Goal: Task Accomplishment & Management: Complete application form

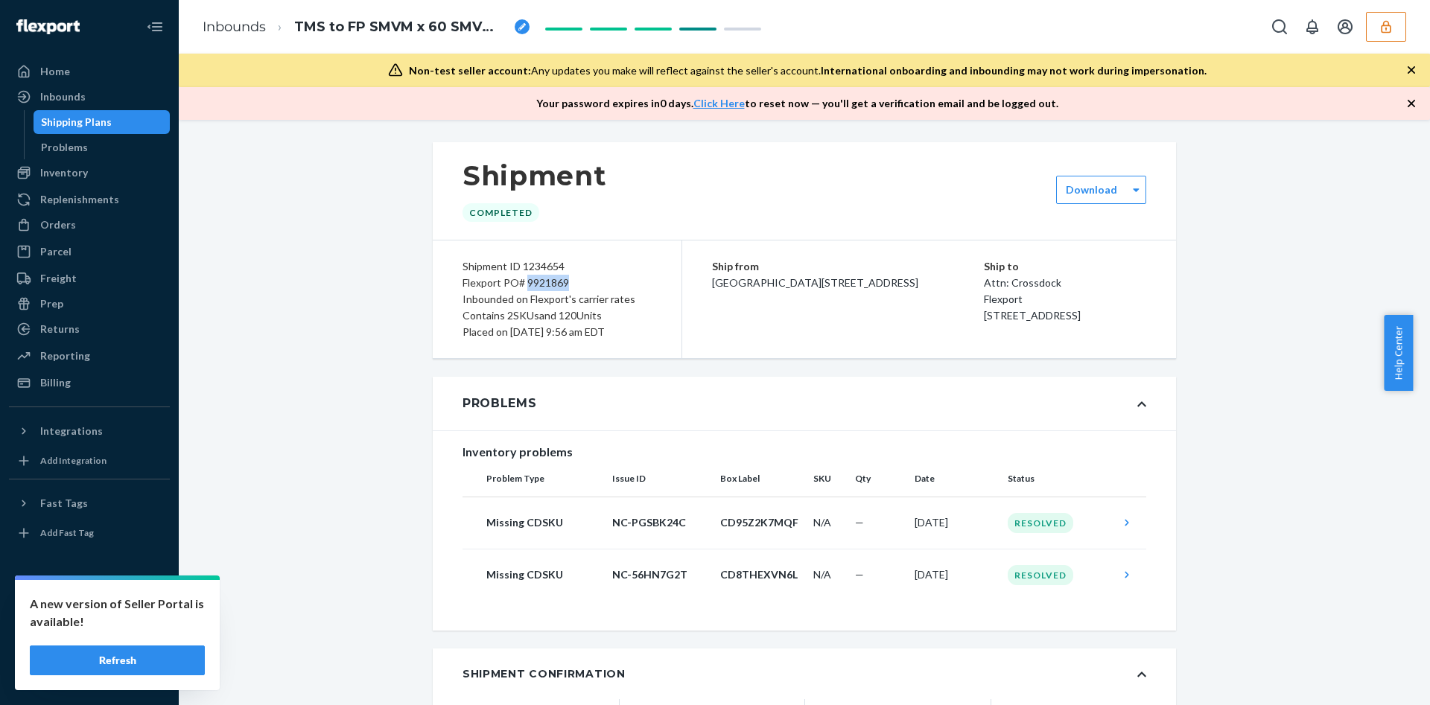
click at [1385, 23] on icon "button" at bounding box center [1385, 26] width 15 height 15
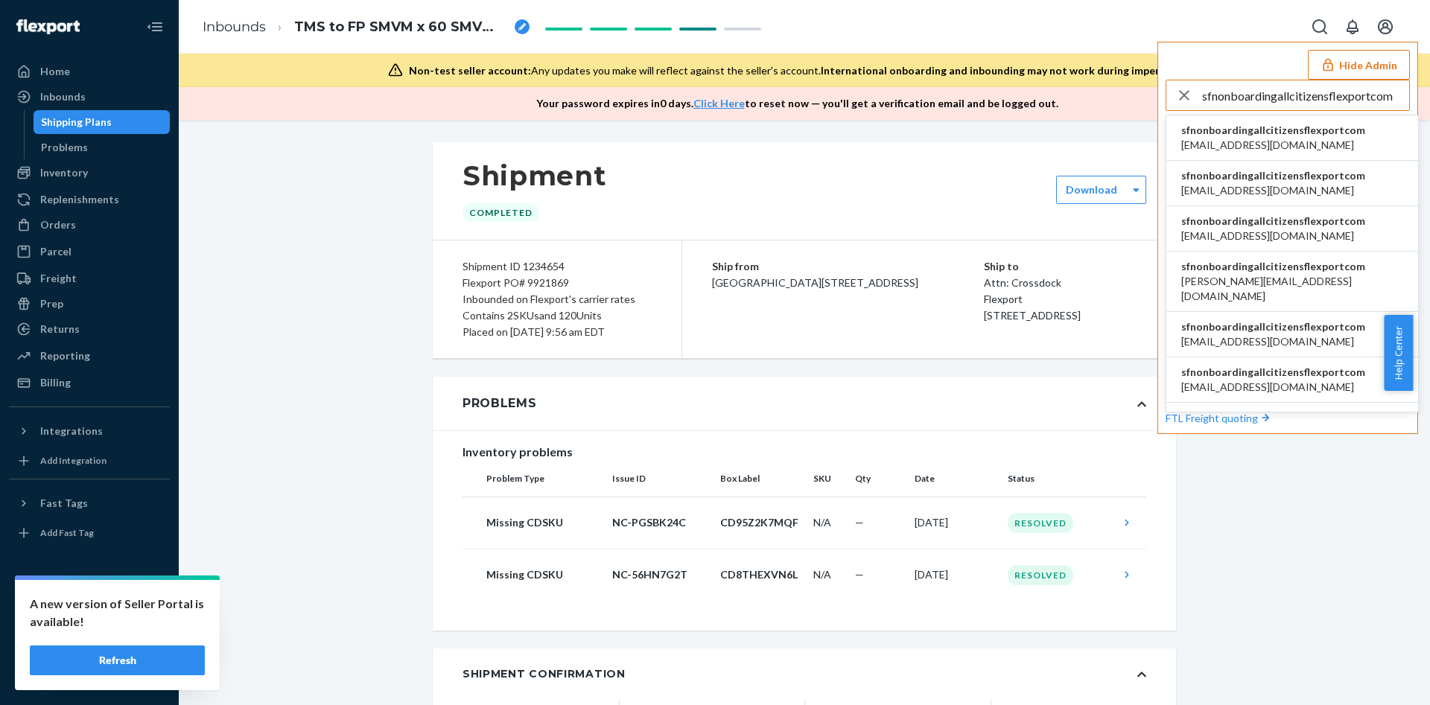
type input "sfnonboardingallcitizensflexportcom"
click at [1295, 140] on span "accounting@allcitizens.com" at bounding box center [1273, 145] width 184 height 15
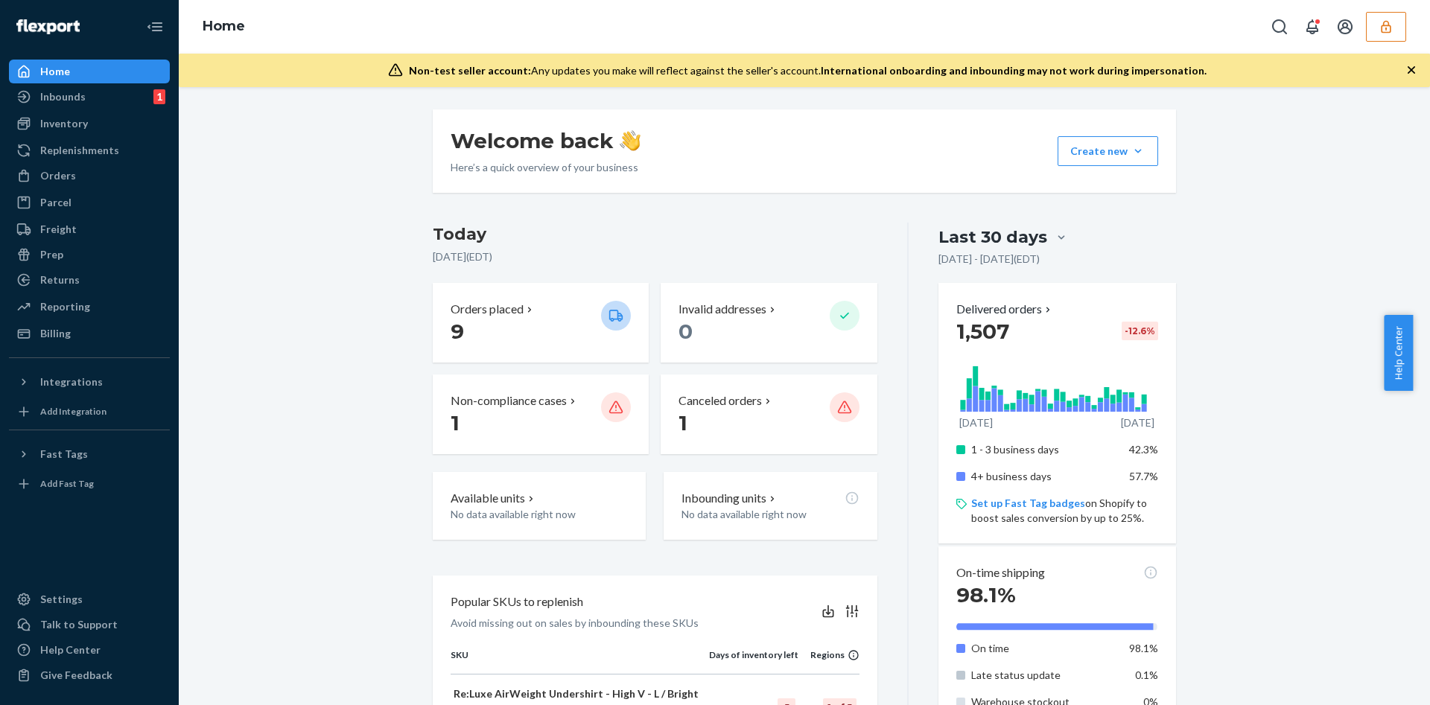
click at [1394, 15] on button "button" at bounding box center [1386, 27] width 40 height 30
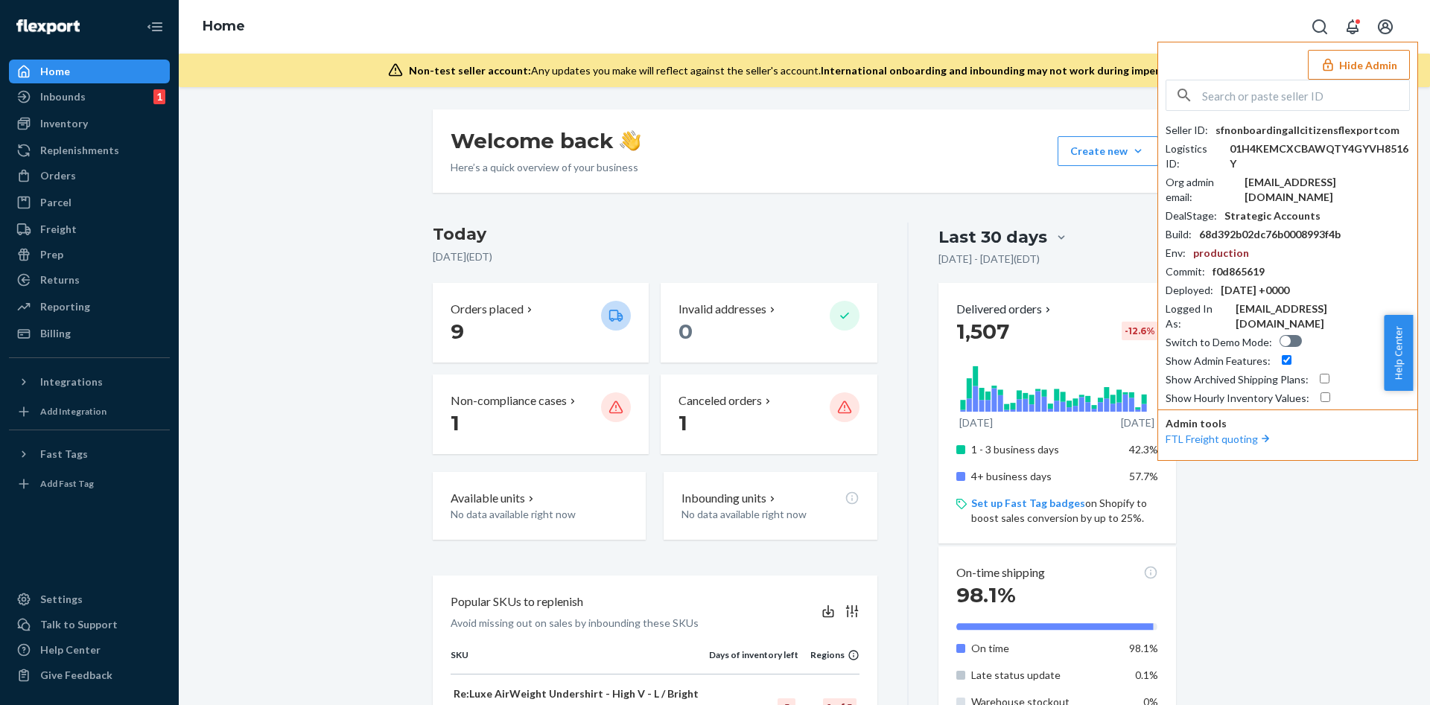
click at [1371, 69] on button "Hide Admin" at bounding box center [1359, 65] width 102 height 30
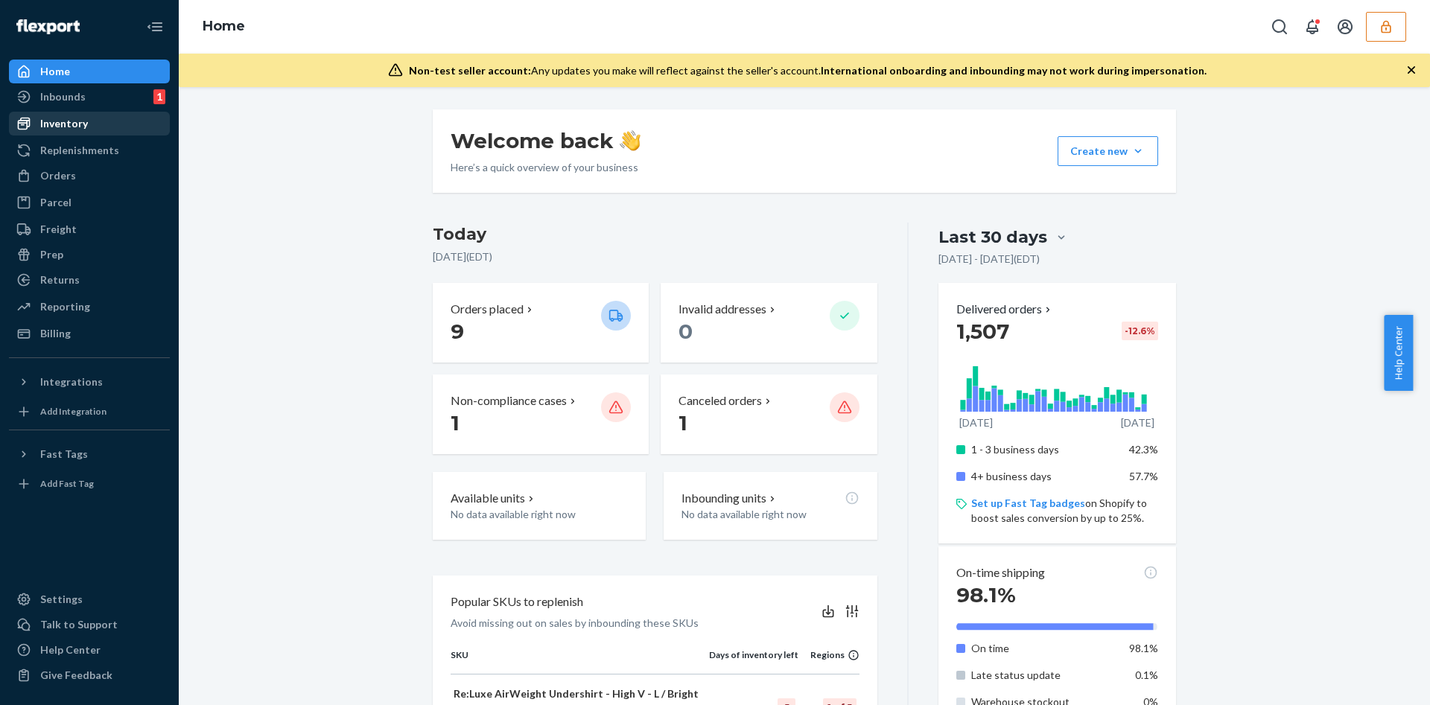
click at [88, 125] on div "Inventory" at bounding box center [89, 123] width 158 height 21
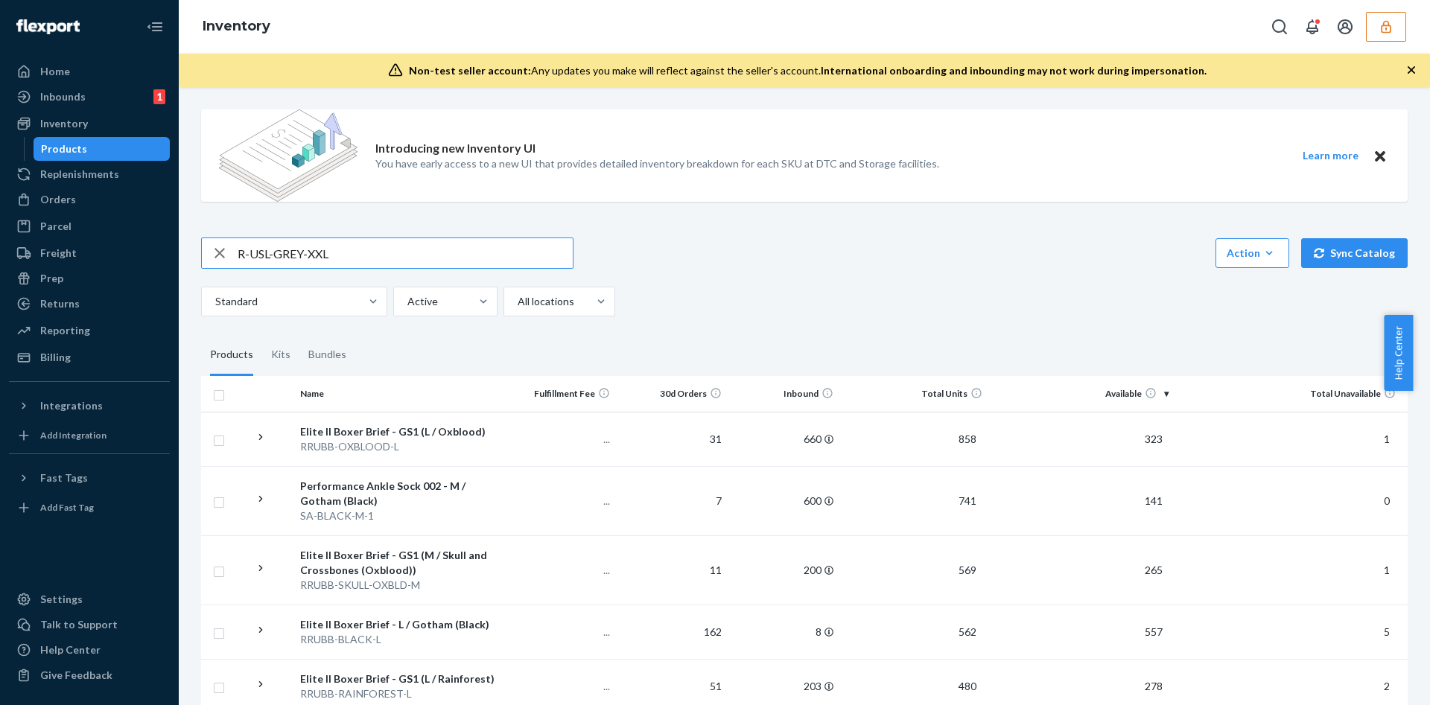
type input "R-USL-GREY-XXL"
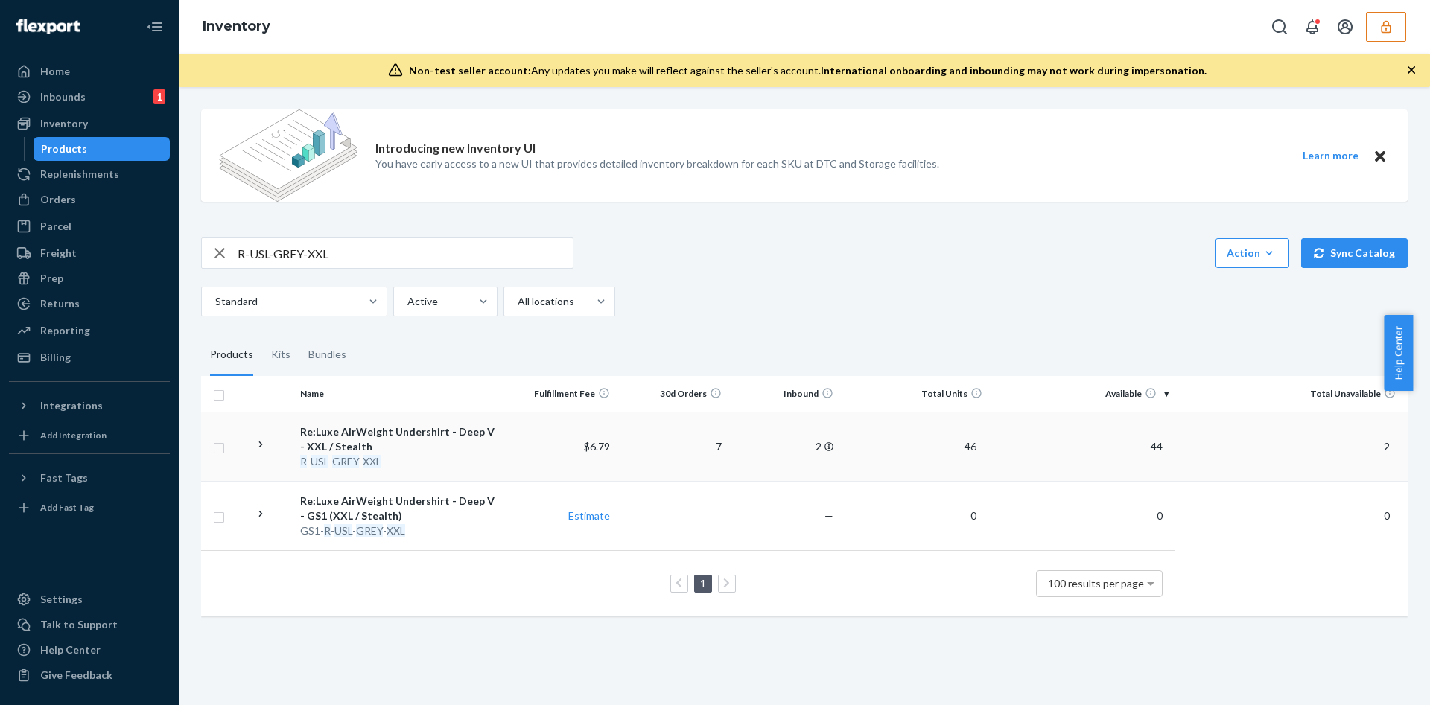
click at [730, 447] on td "2" at bounding box center [784, 446] width 112 height 69
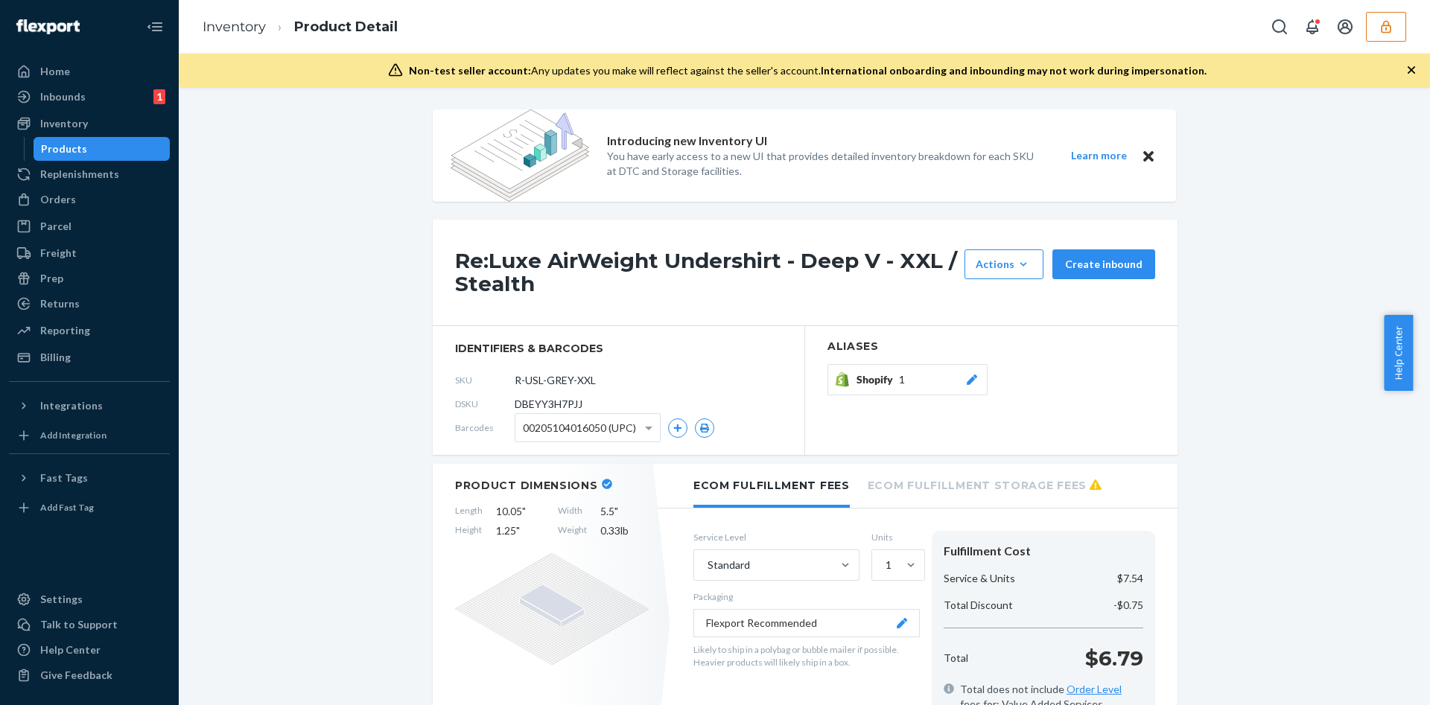
click at [527, 401] on span "DBEYY3H7PJJ" at bounding box center [549, 404] width 68 height 15
copy span "DBEYY3H7PJJ"
click at [585, 257] on h1 "Re:Luxe AirWeight Undershirt - Deep V - XXL / Stealth" at bounding box center [706, 272] width 502 height 46
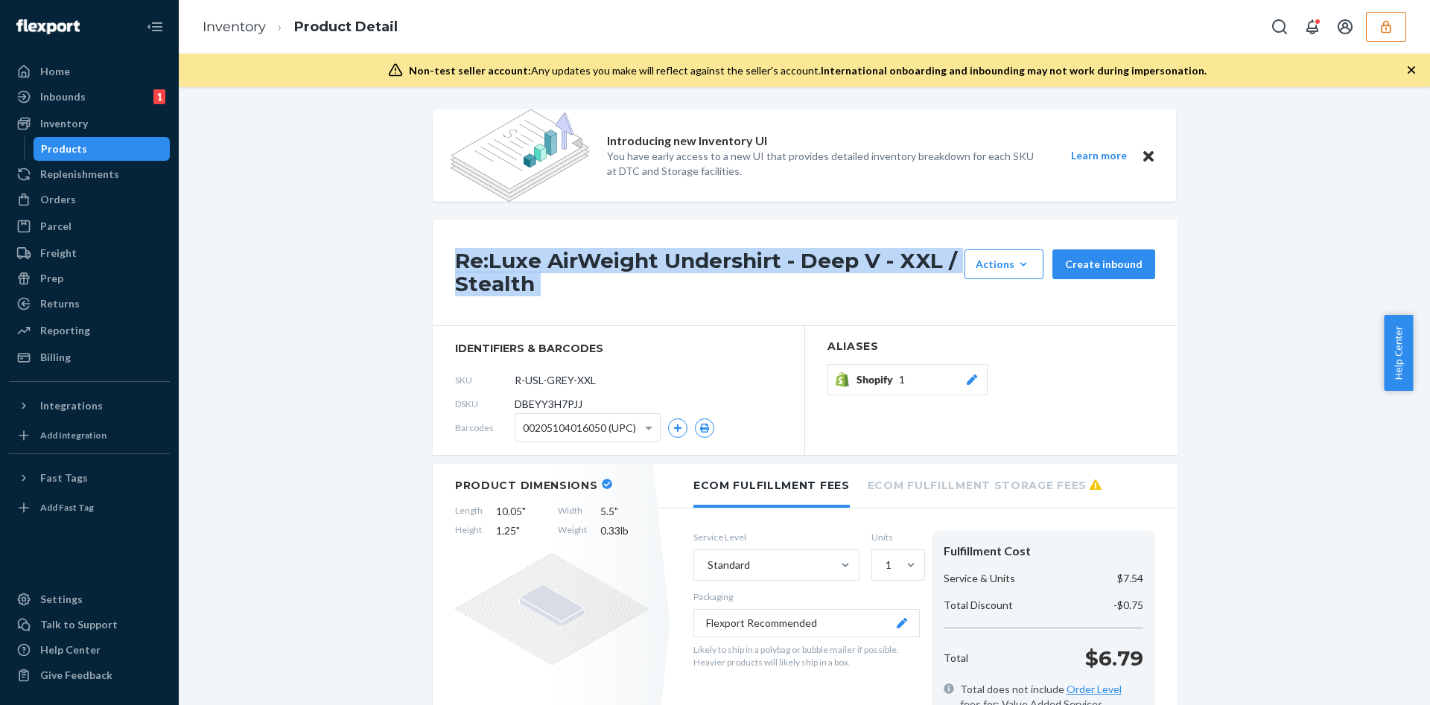
click at [585, 257] on h1 "Re:Luxe AirWeight Undershirt - Deep V - XXL / Stealth" at bounding box center [706, 272] width 502 height 46
copy div "Re:Luxe AirWeight Undershirt - Deep V - XXL / Stealth"
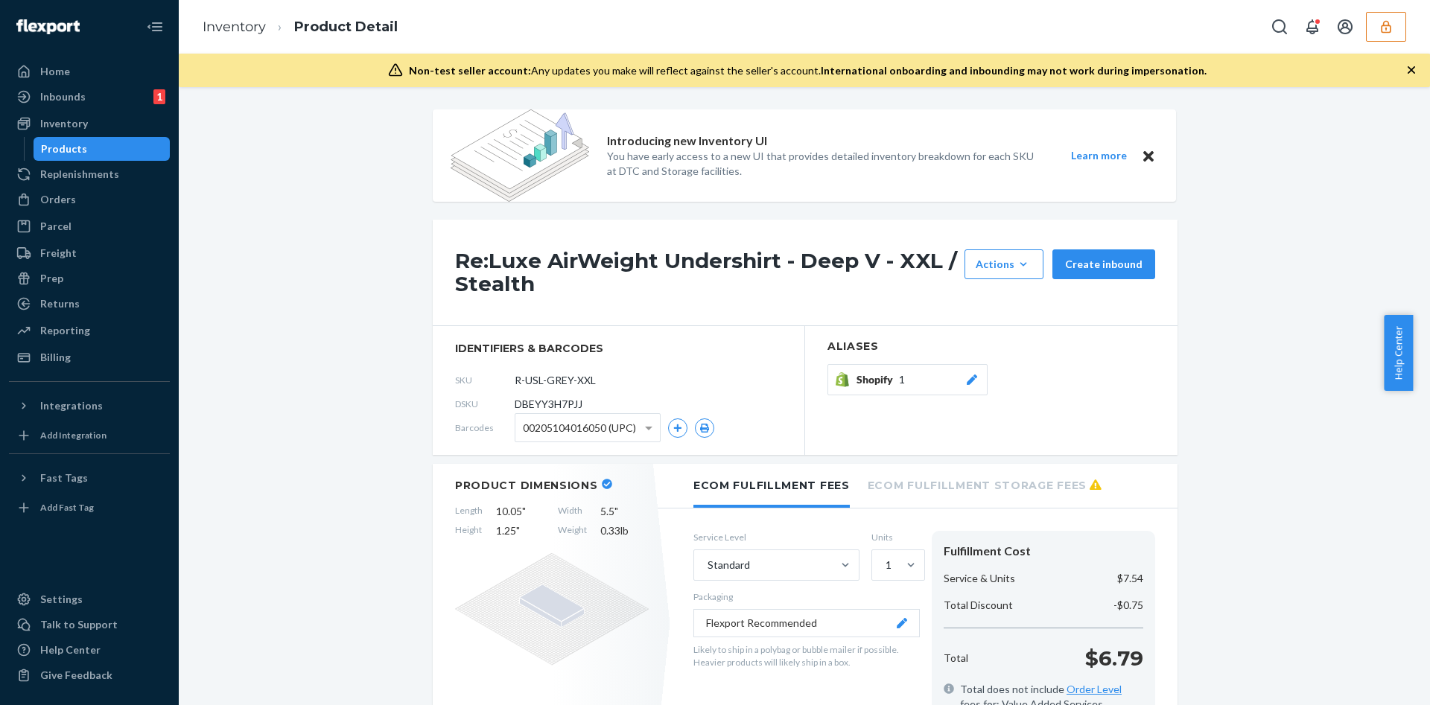
drag, startPoint x: 358, startPoint y: 191, endPoint x: 335, endPoint y: 170, distance: 31.1
click at [116, 131] on div "Inventory" at bounding box center [89, 123] width 158 height 21
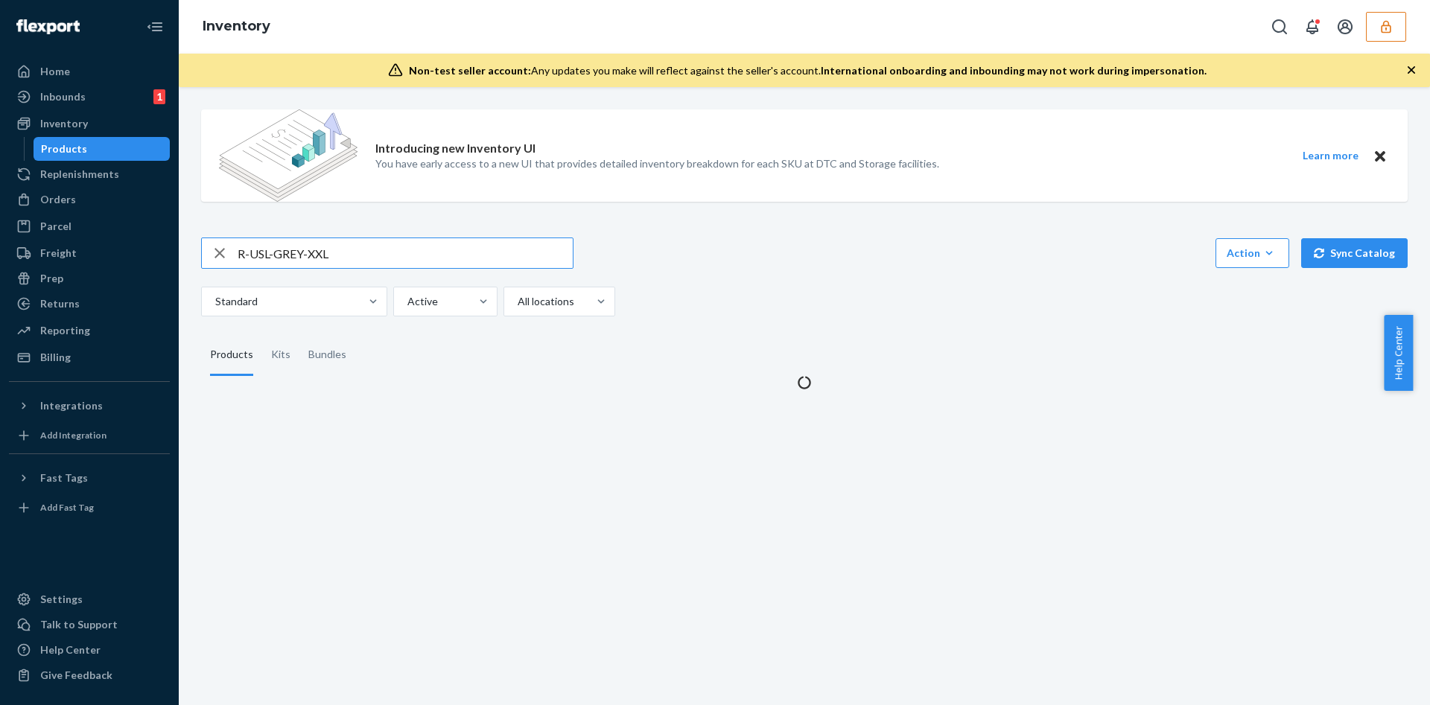
click at [394, 255] on input "R-USL-GREY-XXL" at bounding box center [405, 253] width 335 height 30
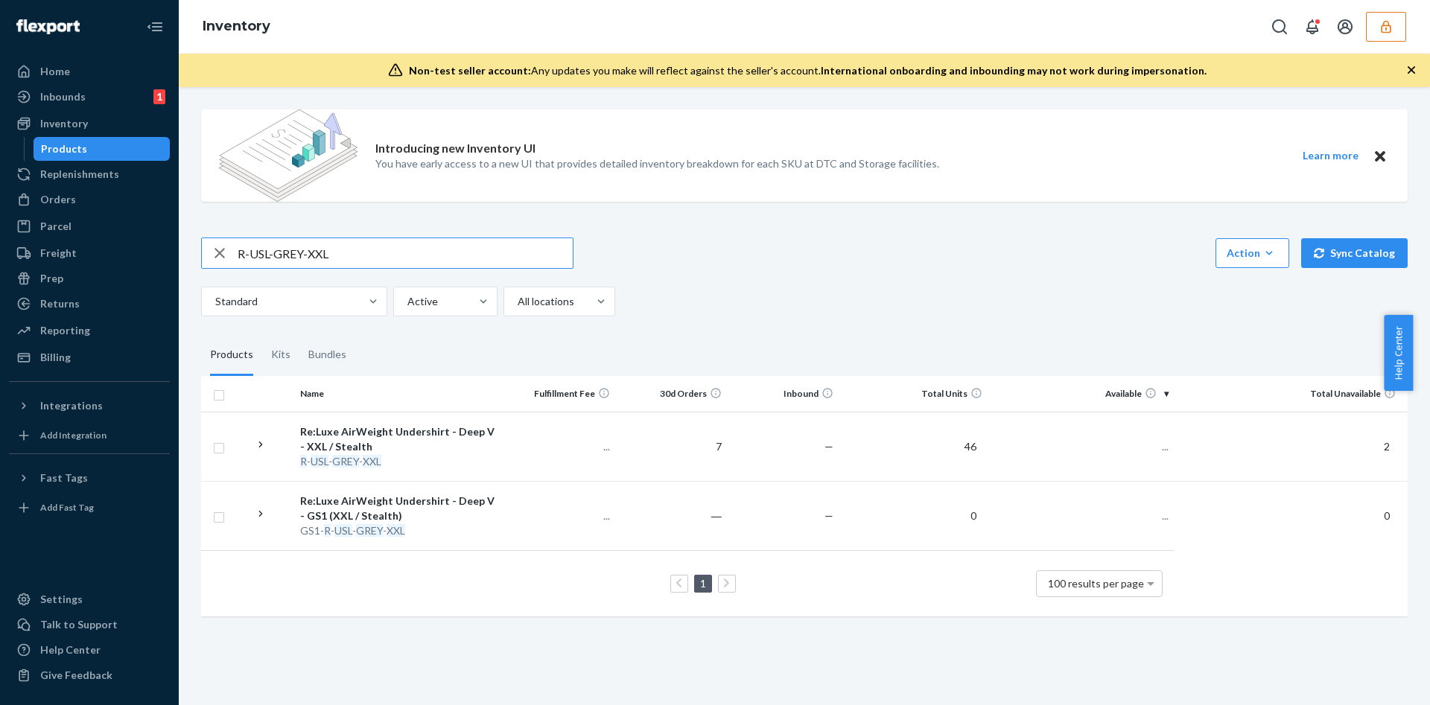
click at [394, 255] on input "R-USL-GREY-XXL" at bounding box center [405, 253] width 335 height 30
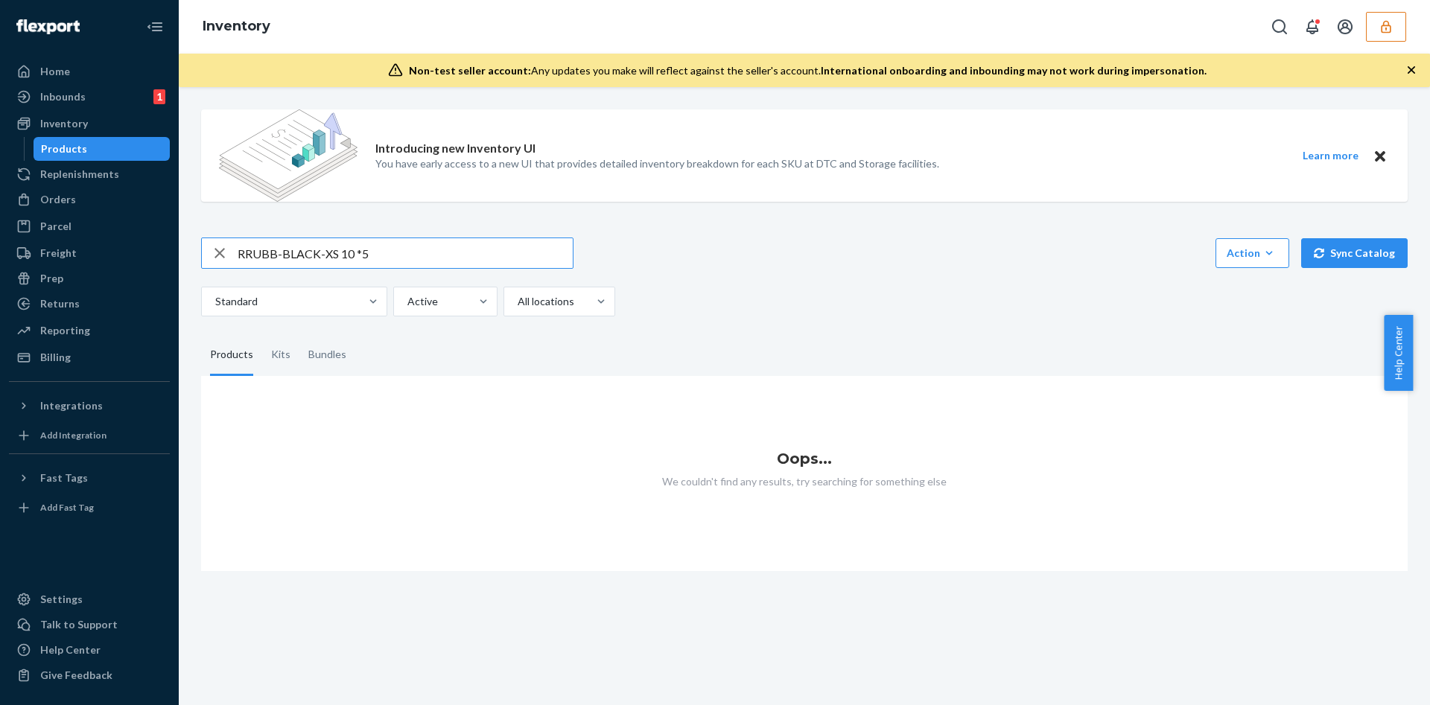
click at [416, 261] on input "RRUBB-BLACK-XS 10 *5" at bounding box center [405, 253] width 335 height 30
click at [879, 263] on div "RRUBB-BLACK-XS 10 *5 Action Create product Create kit or bundle Bulk create pro…" at bounding box center [804, 253] width 1206 height 31
click at [468, 256] on input "RRUBB-BLACK-XS 10 *5" at bounding box center [405, 253] width 335 height 30
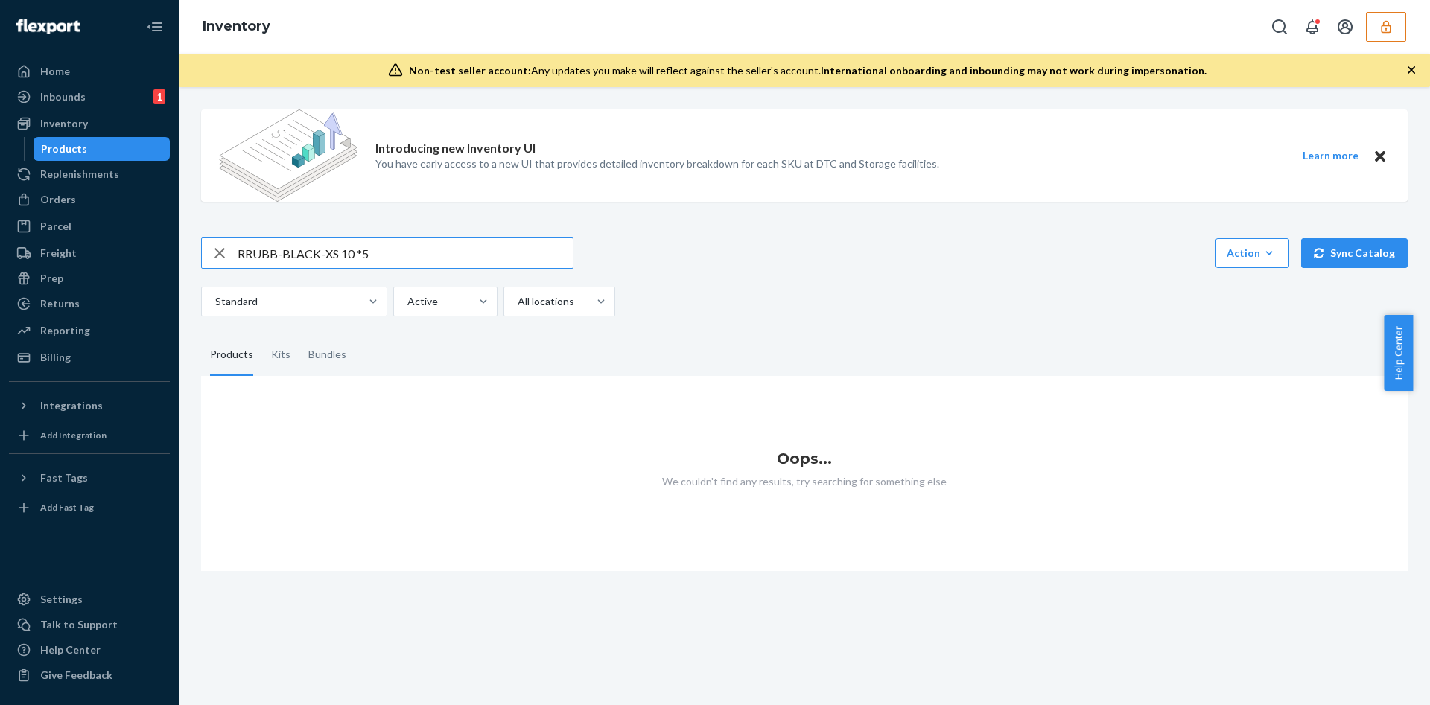
click at [468, 256] on input "RRUBB-BLACK-XS 10 *5" at bounding box center [405, 253] width 335 height 30
click at [245, 256] on input "RRUBB-BLACK-XS 10 *5" at bounding box center [405, 253] width 335 height 30
click at [397, 256] on input "RRUBB-BLACK-XS 10 *5" at bounding box center [405, 253] width 335 height 30
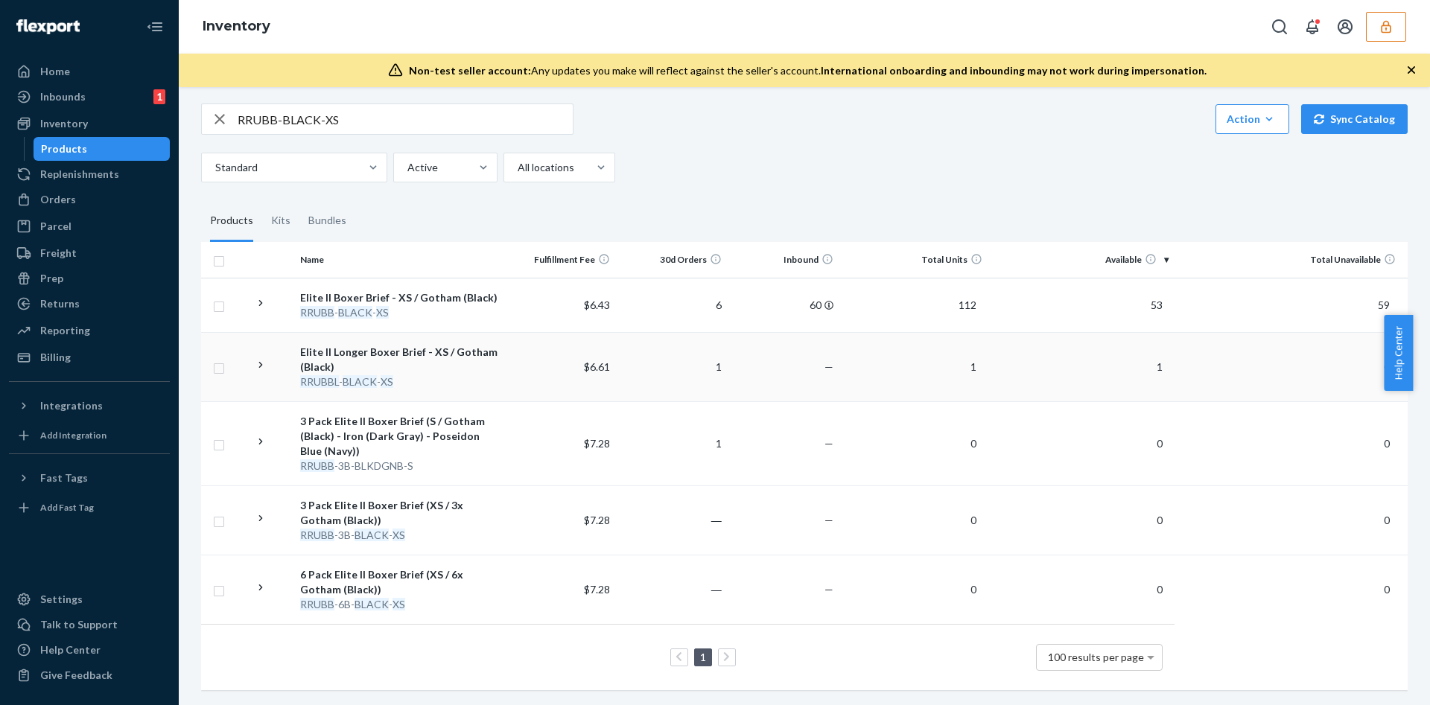
scroll to position [151, 0]
click at [353, 107] on input "RRUBB-BLACK-XS" at bounding box center [405, 119] width 335 height 30
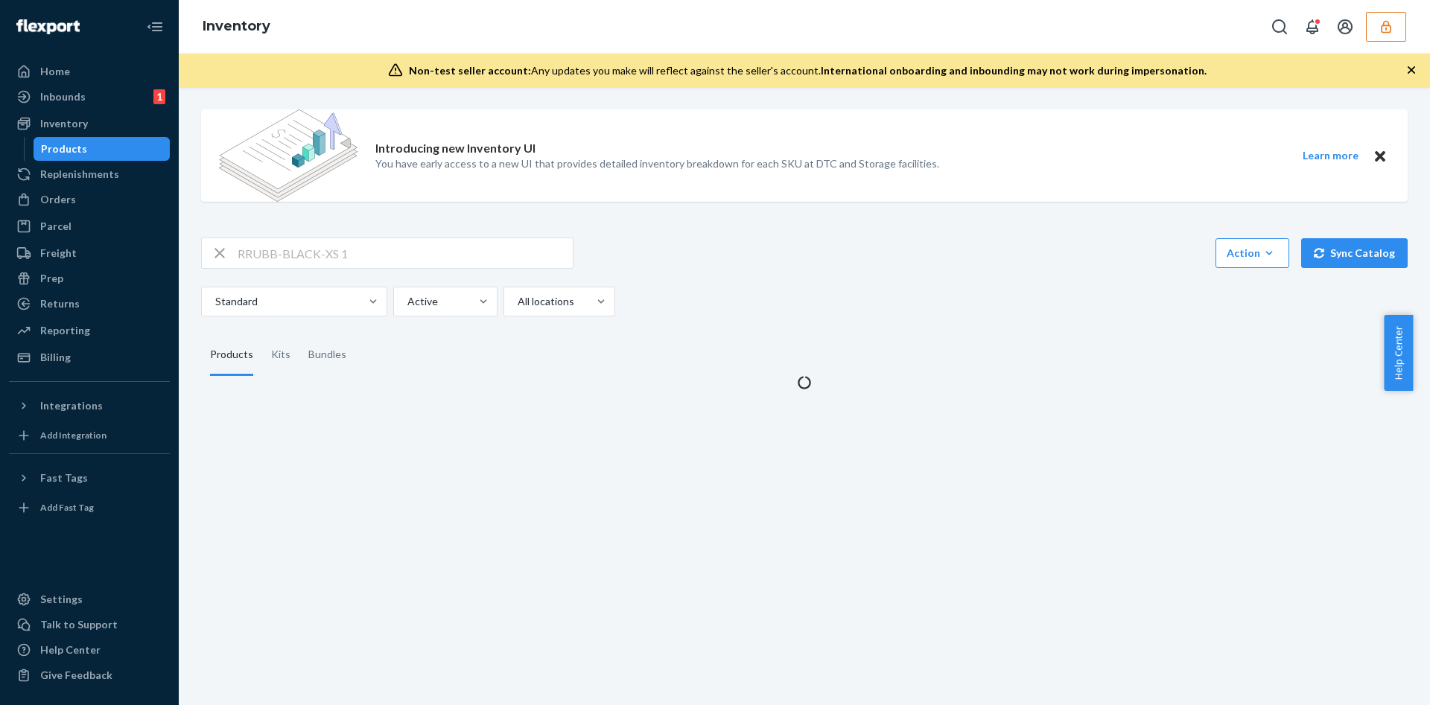
scroll to position [0, 0]
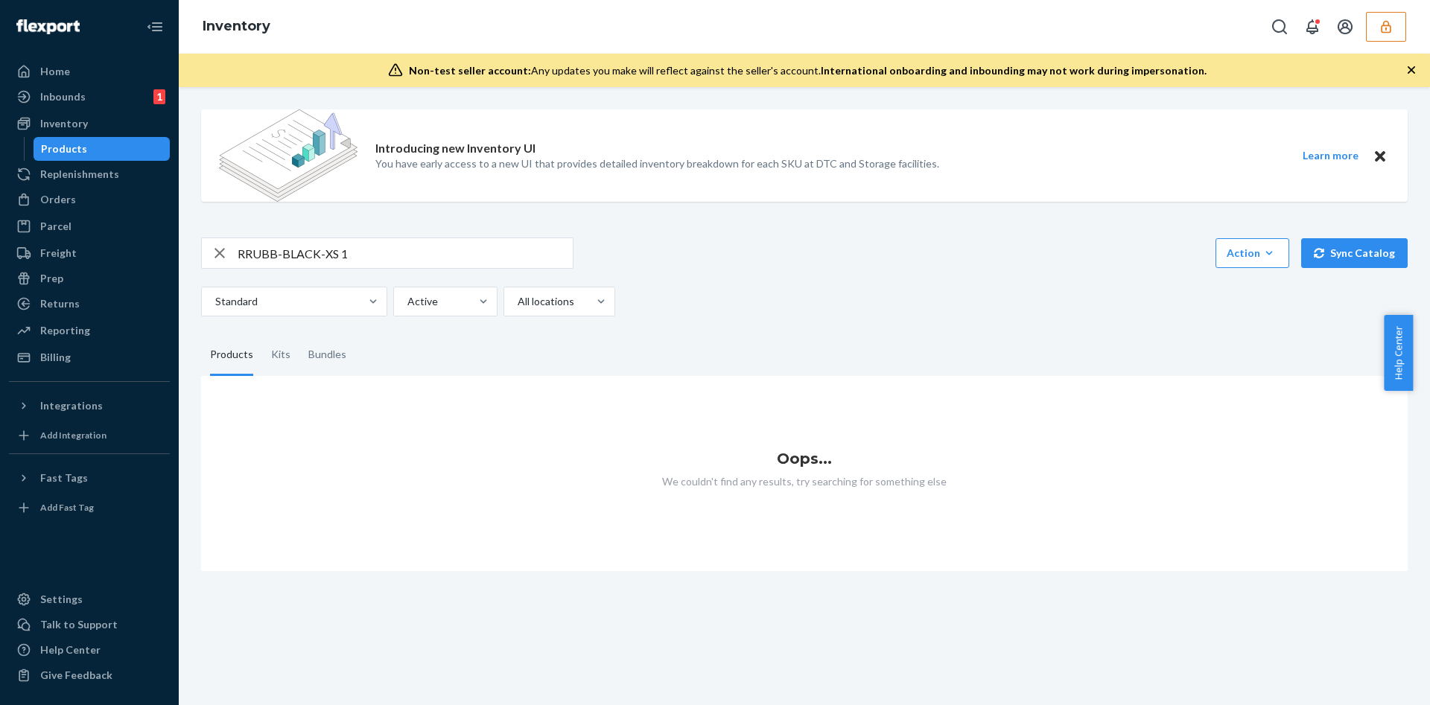
click at [378, 258] on input "RRUBB-BLACK-XS 1" at bounding box center [405, 253] width 335 height 30
type input "RRUBB-BLACK-XS"
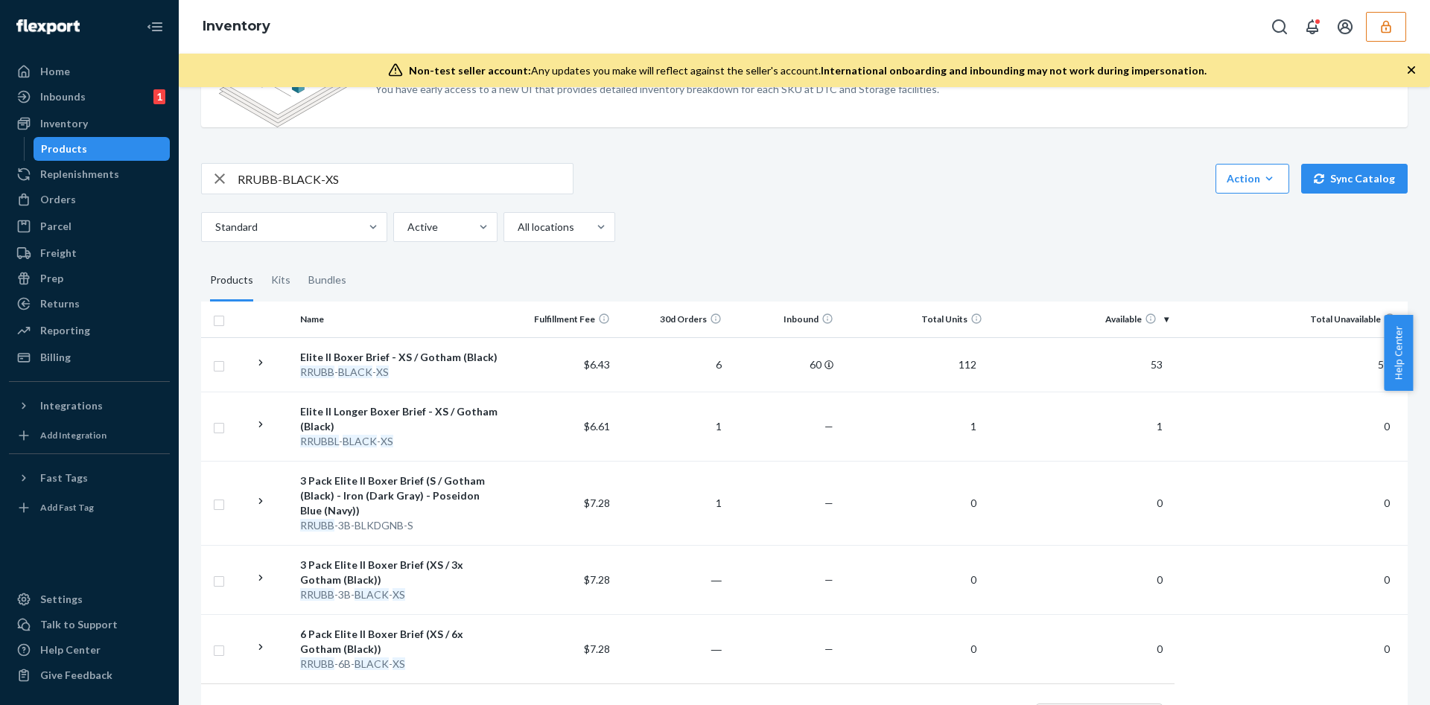
scroll to position [151, 0]
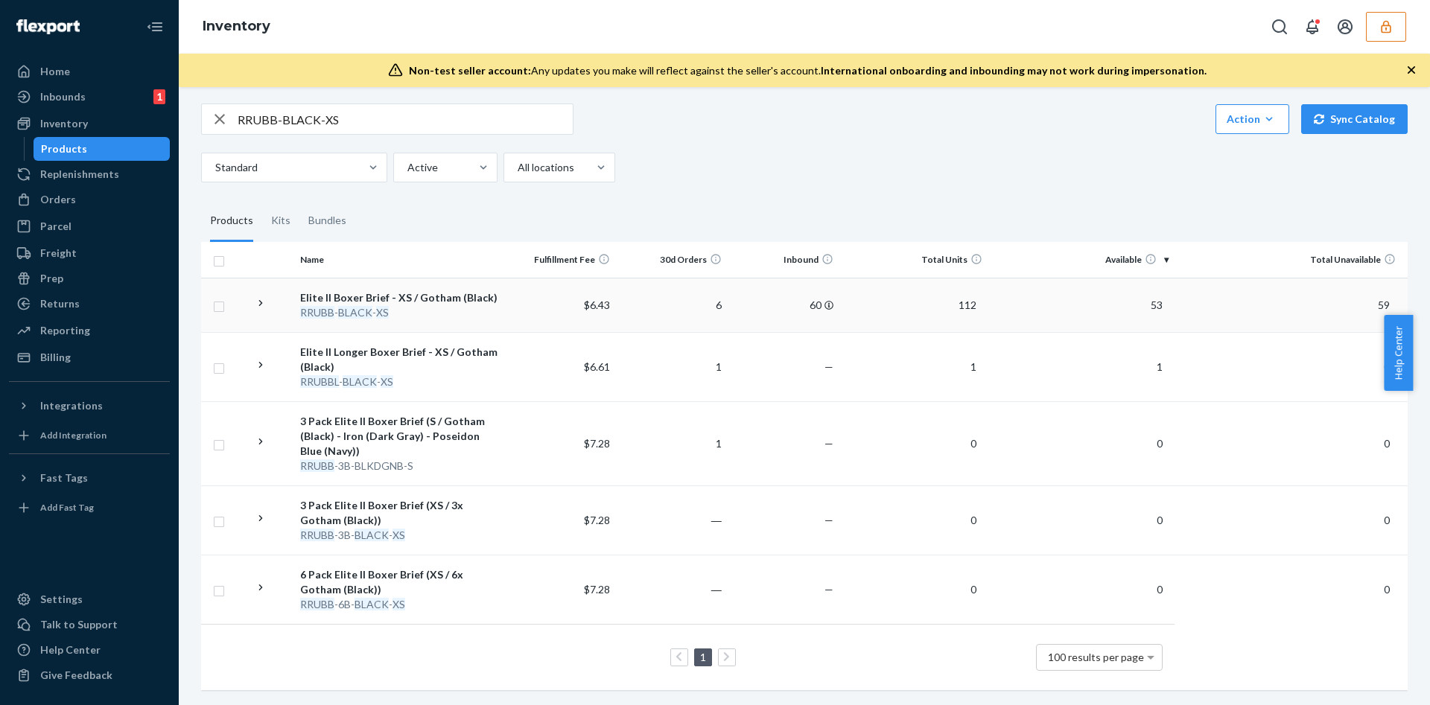
click at [471, 305] on div "RRUBB - BLACK - XS" at bounding box center [398, 312] width 197 height 15
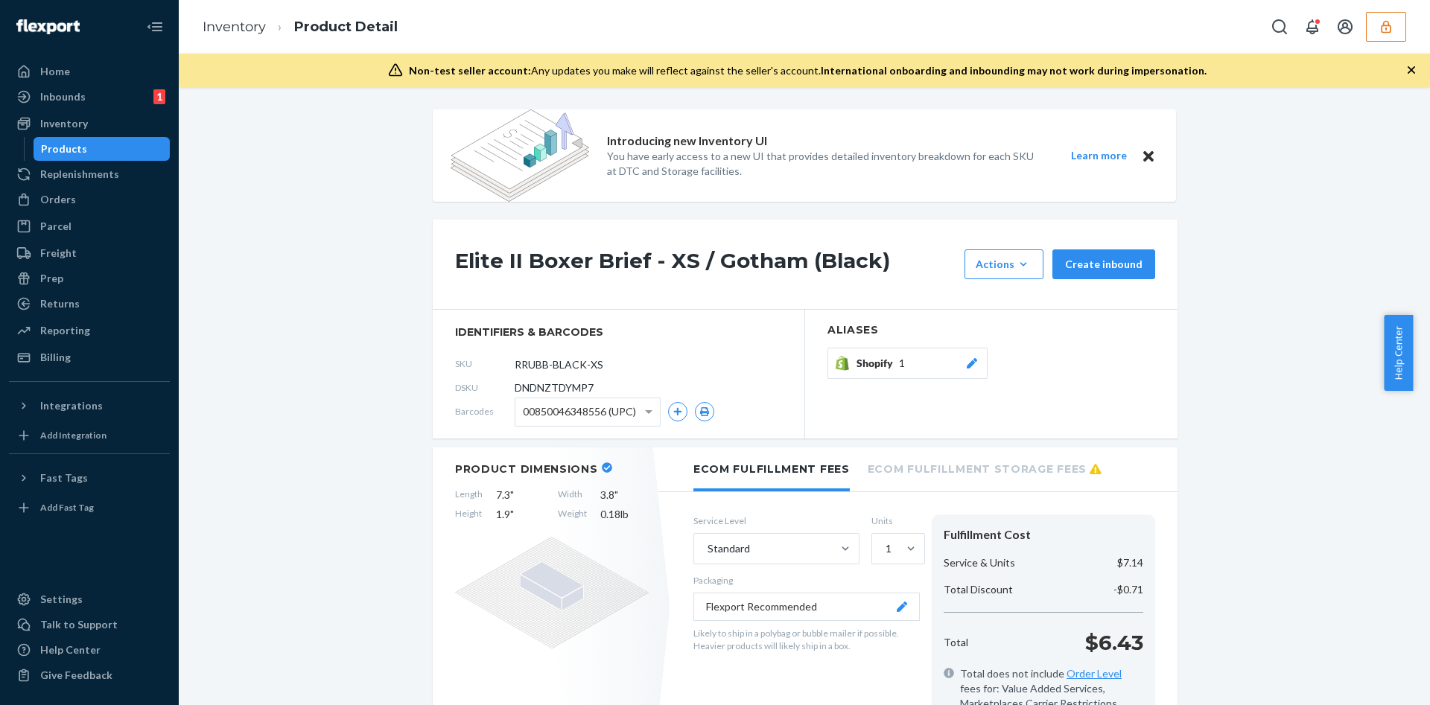
click at [577, 392] on span "DNDNZTDYMP7" at bounding box center [554, 388] width 79 height 15
copy span "DNDNZTDYMP7"
click at [572, 253] on h1 "Elite II Boxer Brief - XS / Gotham (Black)" at bounding box center [706, 264] width 502 height 30
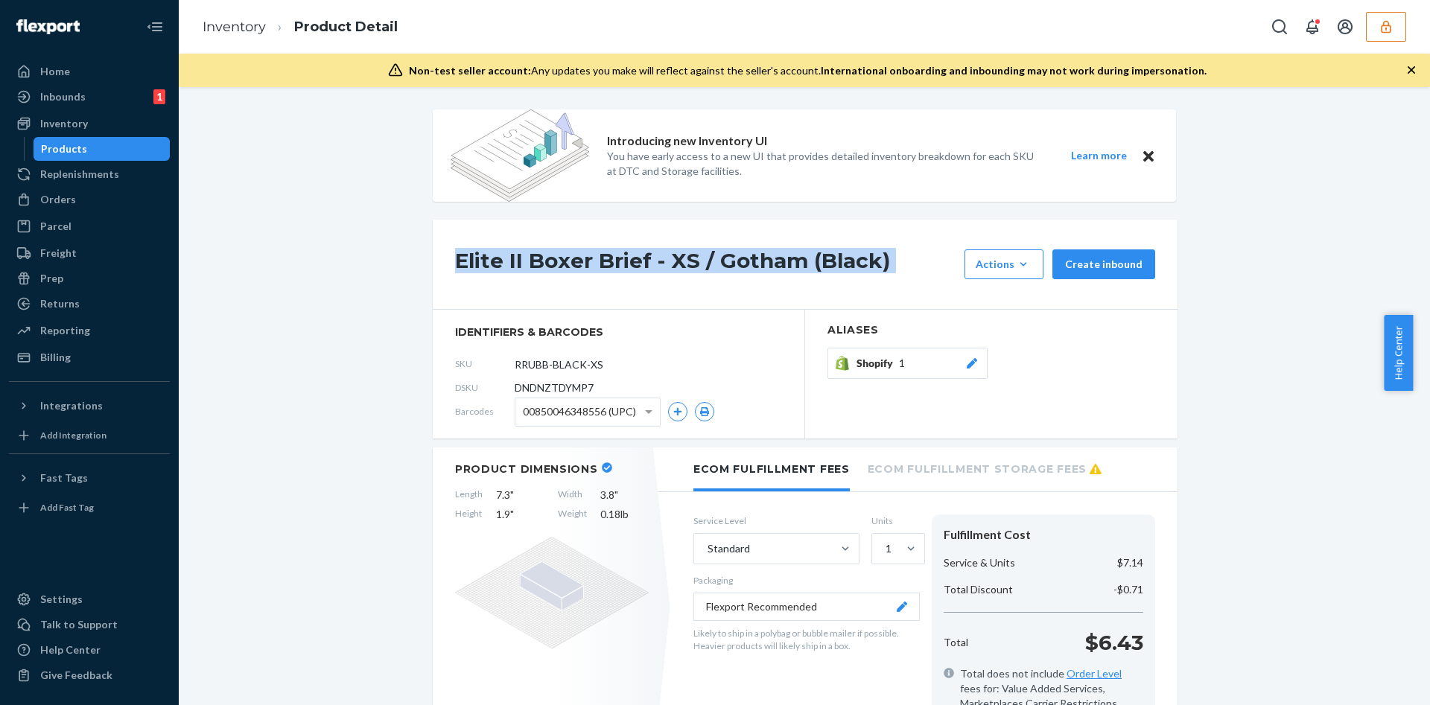
click at [572, 253] on h1 "Elite II Boxer Brief - XS / Gotham (Black)" at bounding box center [706, 264] width 502 height 30
copy div "Elite II Boxer Brief - XS / Gotham (Black)"
click at [63, 149] on div "Products" at bounding box center [64, 148] width 46 height 15
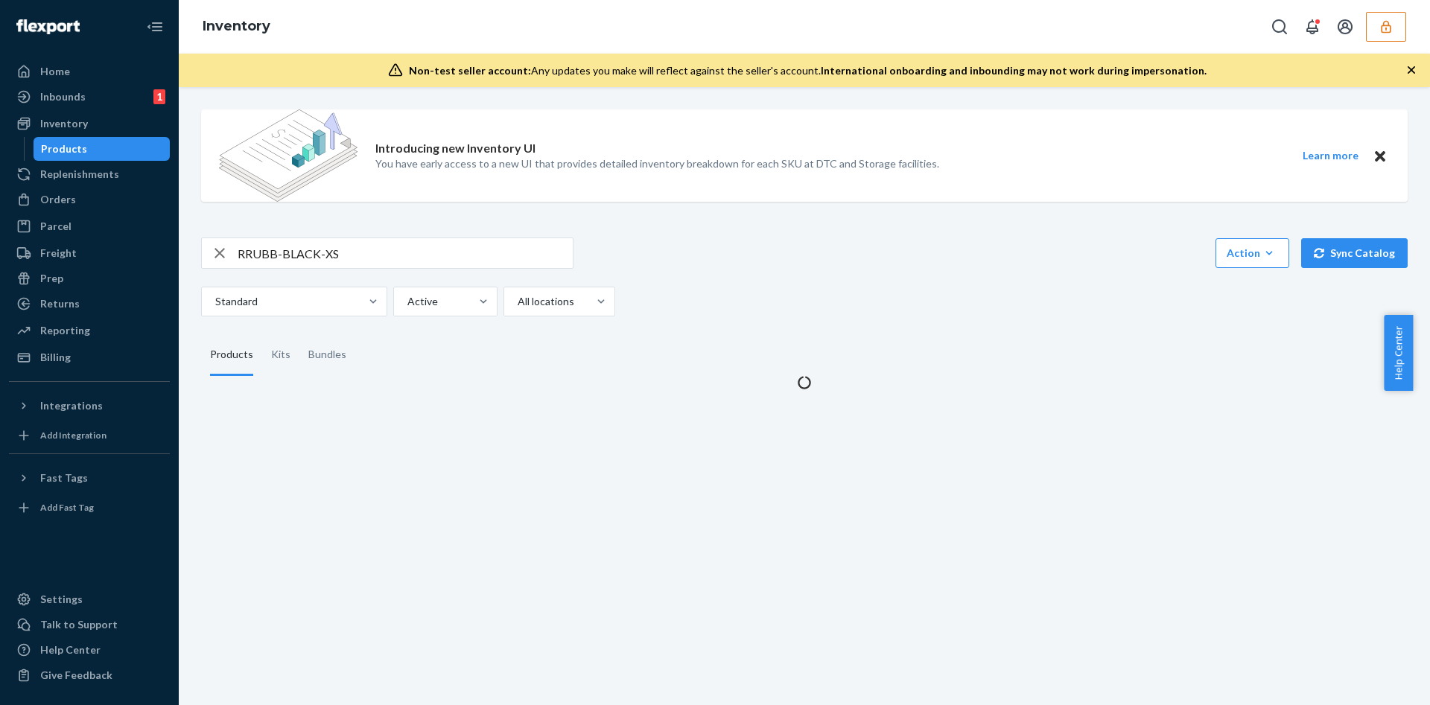
click at [349, 230] on div "Introducing new Inventory UI You have early access to a new UI that provides de…" at bounding box center [804, 244] width 1229 height 293
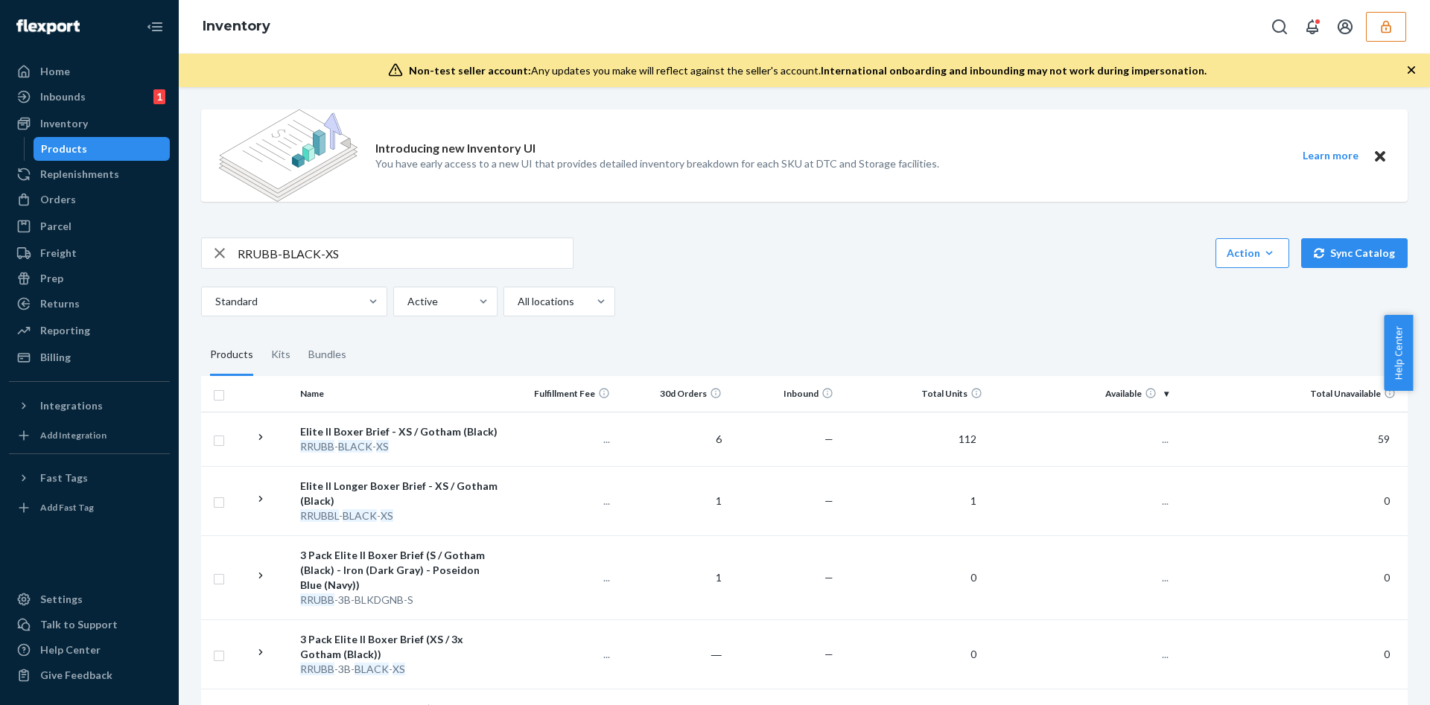
click at [345, 259] on input "RRUBB-BLACK-XS" at bounding box center [405, 253] width 335 height 30
paste input "text"
type input "RRUBB-BLACK-XS"
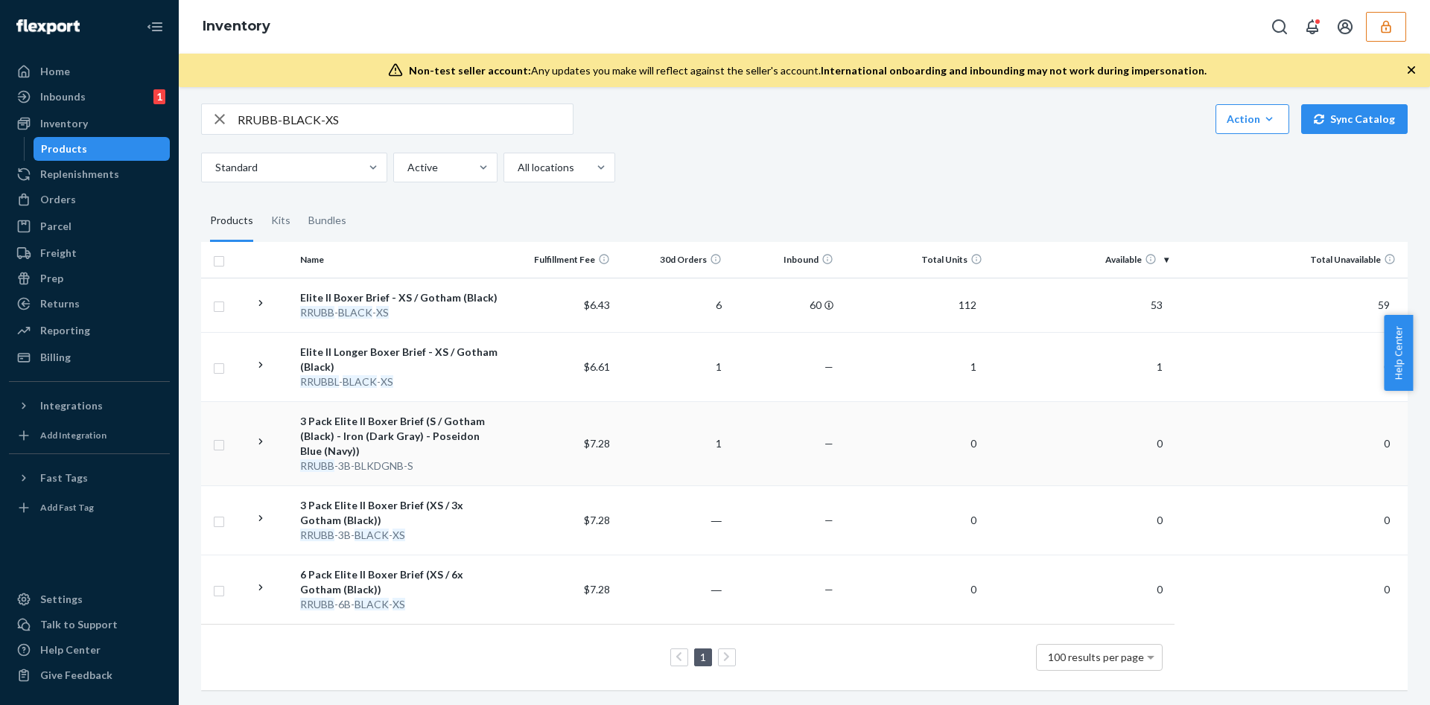
scroll to position [151, 0]
click at [491, 305] on div "RRUBB - BLACK - XS" at bounding box center [398, 312] width 197 height 15
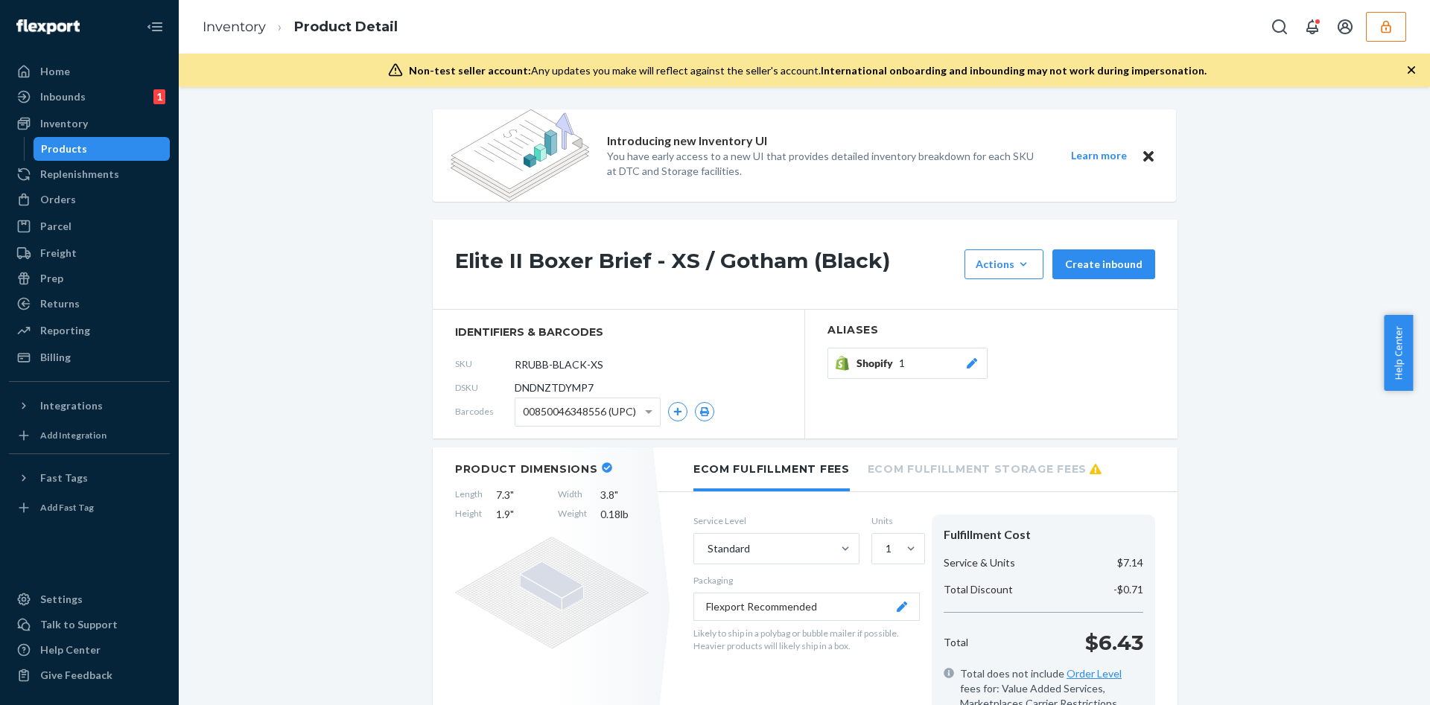
click at [560, 387] on span "DNDNZTDYMP7" at bounding box center [554, 388] width 79 height 15
copy span "DNDNZTDYMP7"
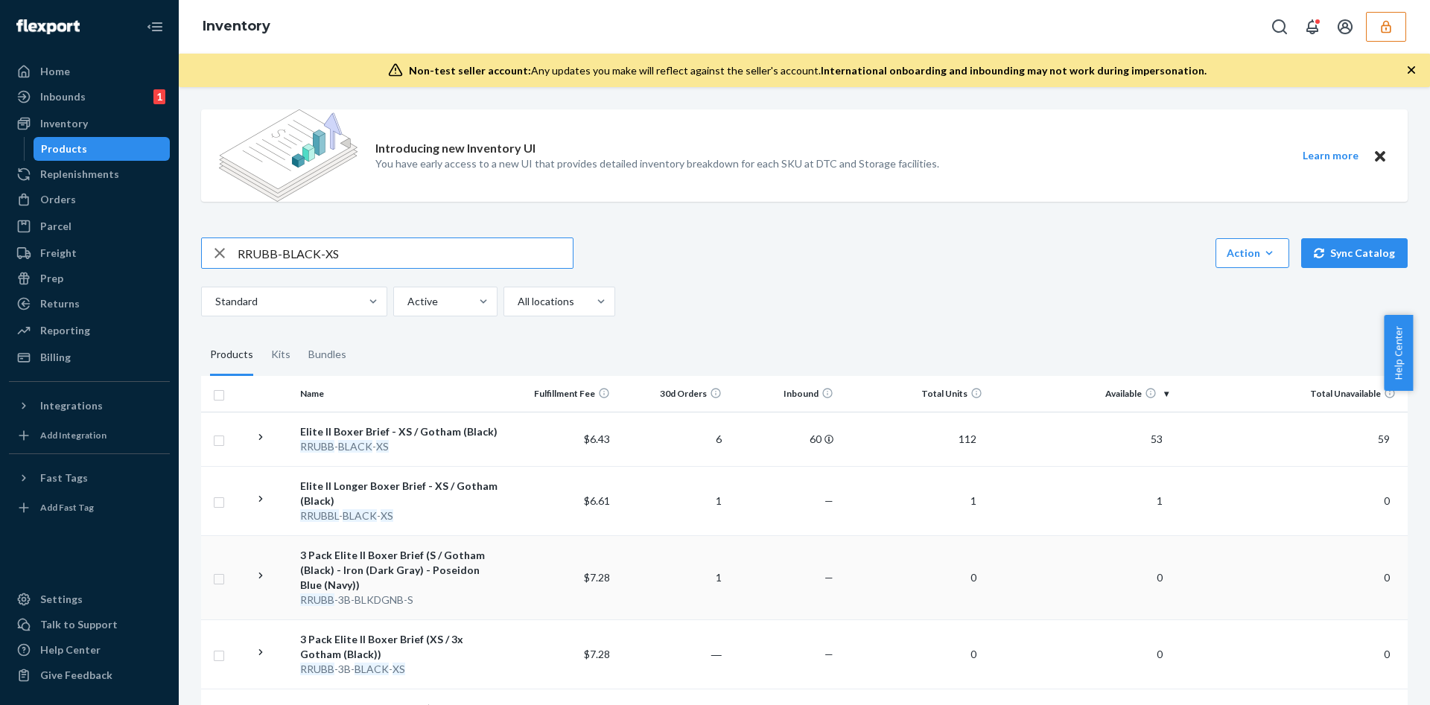
scroll to position [112, 0]
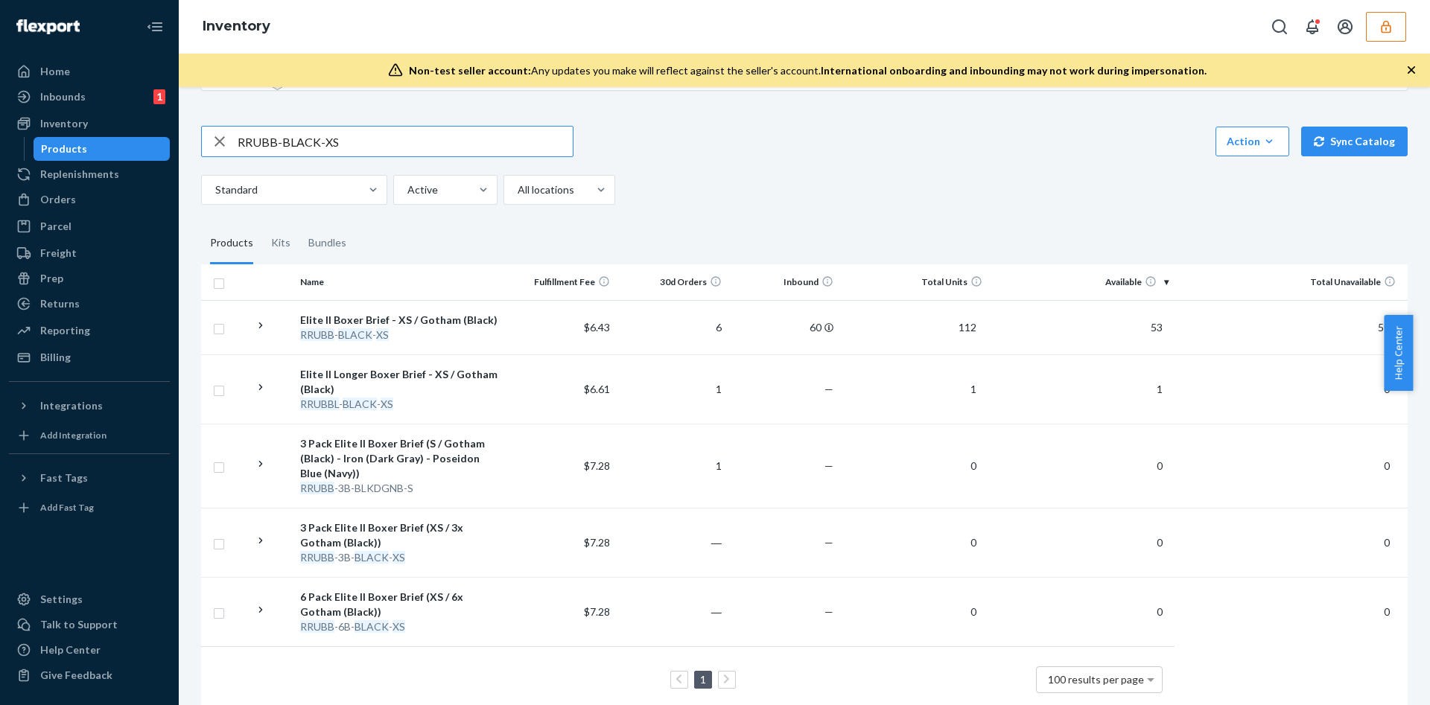
click at [302, 146] on input "RRUBB-BLACK-XS" at bounding box center [405, 142] width 335 height 30
paste input "9*1"
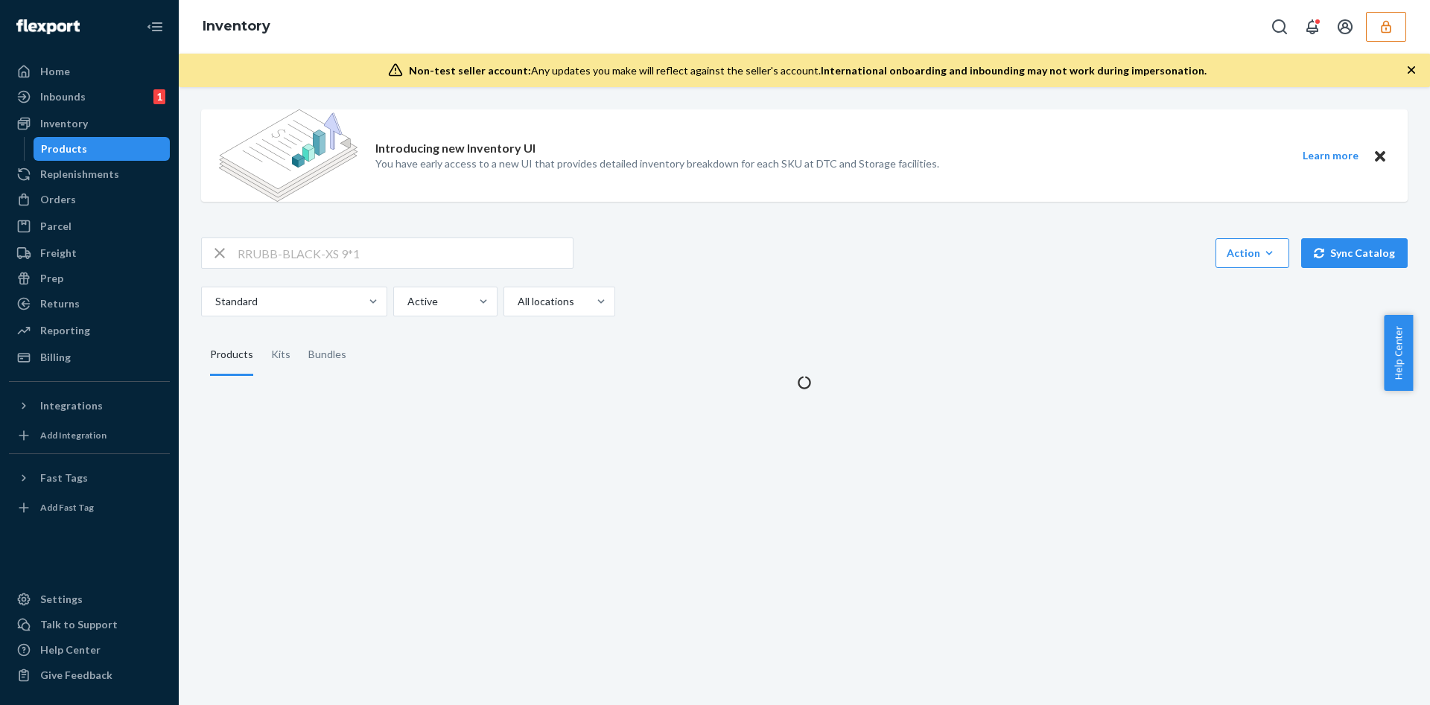
scroll to position [0, 0]
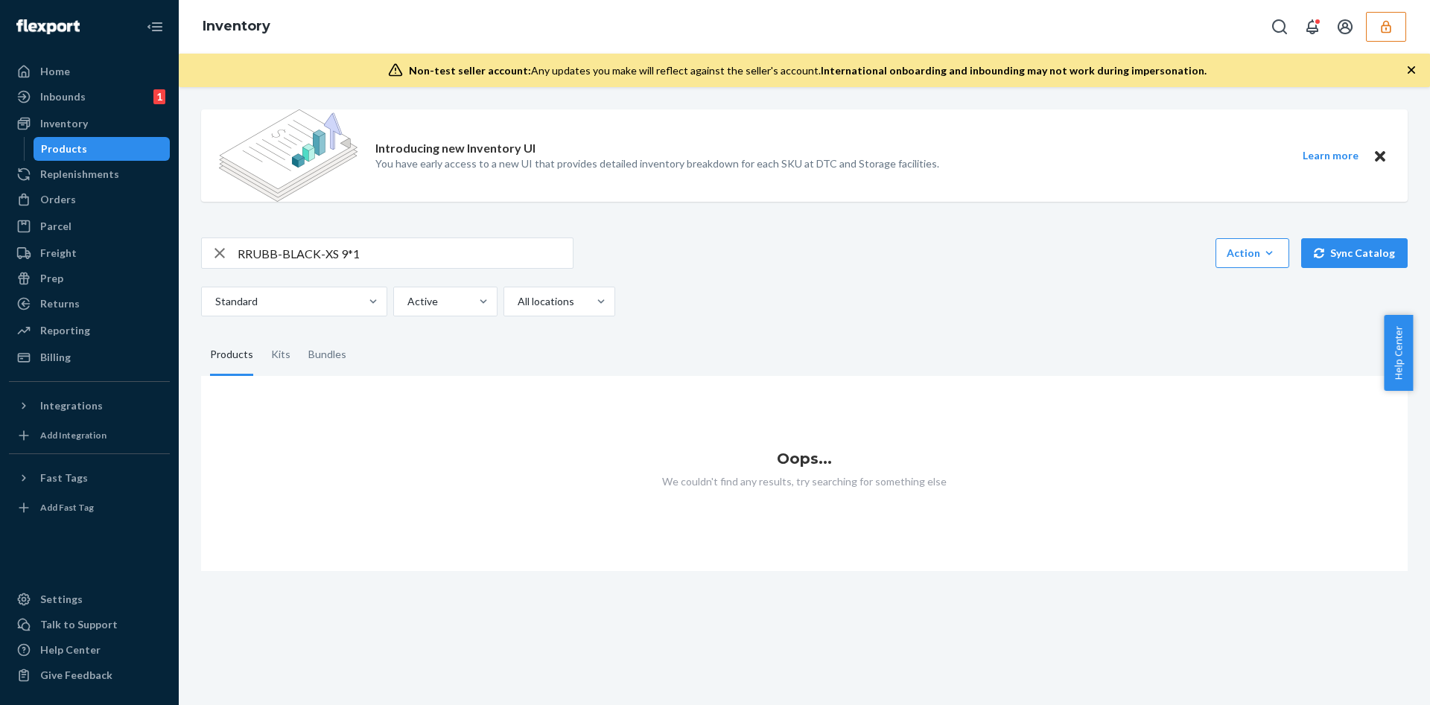
click at [375, 256] on input "RRUBB-BLACK-XS 9*1" at bounding box center [405, 253] width 335 height 30
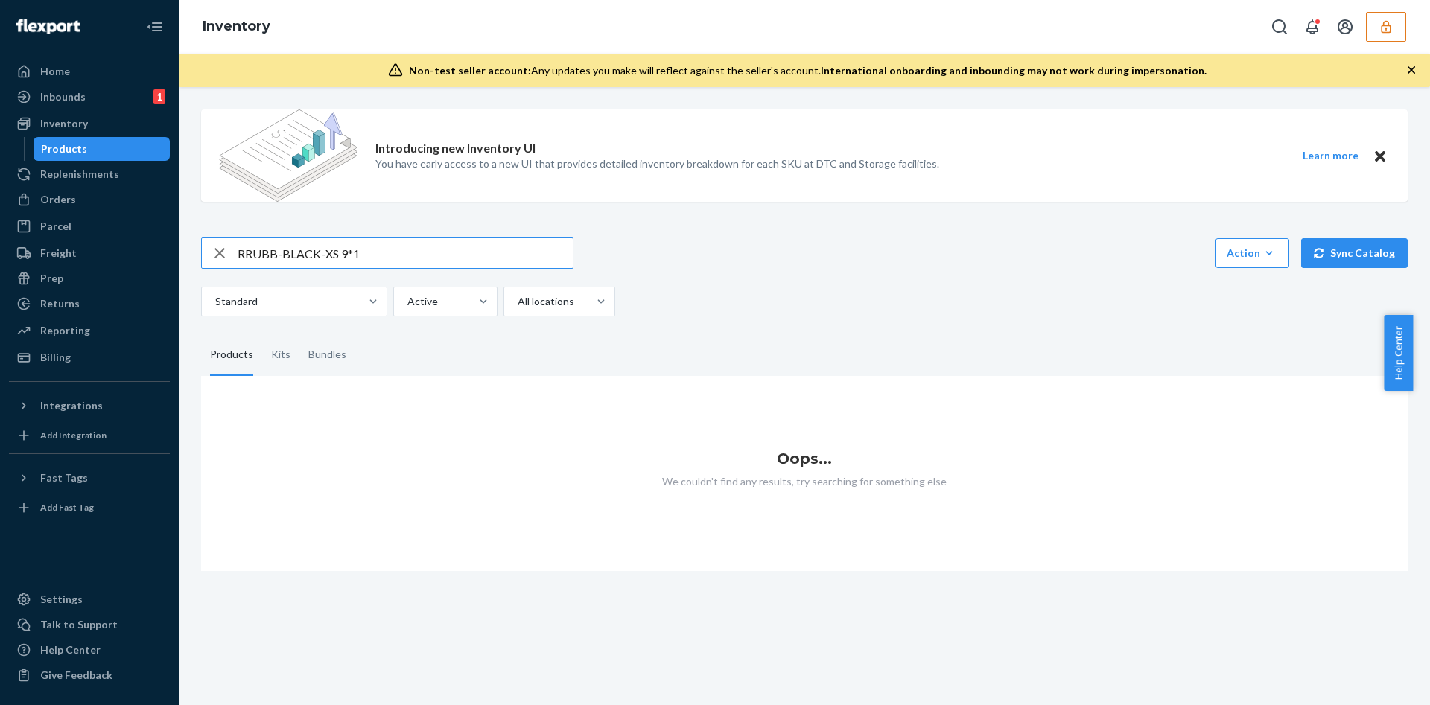
paste input "ARUBL-DARKGRAY-XS"
type input "ARUBL-DARKGRAY-XS"
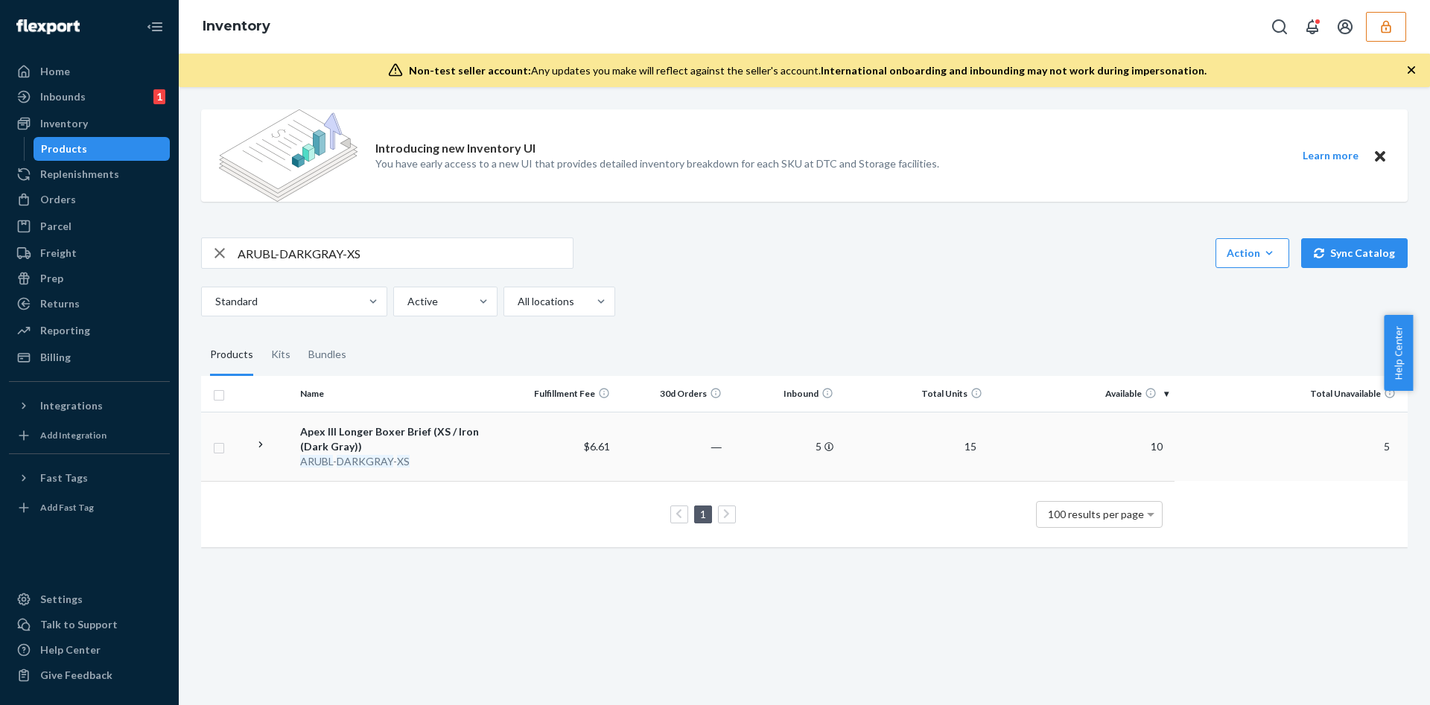
click at [470, 441] on div "Apex III Longer Boxer Brief (XS / Iron (Dark Gray))" at bounding box center [398, 439] width 197 height 30
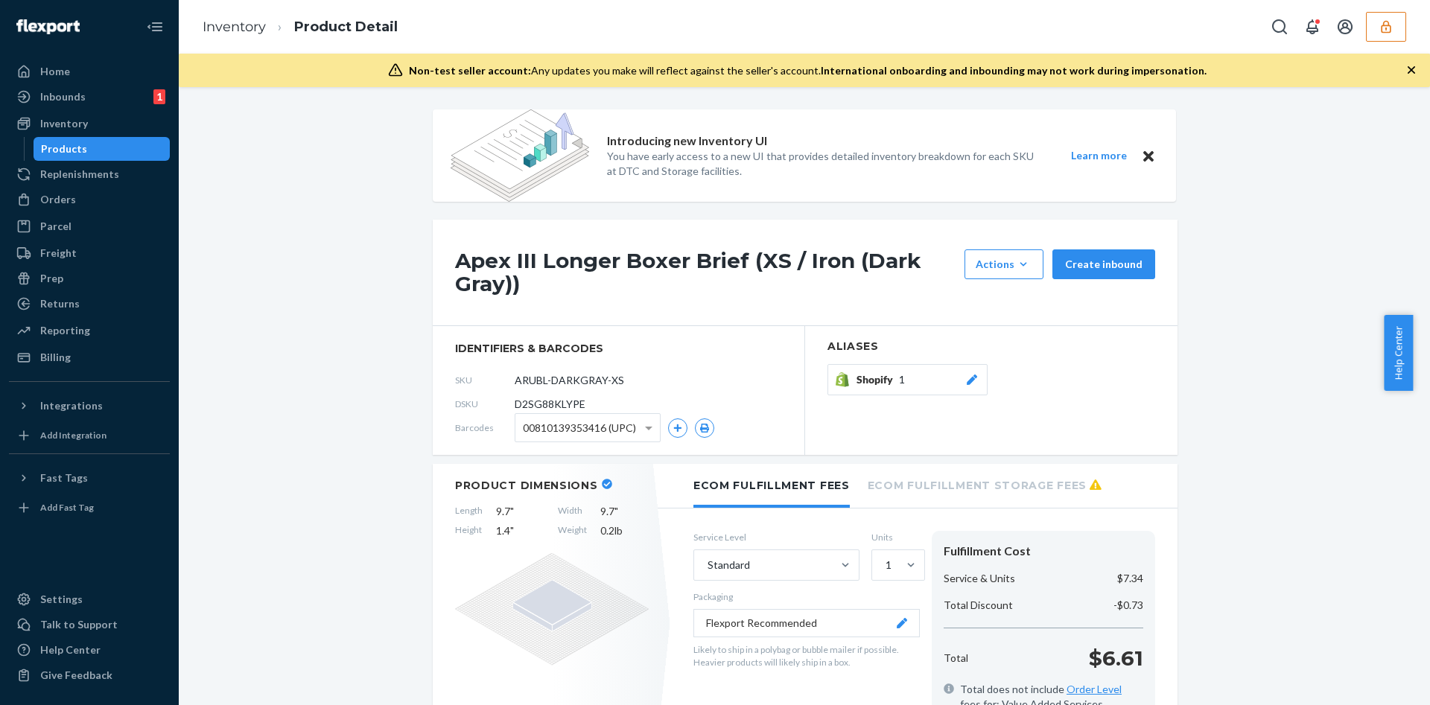
click at [535, 403] on span "D2SG88KLYPE" at bounding box center [550, 404] width 71 height 15
copy span "D2SG88KLYPE"
click at [538, 303] on div "Apex III Longer Boxer Brief (XS / Iron (Dark Gray)) Actions Add components Hide…" at bounding box center [805, 273] width 745 height 106
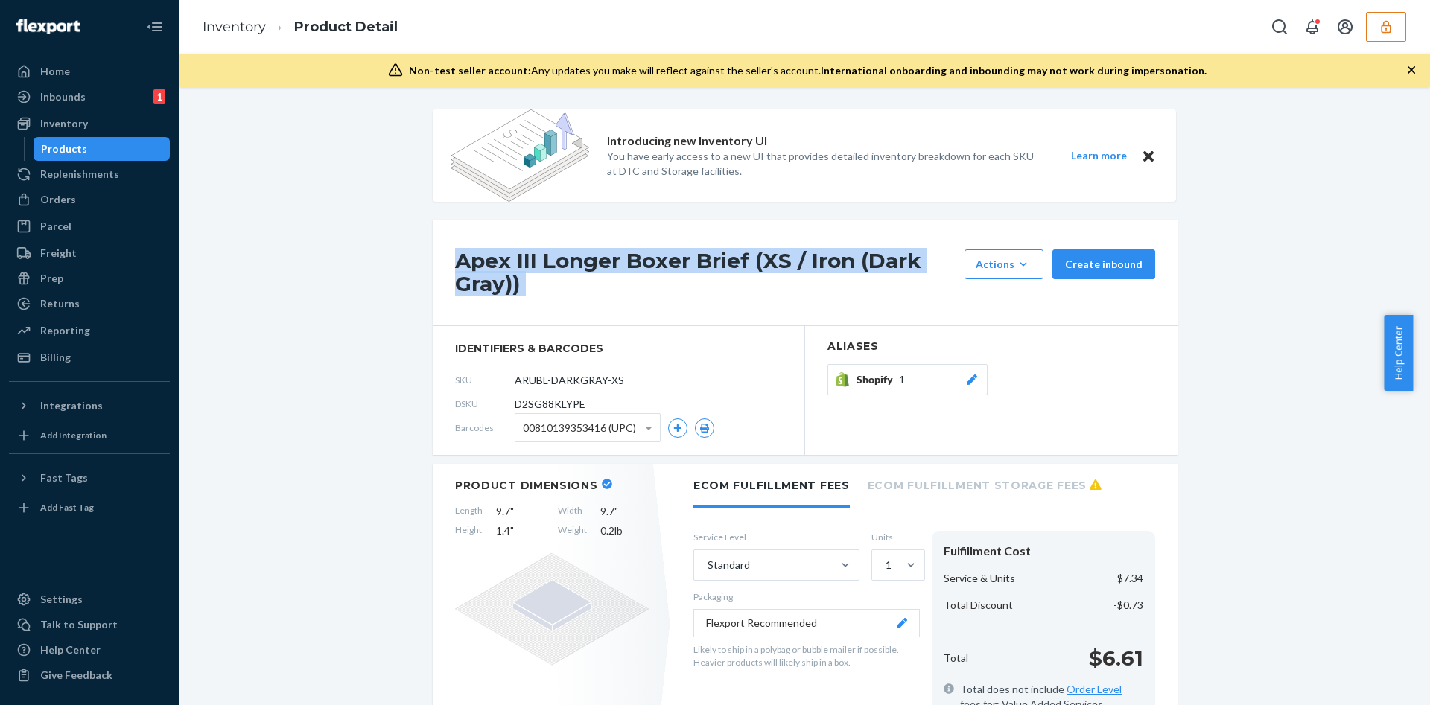
click at [538, 303] on div "Apex III Longer Boxer Brief (XS / Iron (Dark Gray)) Actions Add components Hide…" at bounding box center [805, 273] width 745 height 106
copy div "Apex III Longer Boxer Brief (XS / Iron (Dark Gray))"
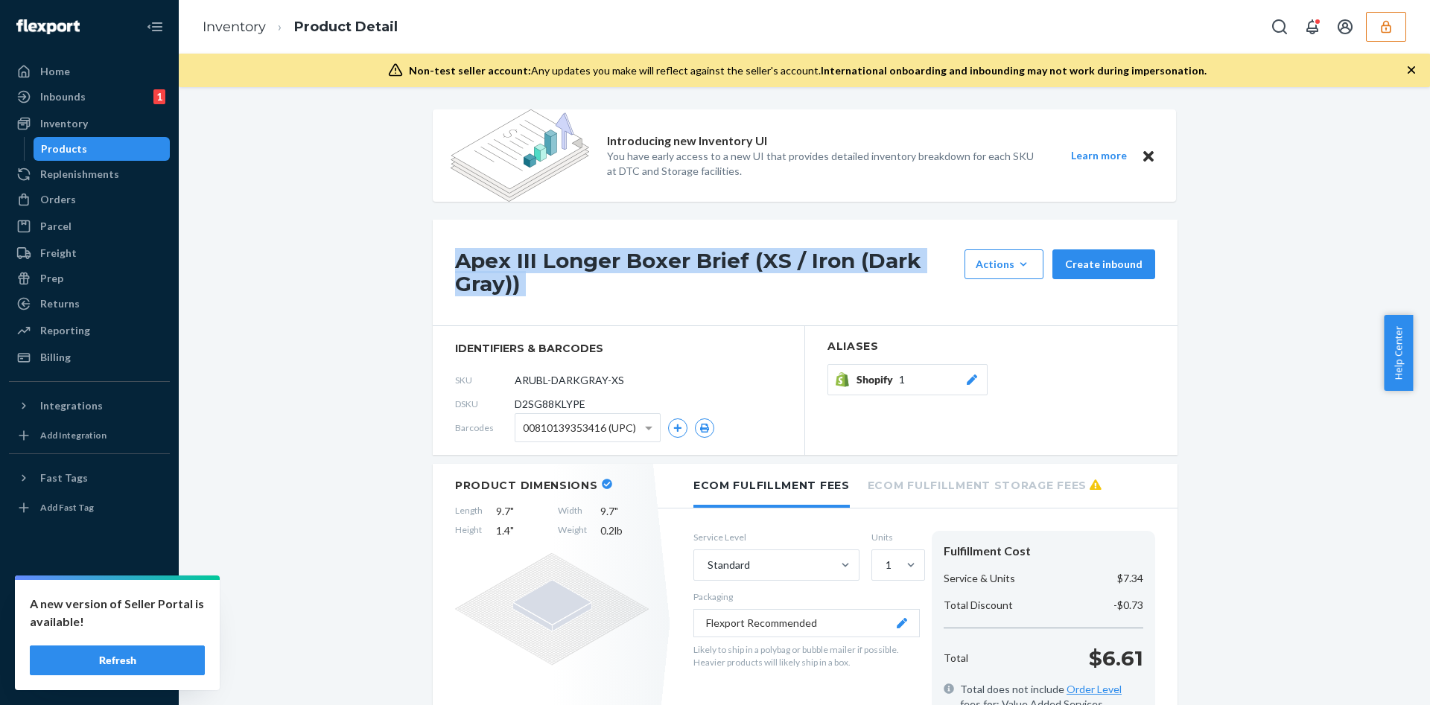
click at [1373, 22] on button "button" at bounding box center [1386, 27] width 40 height 30
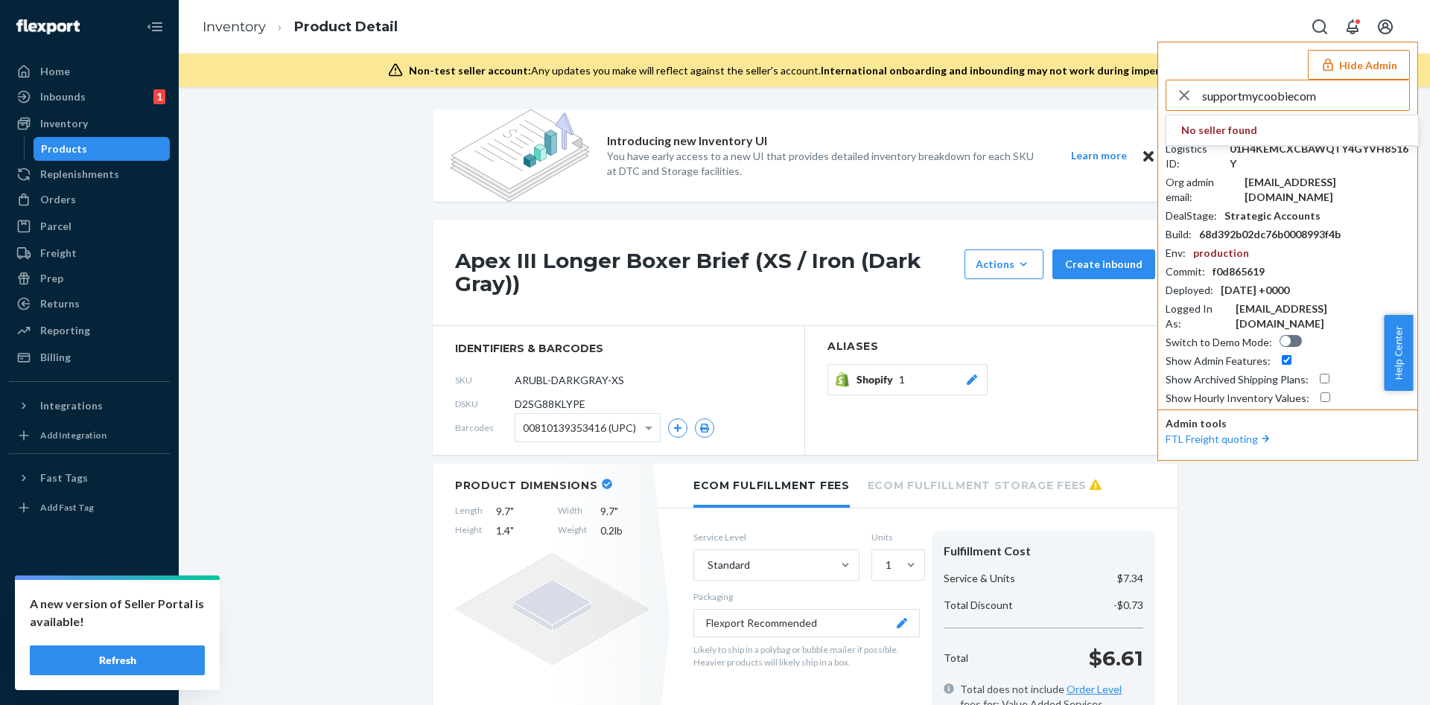
type input "supportmycoobiecom"
click at [1262, 132] on span "No seller found" at bounding box center [1292, 130] width 252 height 31
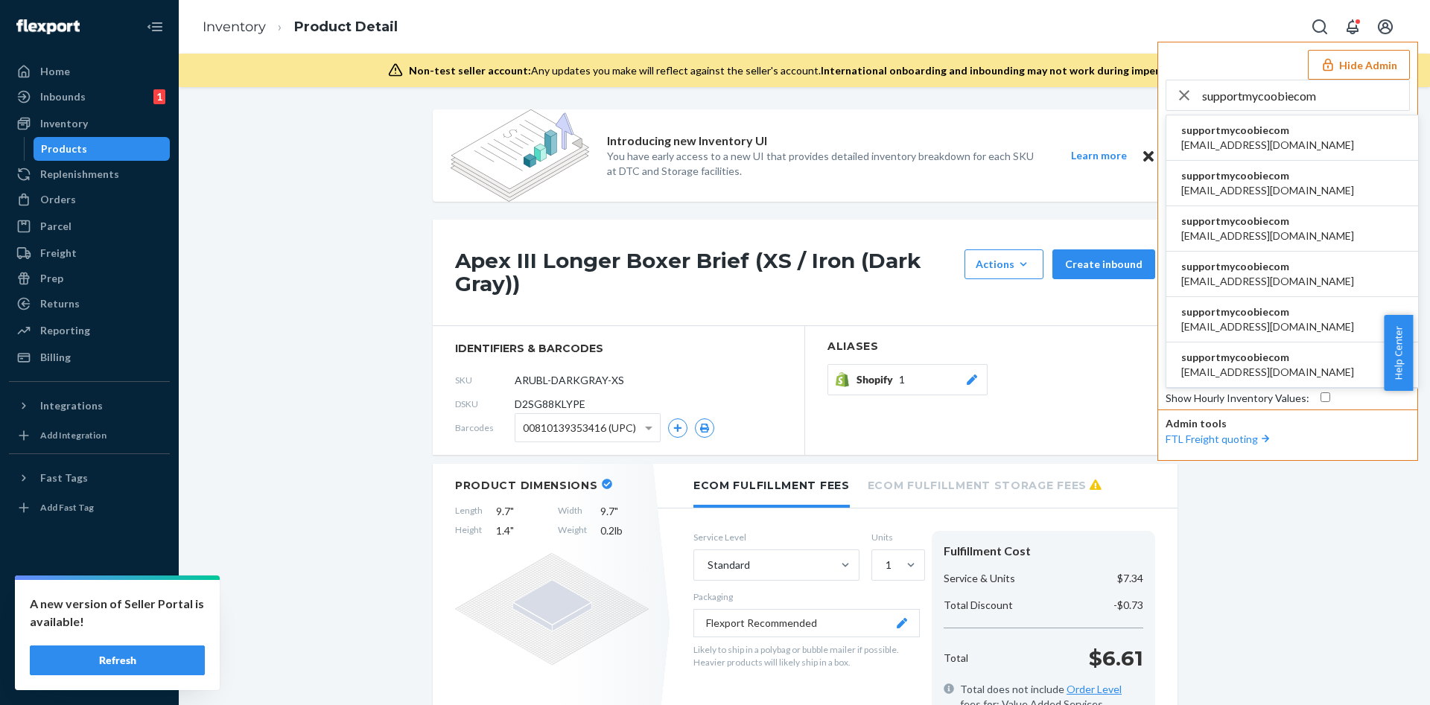
click at [1262, 132] on span "supportmycoobiecom" at bounding box center [1267, 130] width 173 height 15
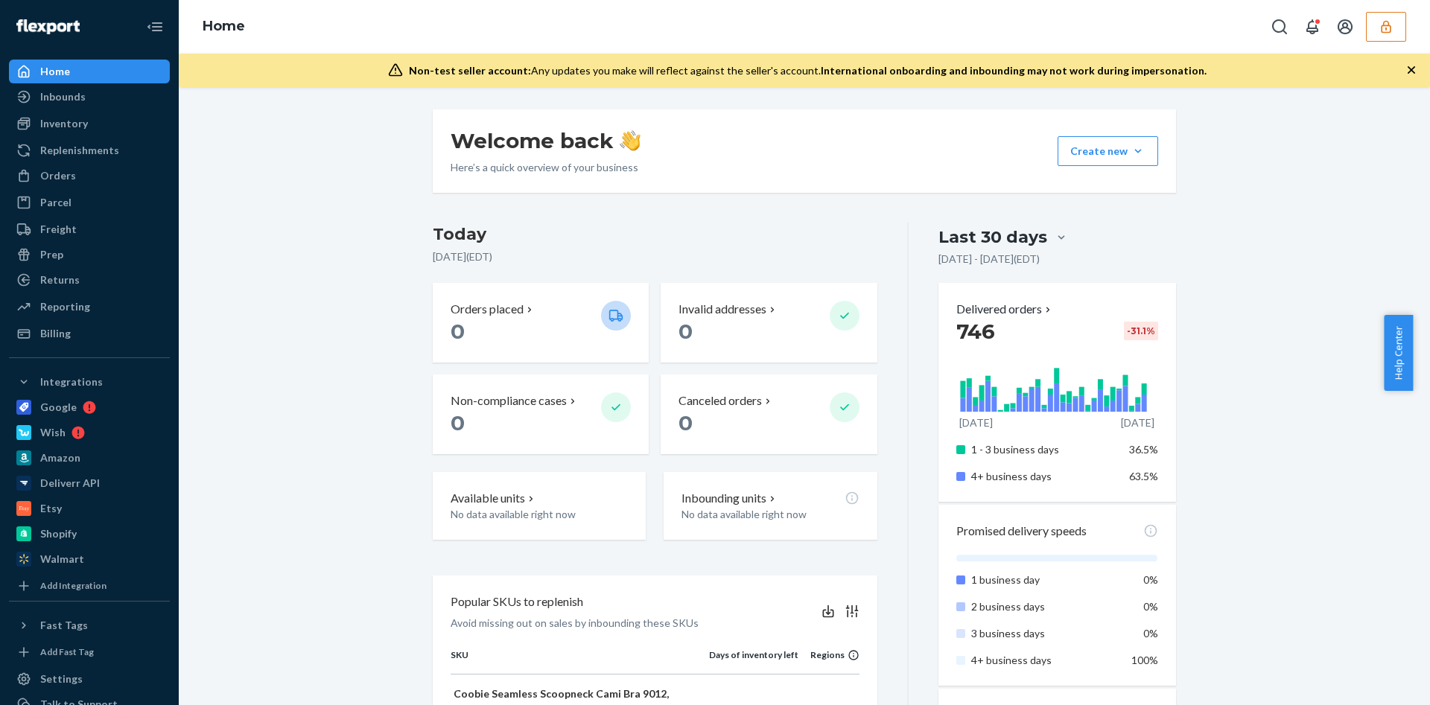
click at [1407, 19] on div "Home" at bounding box center [804, 27] width 1251 height 54
click at [1395, 26] on button "button" at bounding box center [1386, 27] width 40 height 30
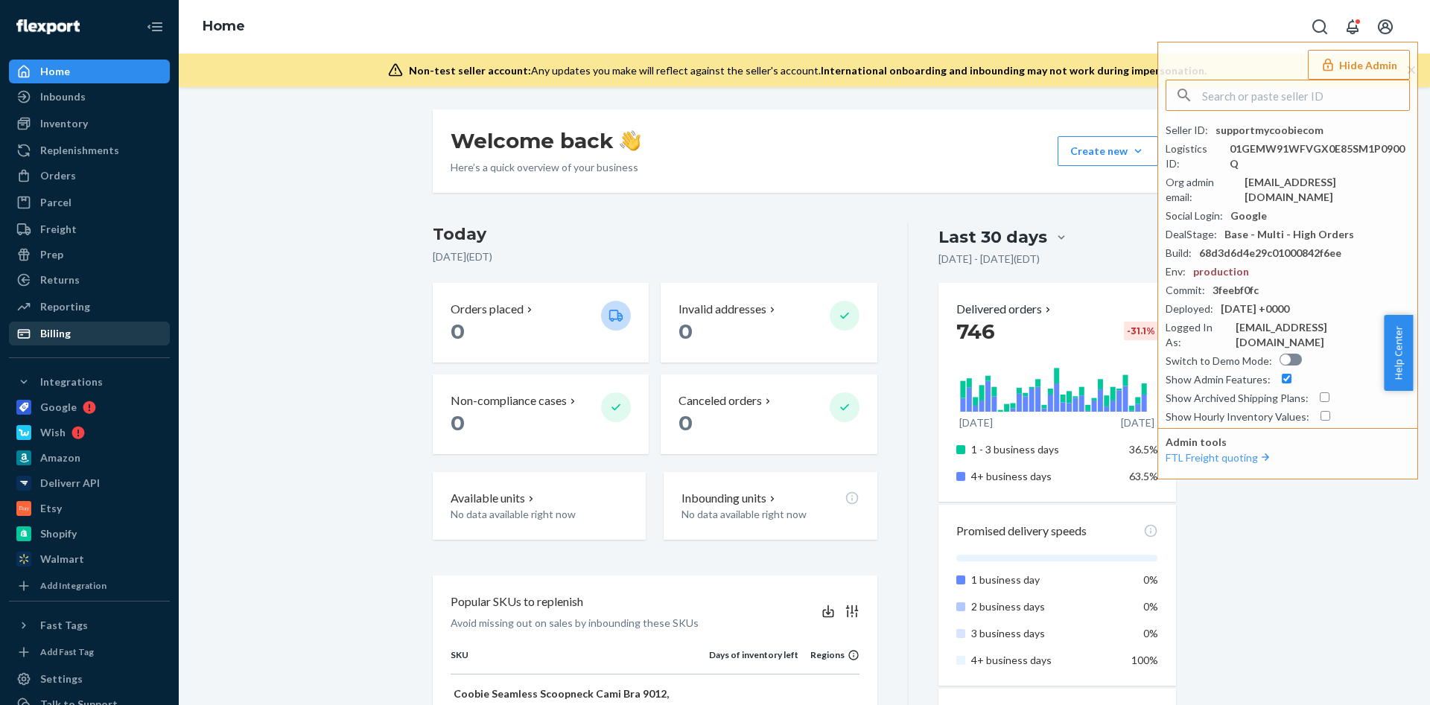
click at [92, 334] on div "Billing" at bounding box center [89, 333] width 158 height 21
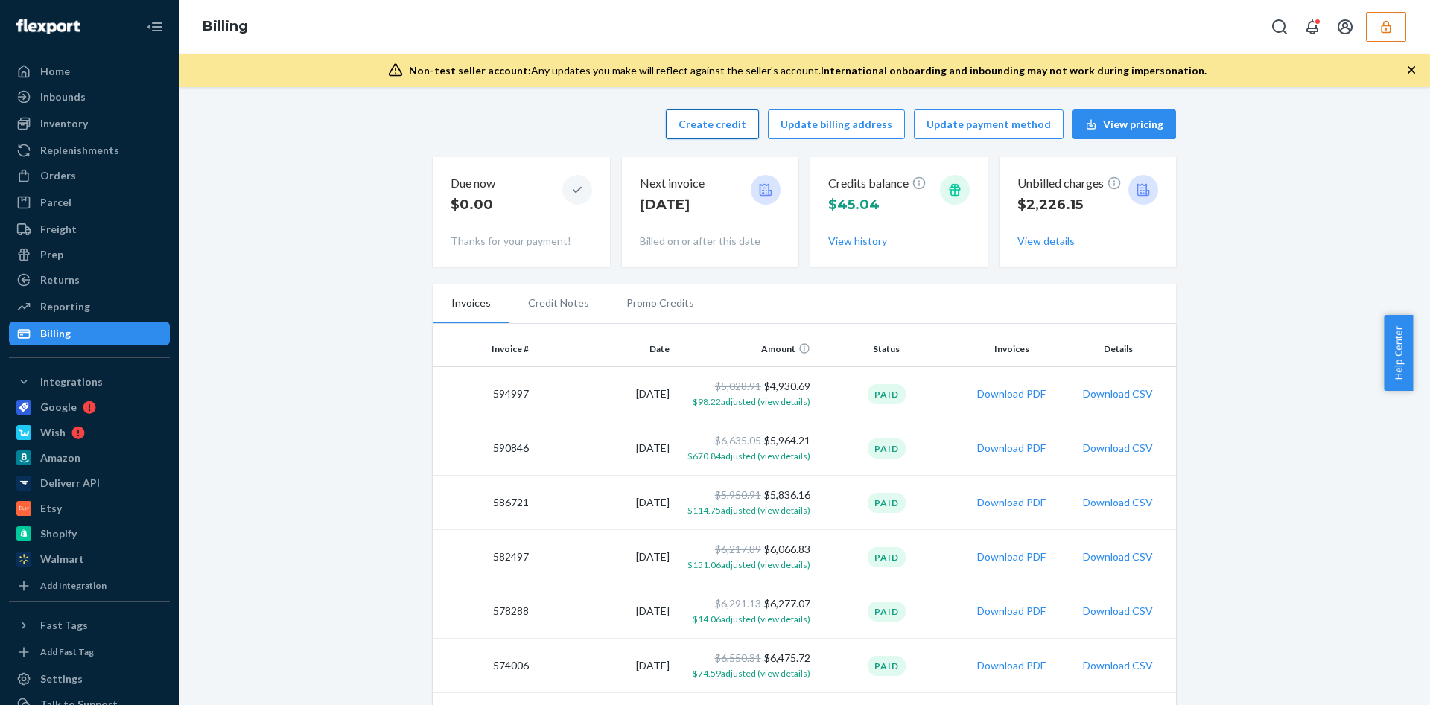
click at [705, 132] on button "Create credit" at bounding box center [712, 124] width 93 height 30
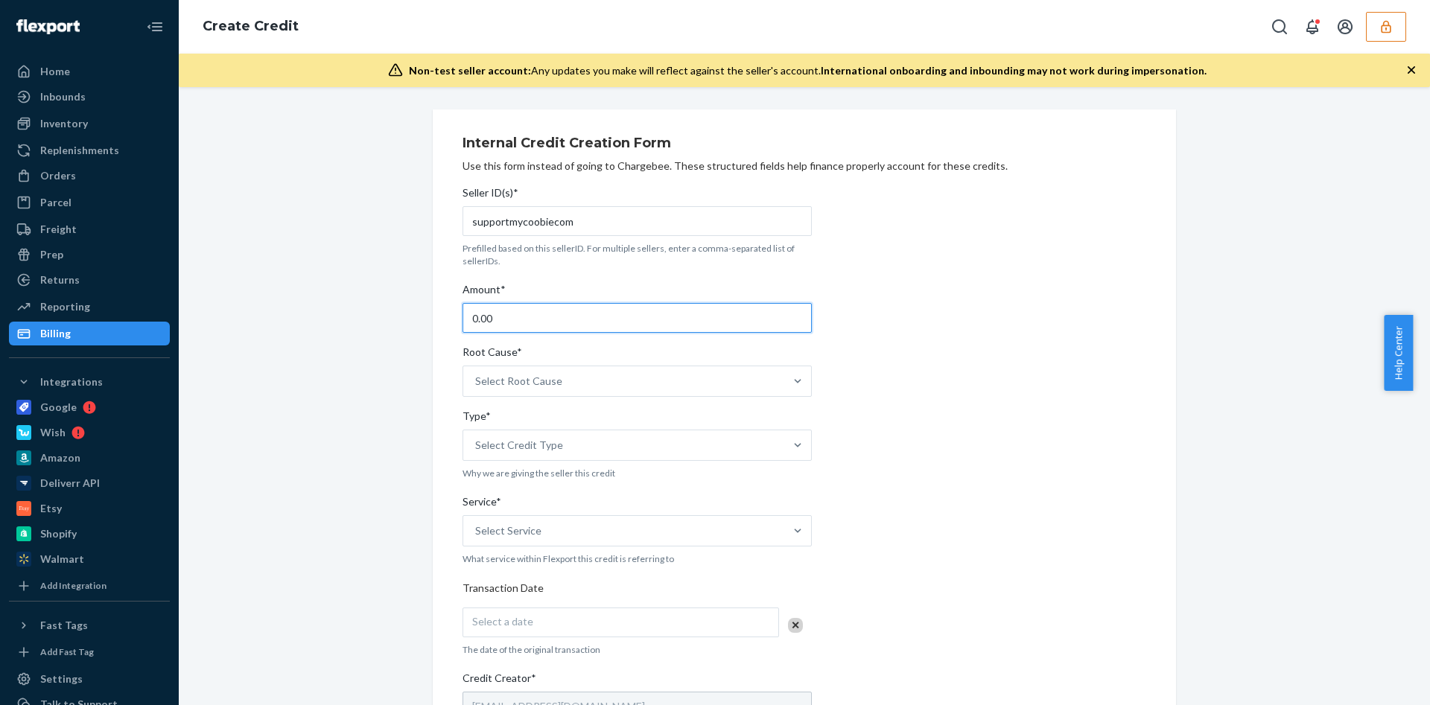
click at [549, 320] on input "0.00" at bounding box center [636, 318] width 349 height 30
click at [549, 319] on input "0.00" at bounding box center [636, 318] width 349 height 30
paste input "84"
type input "84.00"
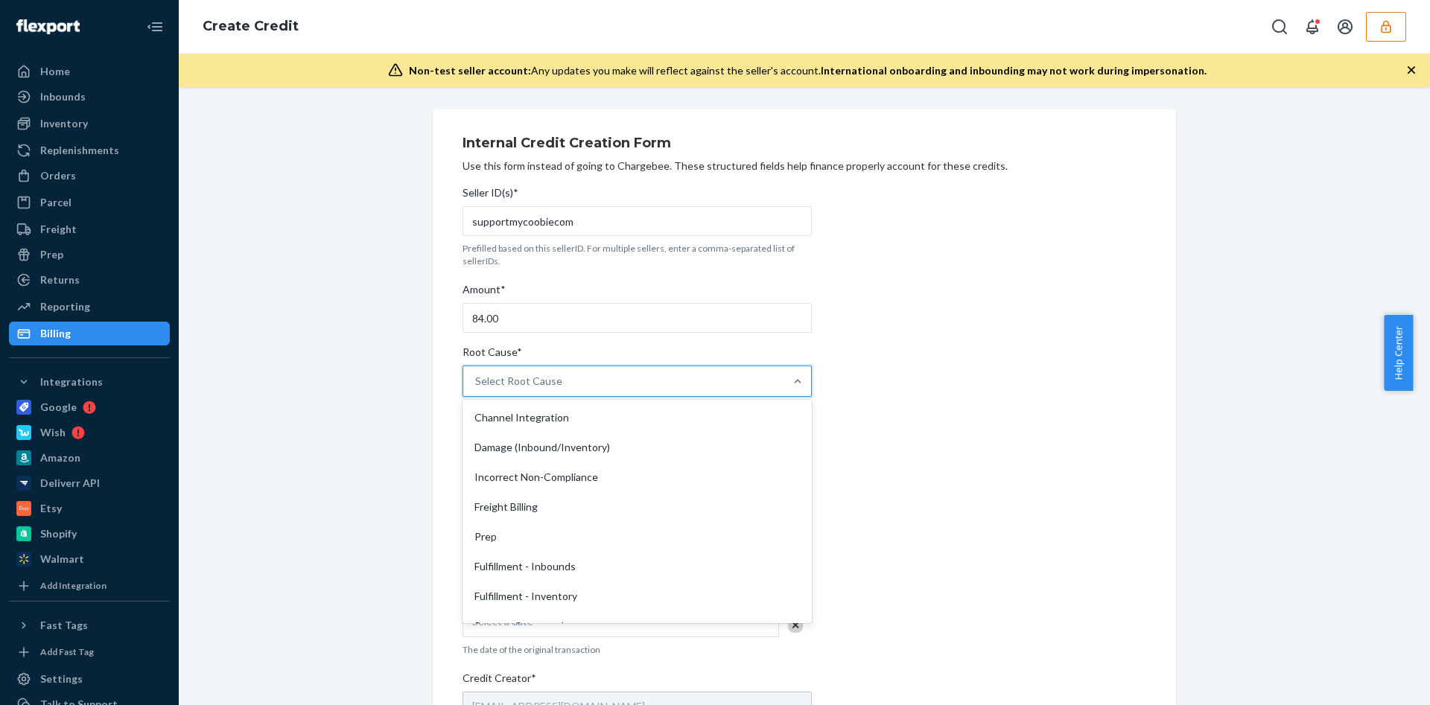
click at [592, 369] on div "Select Root Cause" at bounding box center [623, 381] width 321 height 30
click at [477, 374] on input "Root Cause* option Channel Integration focused, 1 of 29. 29 results available. …" at bounding box center [475, 381] width 1 height 15
click at [561, 574] on div "Fulfillment - Inbounds" at bounding box center [636, 567] width 343 height 30
click at [477, 389] on input "Root Cause* option Fulfillment - Inbounds focused, 6 of 29. 29 results availabl…" at bounding box center [475, 381] width 1 height 15
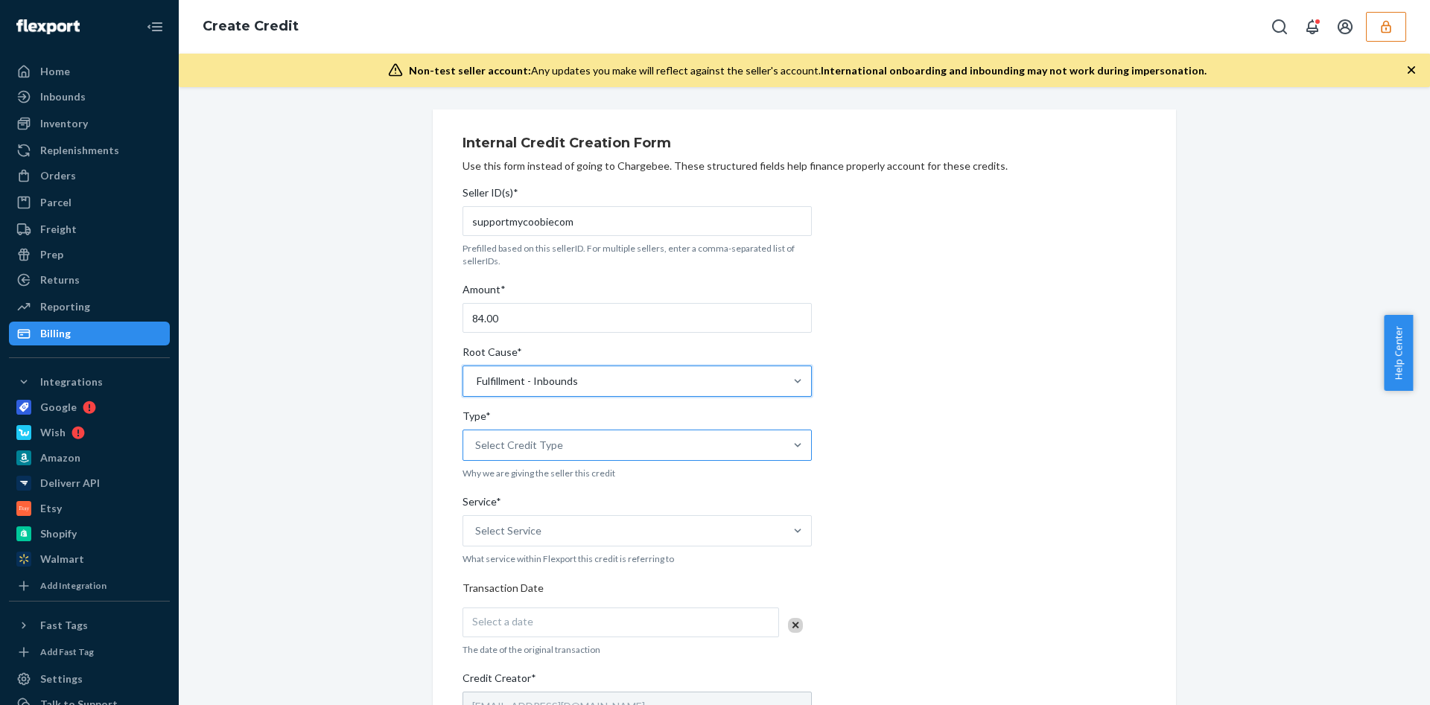
click at [611, 447] on div "Select Credit Type" at bounding box center [623, 445] width 321 height 30
click at [477, 447] on input "Type* Select Credit Type" at bounding box center [475, 445] width 1 height 15
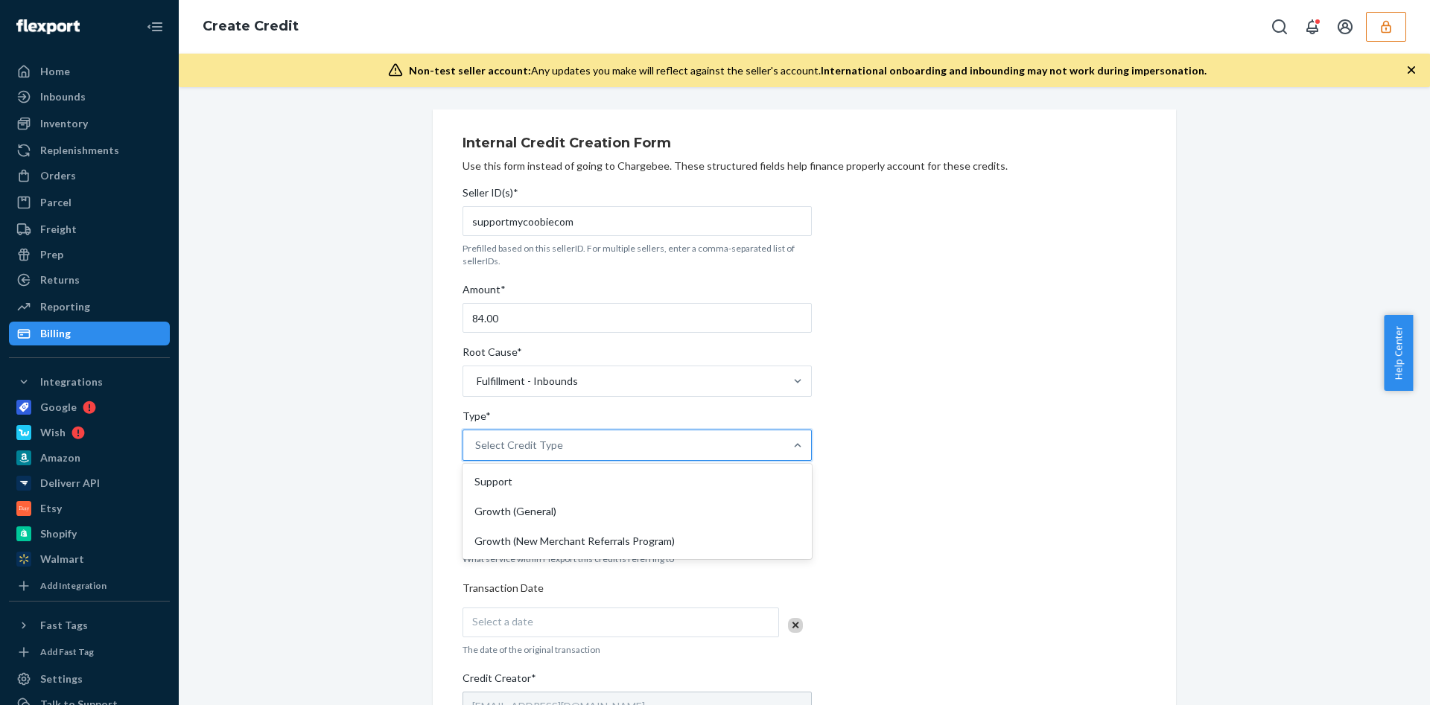
click at [558, 497] on div "Growth (General)" at bounding box center [636, 512] width 343 height 30
click at [477, 453] on input "Type* option Growth (General) focused, 2 of 3. 3 results available. Use Up and …" at bounding box center [475, 445] width 1 height 15
click at [559, 440] on div "Growth (General)" at bounding box center [623, 445] width 321 height 30
click at [477, 440] on input "Type* option Growth (General), selected. 0 results available. Select is focused…" at bounding box center [475, 445] width 1 height 15
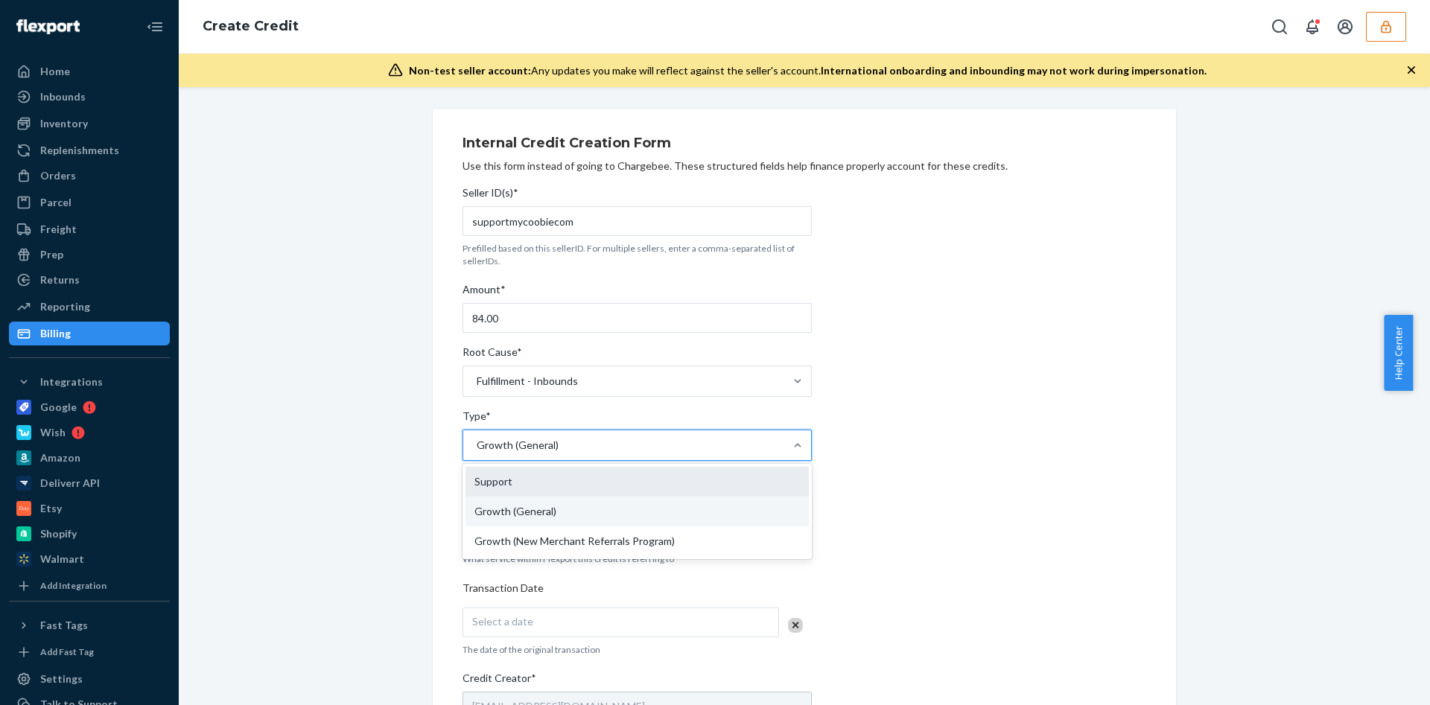
click at [544, 471] on div "Support" at bounding box center [636, 482] width 343 height 30
click at [477, 453] on input "Type* option Growth (General), selected. option Support focused, 1 of 3. 3 resu…" at bounding box center [475, 445] width 1 height 15
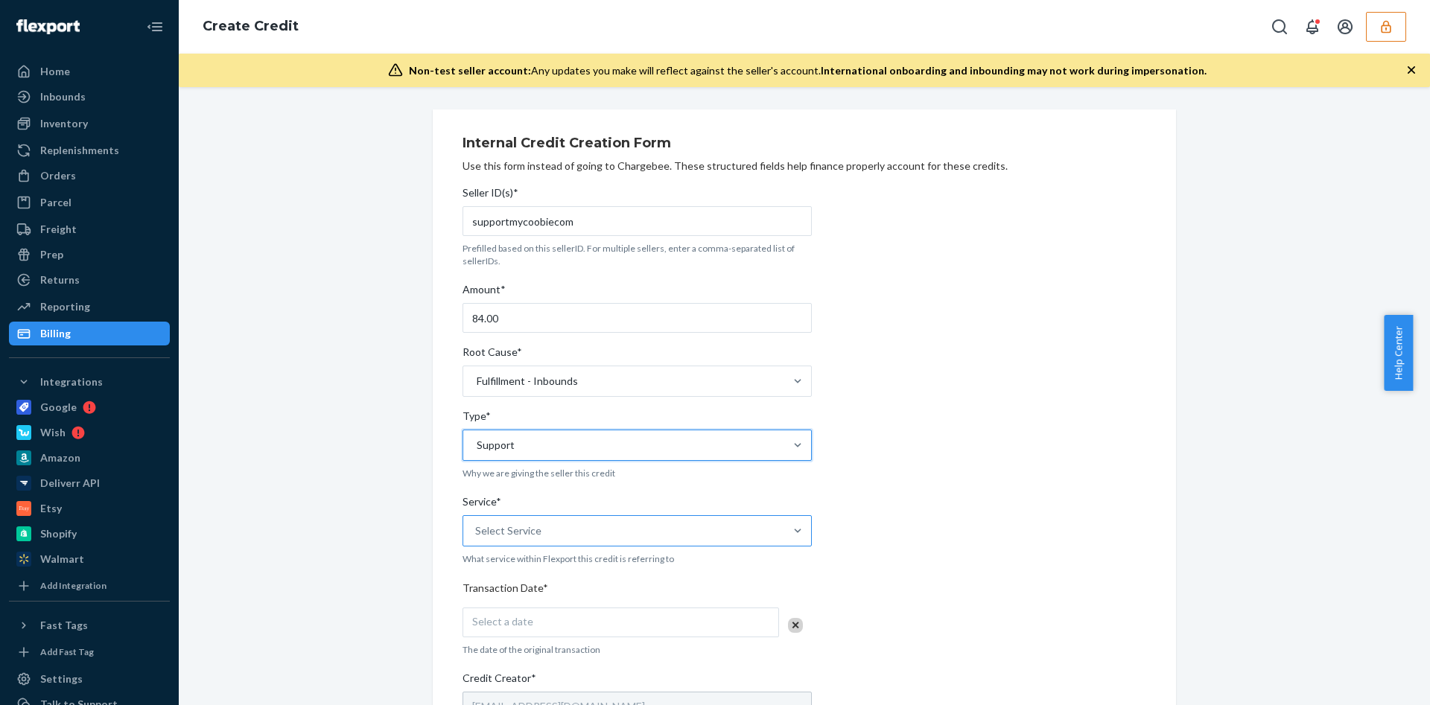
click at [545, 529] on div "Select Service" at bounding box center [623, 531] width 321 height 30
click at [477, 529] on input "Service* Select Service" at bounding box center [475, 530] width 1 height 15
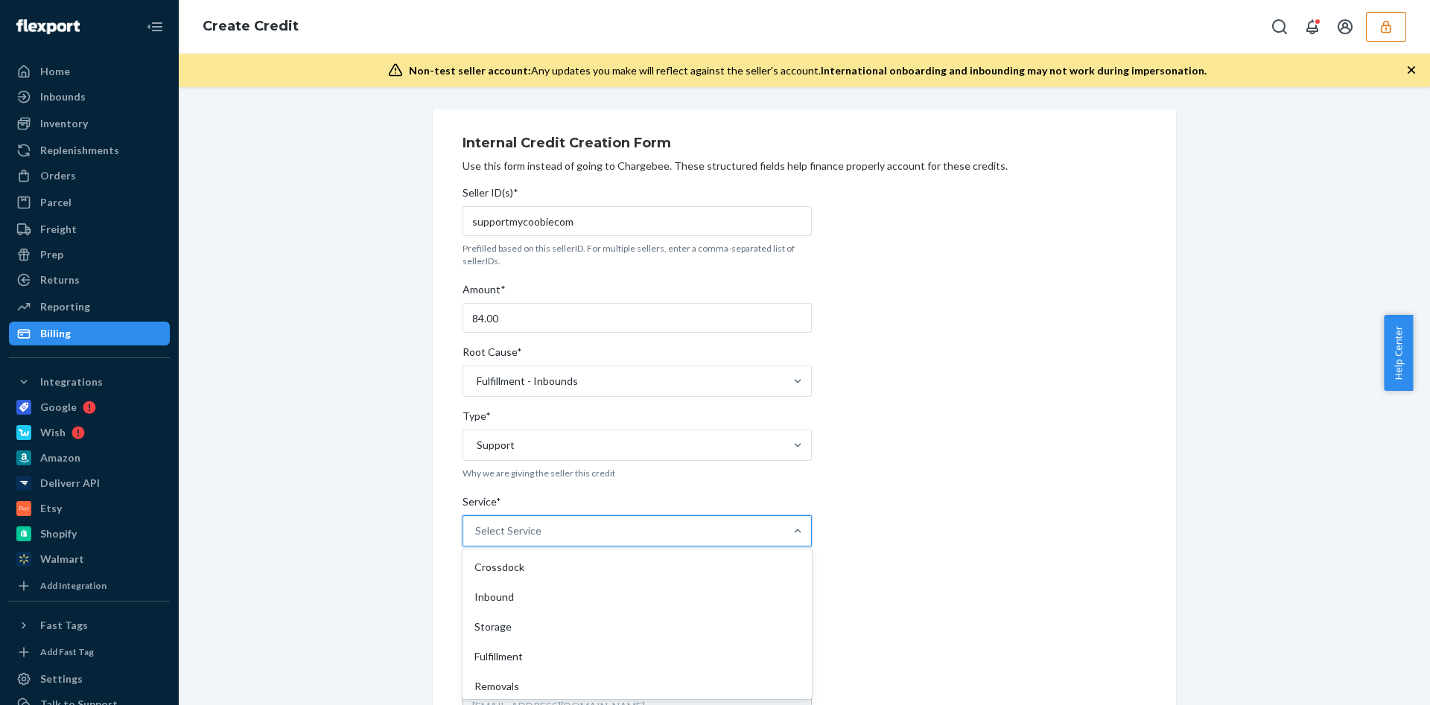
drag, startPoint x: 521, startPoint y: 596, endPoint x: 527, endPoint y: 546, distance: 50.2
click at [521, 594] on div "Inbound" at bounding box center [636, 597] width 343 height 30
click at [477, 538] on input "Service* option Inbound focused, 2 of 10. 10 results available. Use Up and Down…" at bounding box center [475, 530] width 1 height 15
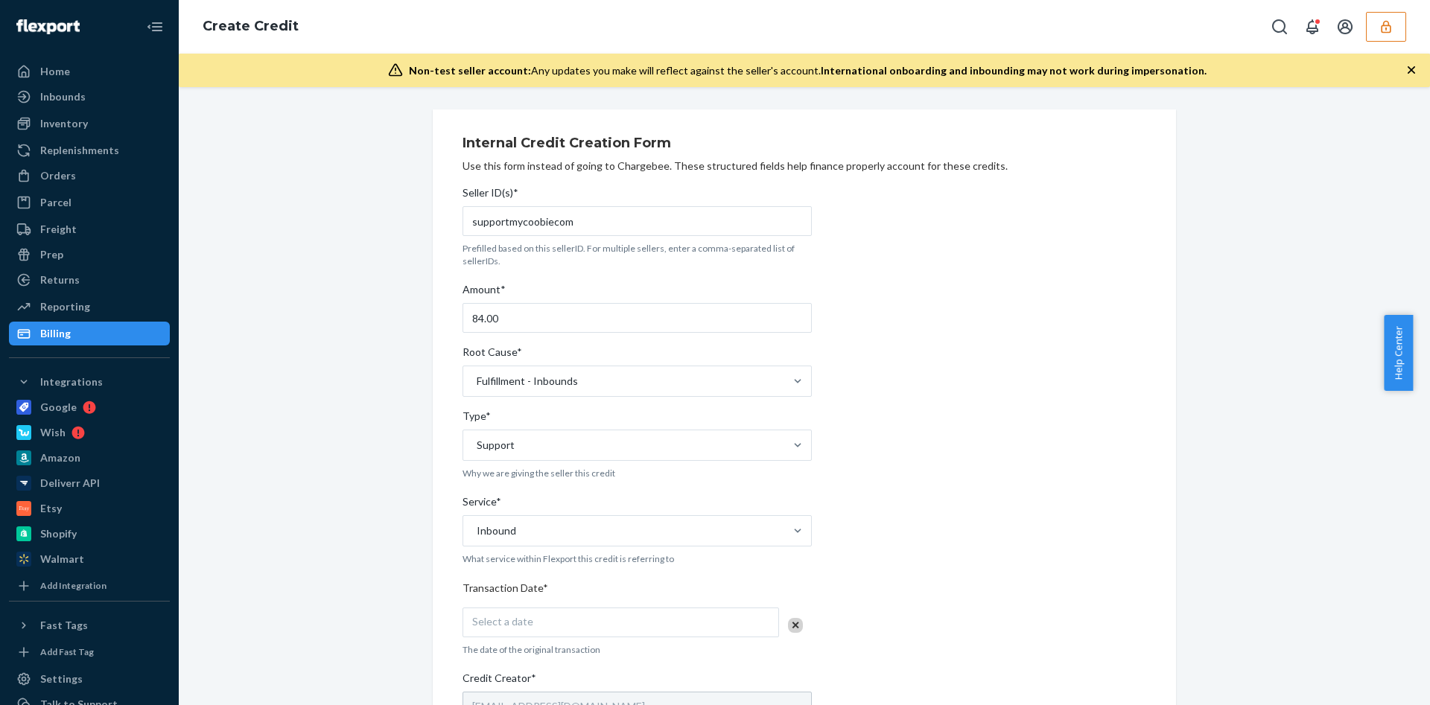
click at [539, 611] on div "Select a date" at bounding box center [620, 623] width 316 height 30
click at [621, 558] on button "24" at bounding box center [613, 559] width 30 height 25
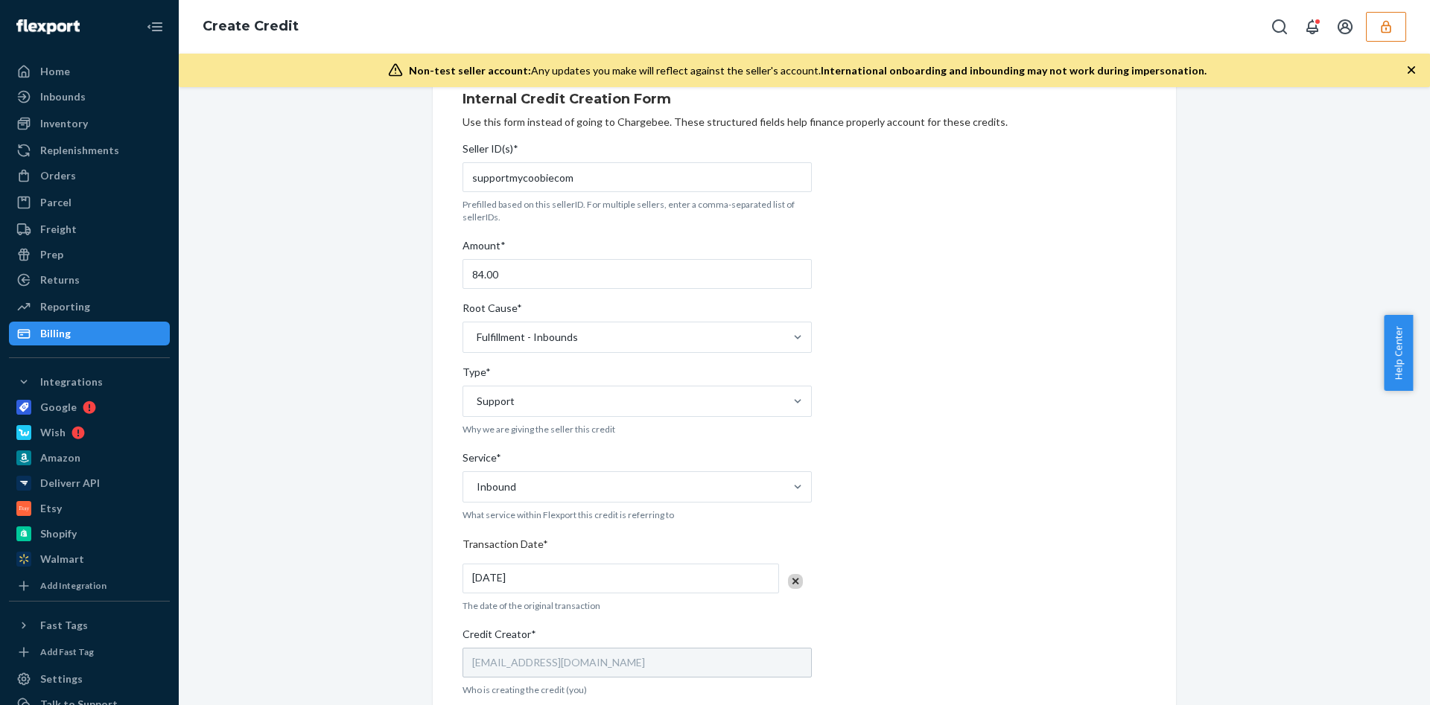
scroll to position [112, 0]
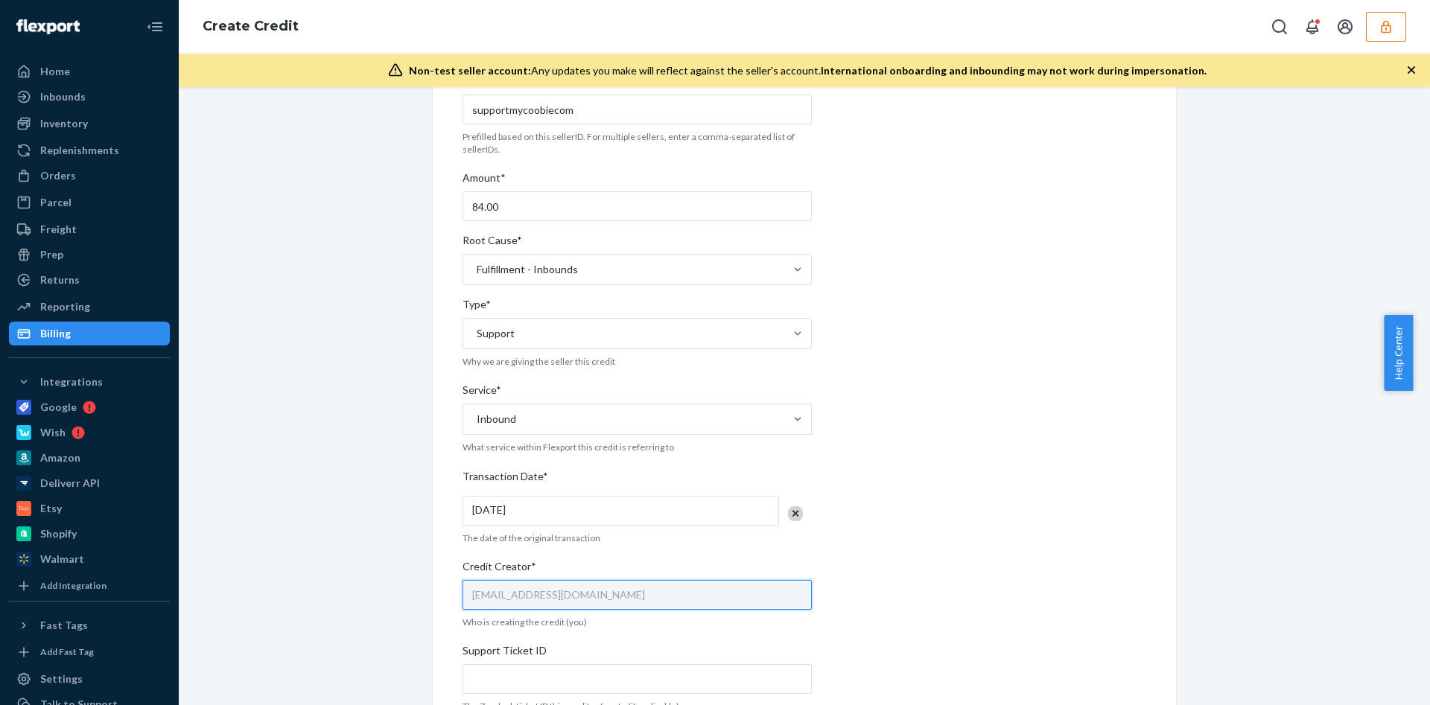
click at [550, 595] on input "[EMAIL_ADDRESS][DOMAIN_NAME]" at bounding box center [636, 595] width 349 height 30
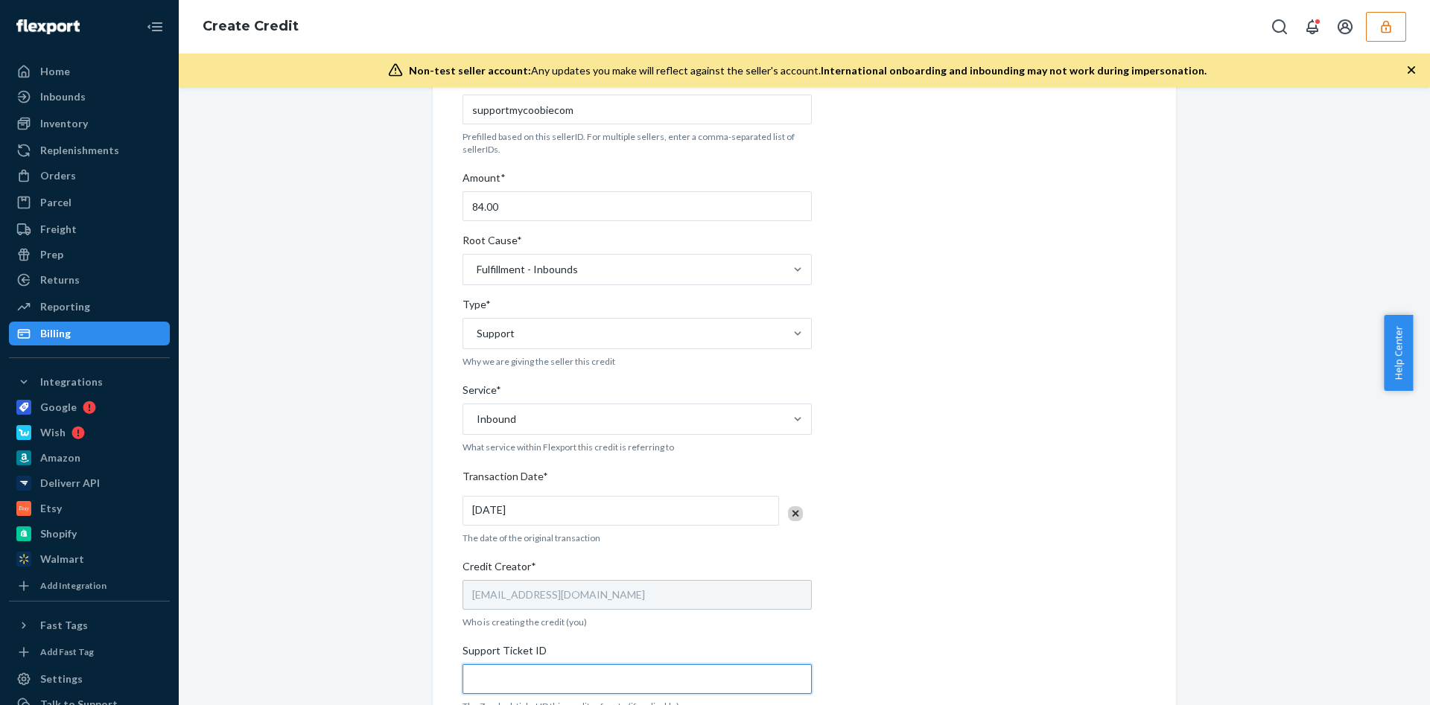
click at [538, 666] on input "Support Ticket ID" at bounding box center [636, 679] width 349 height 30
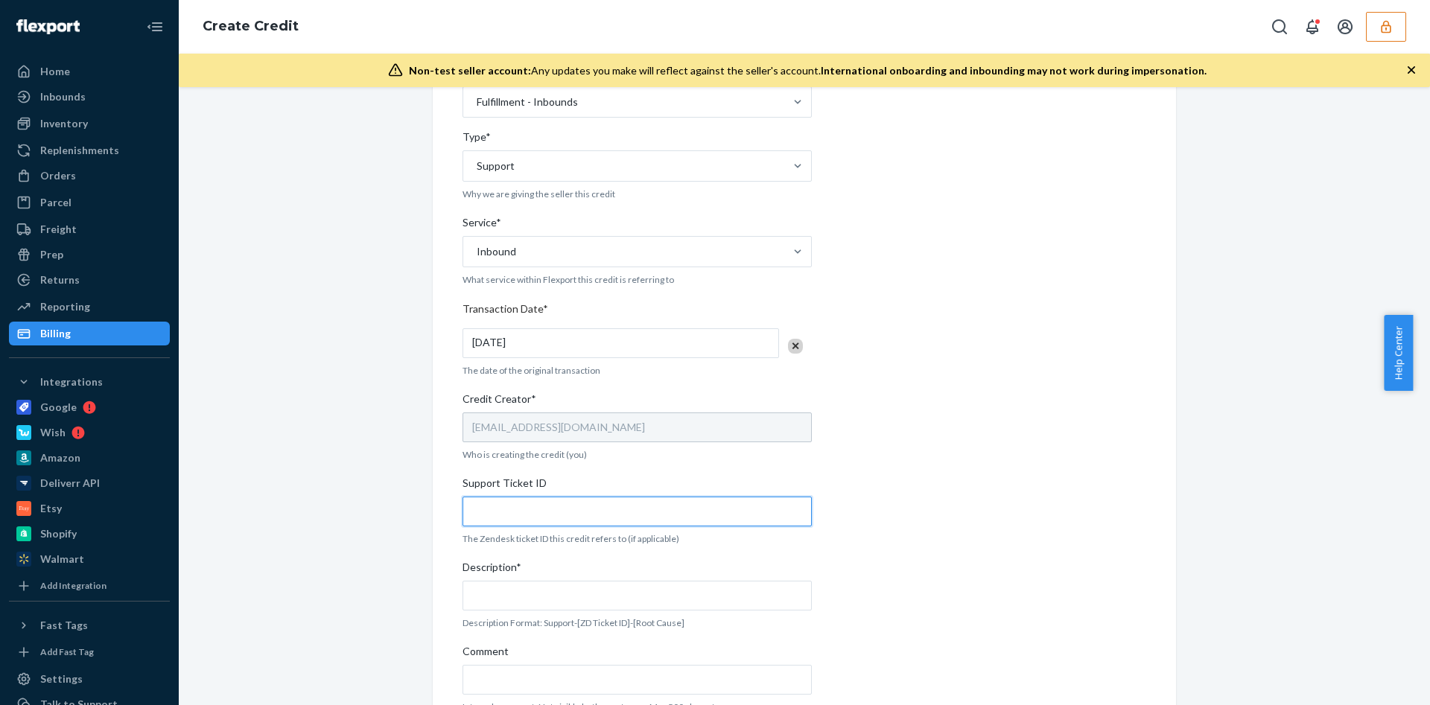
scroll to position [244, 0]
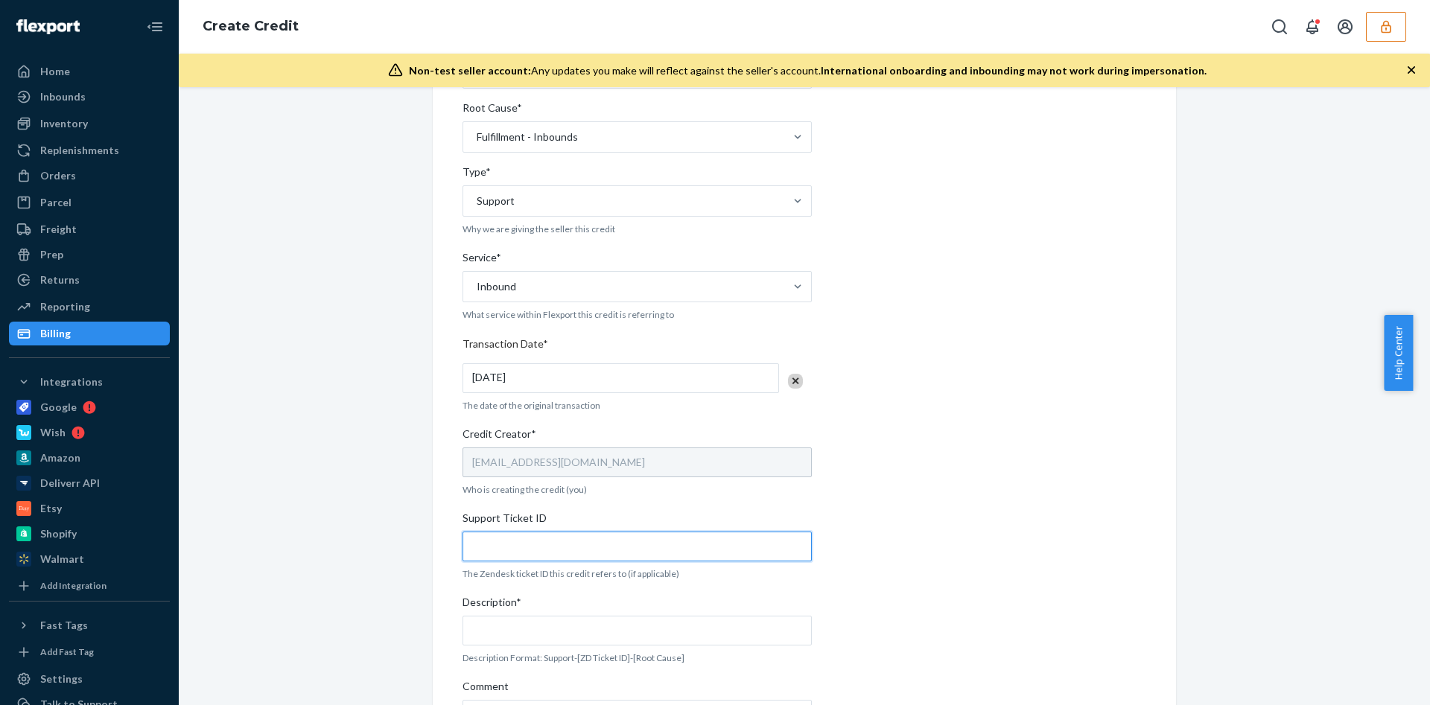
paste input "812817"
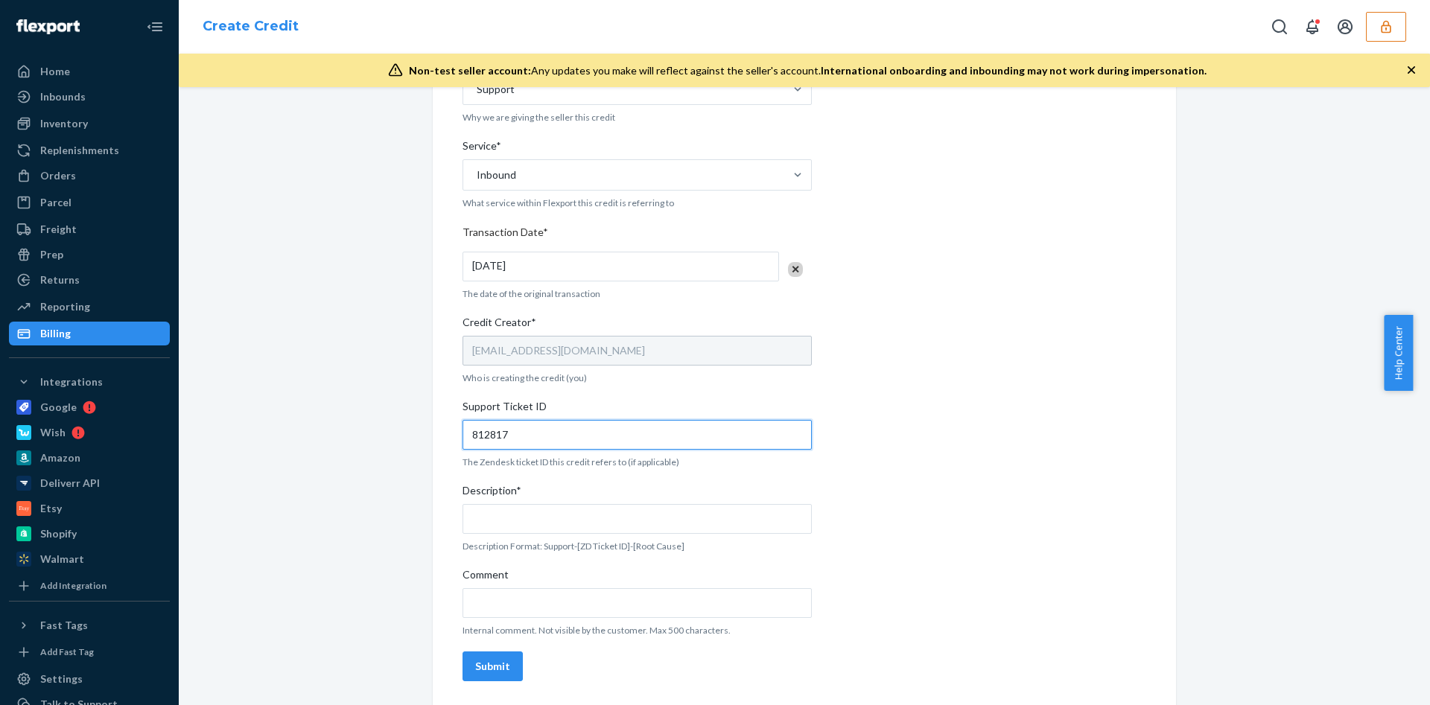
type input "812817"
click at [515, 434] on input "812817" at bounding box center [636, 435] width 349 height 30
click at [580, 543] on p "Description Format: Support-[ZD Ticket ID]-[Root Cause]" at bounding box center [636, 546] width 349 height 13
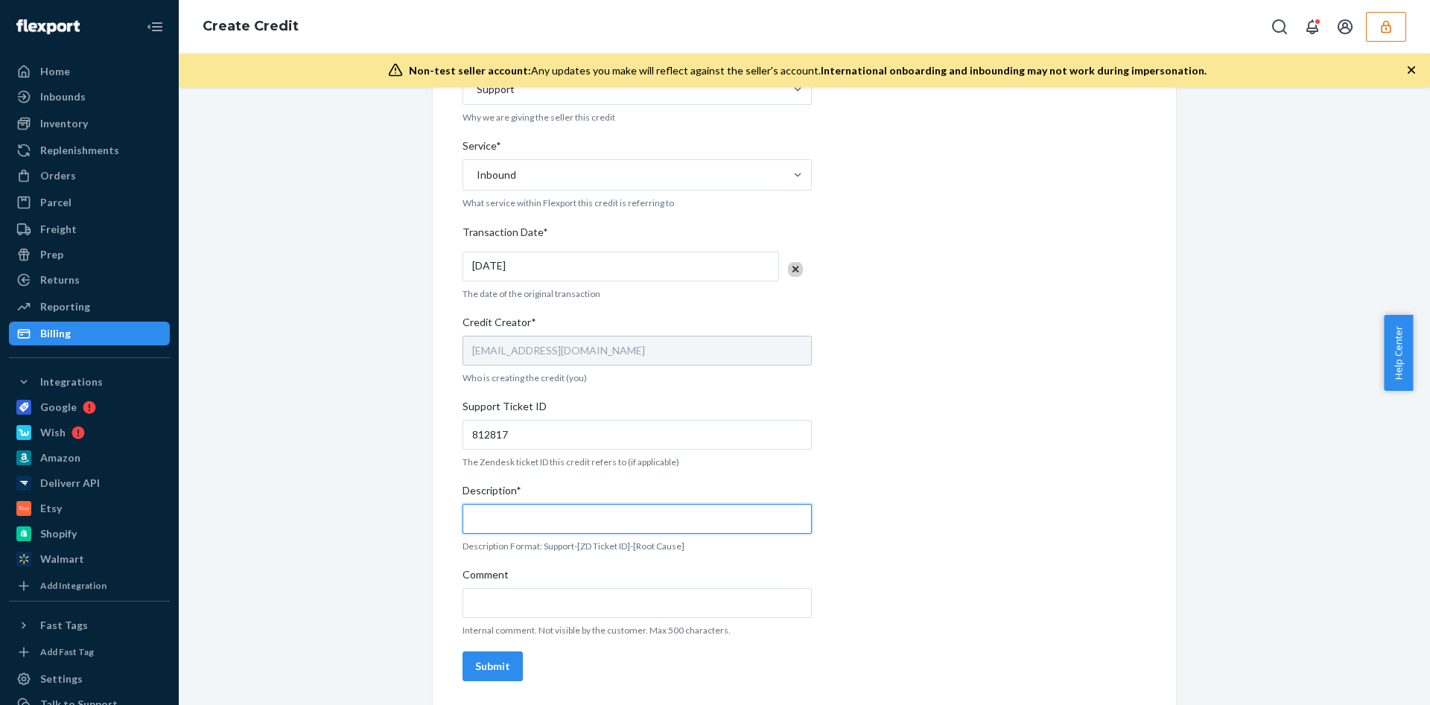
click at [571, 525] on input "Description*" at bounding box center [636, 519] width 349 height 30
paste input "812817"
paste input "1183502"
type input "Support-812817-1183502"
click at [861, 526] on div "Internal Credit Creation Form Use this form instead of going to Chargebee. Thes…" at bounding box center [804, 229] width 684 height 916
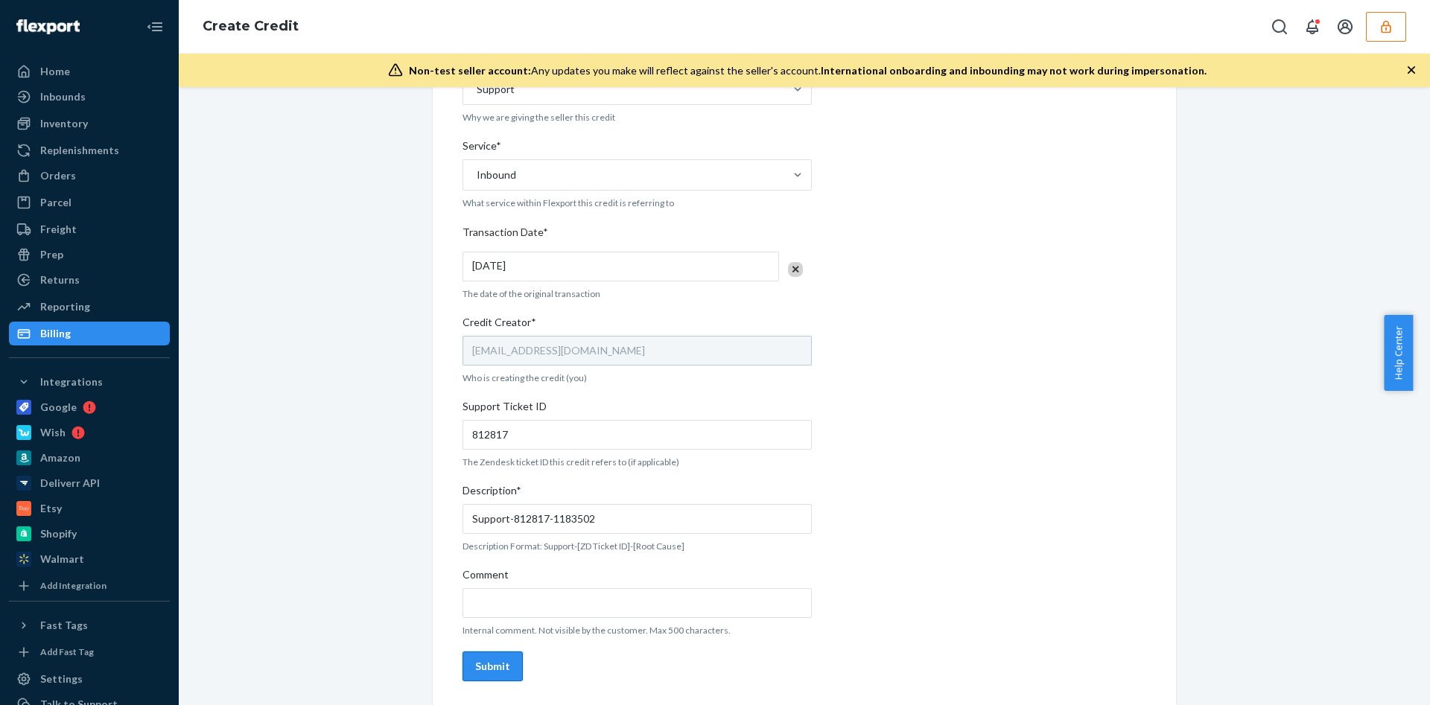
click at [480, 676] on button "Submit" at bounding box center [492, 667] width 60 height 30
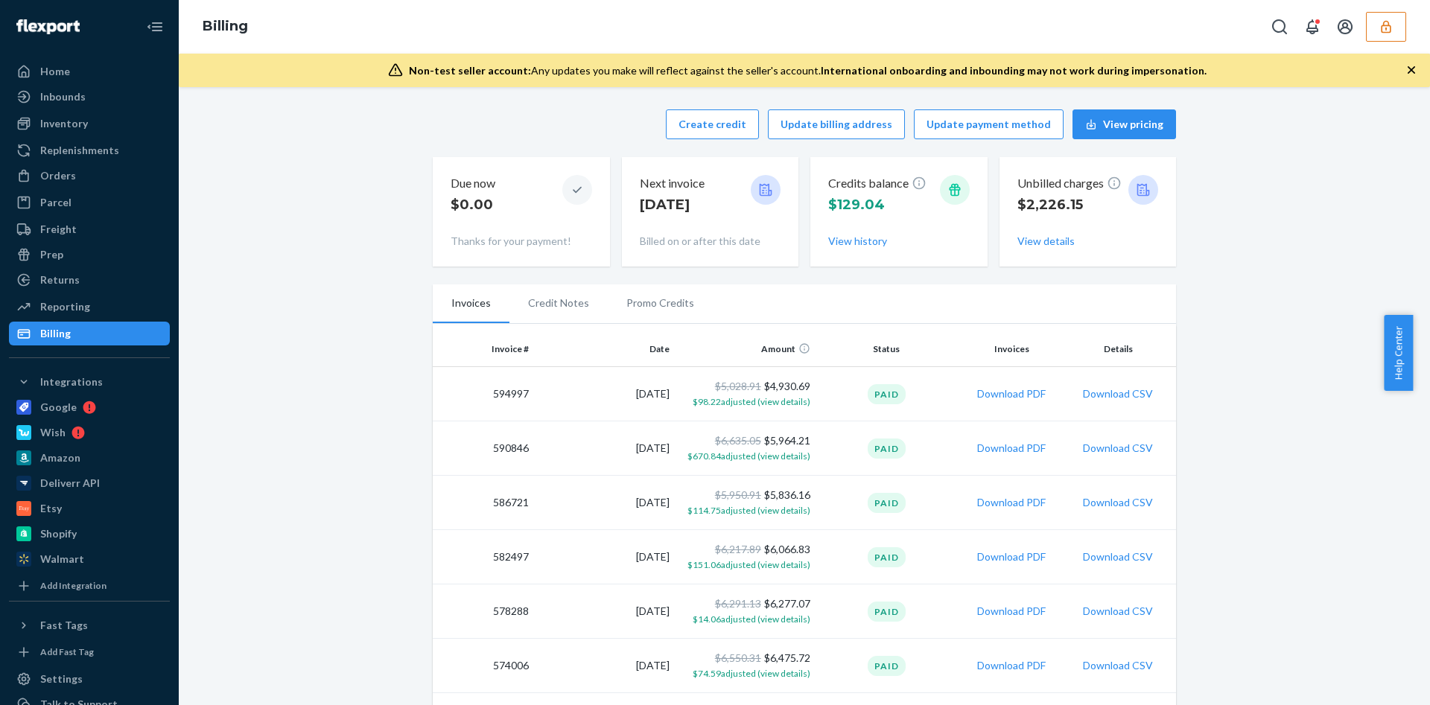
click at [1397, 36] on button "button" at bounding box center [1386, 27] width 40 height 30
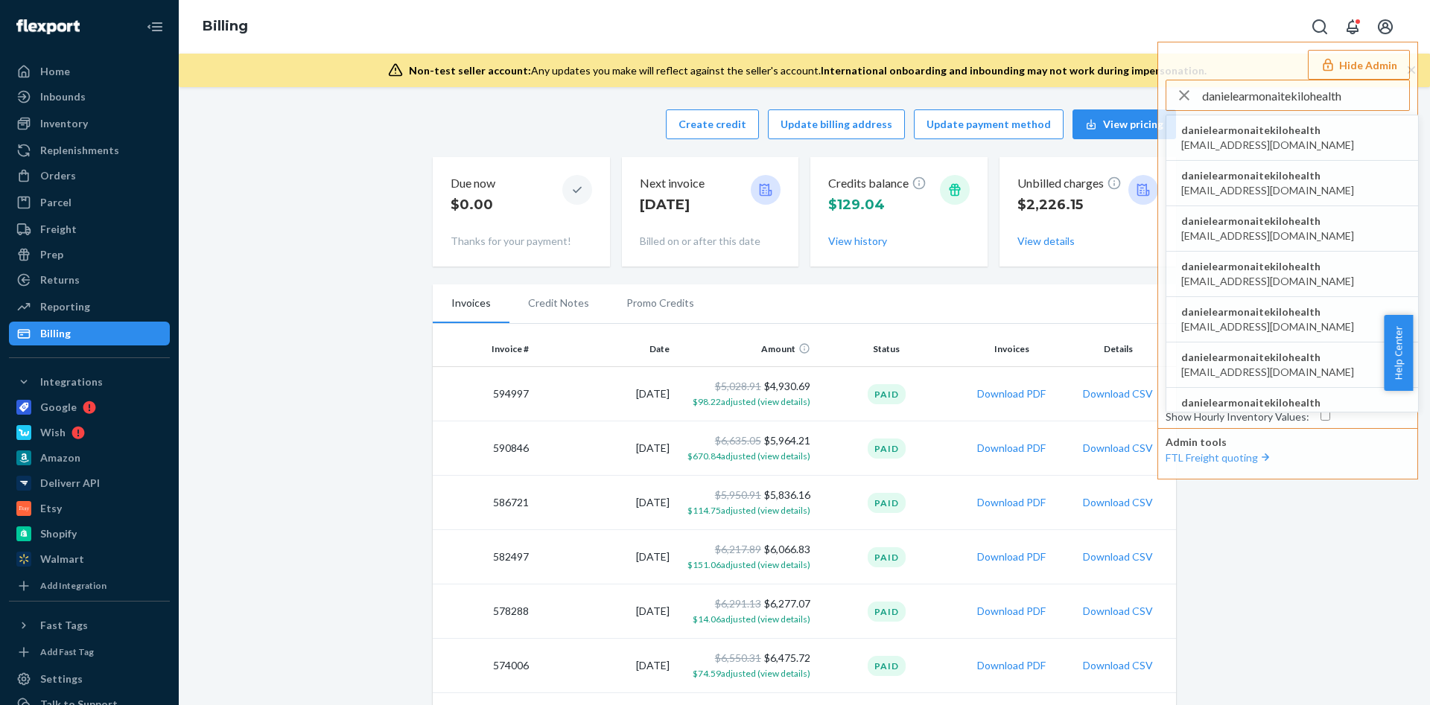
type input "danielearmonaitekilohealth"
click at [1292, 131] on span "danielearmonaitekilohealth" at bounding box center [1267, 130] width 173 height 15
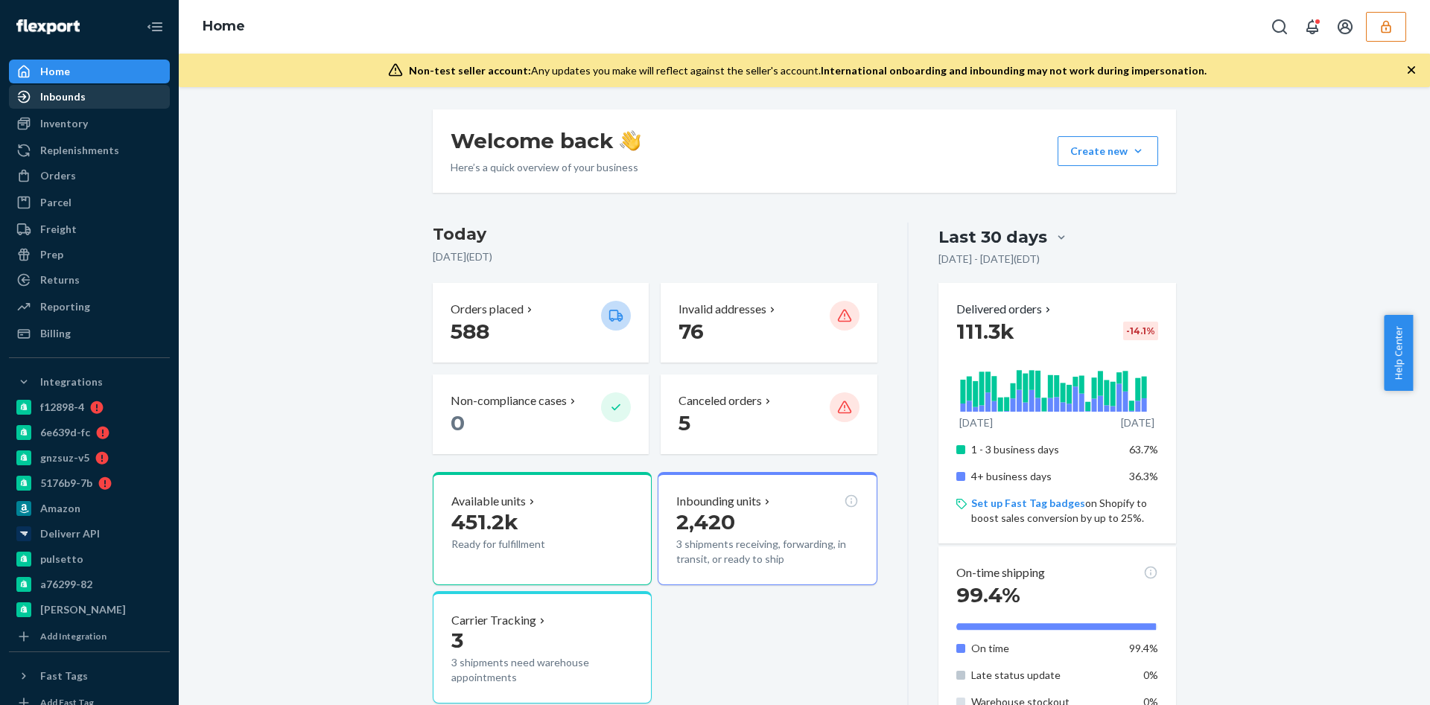
click at [55, 92] on div "Inbounds" at bounding box center [62, 96] width 45 height 15
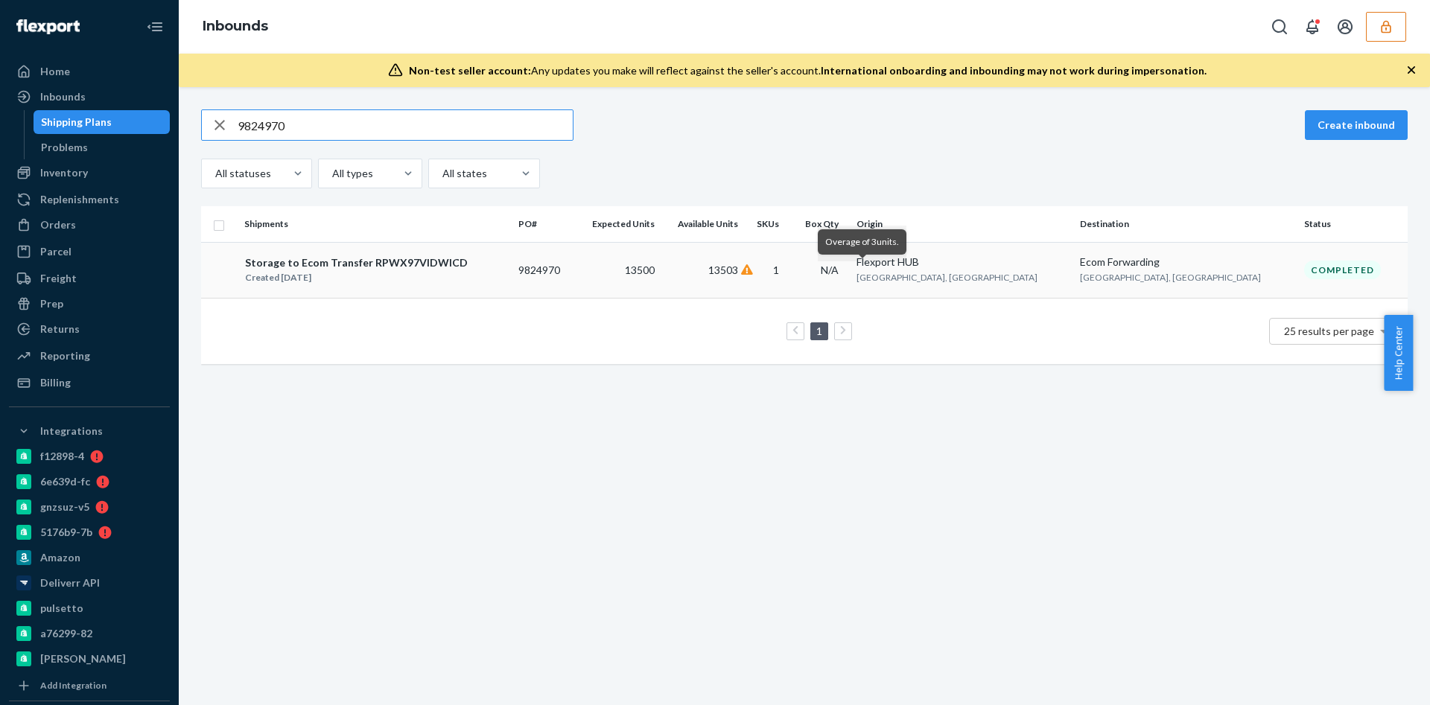
type input "9824970"
click at [753, 270] on icon at bounding box center [747, 269] width 12 height 10
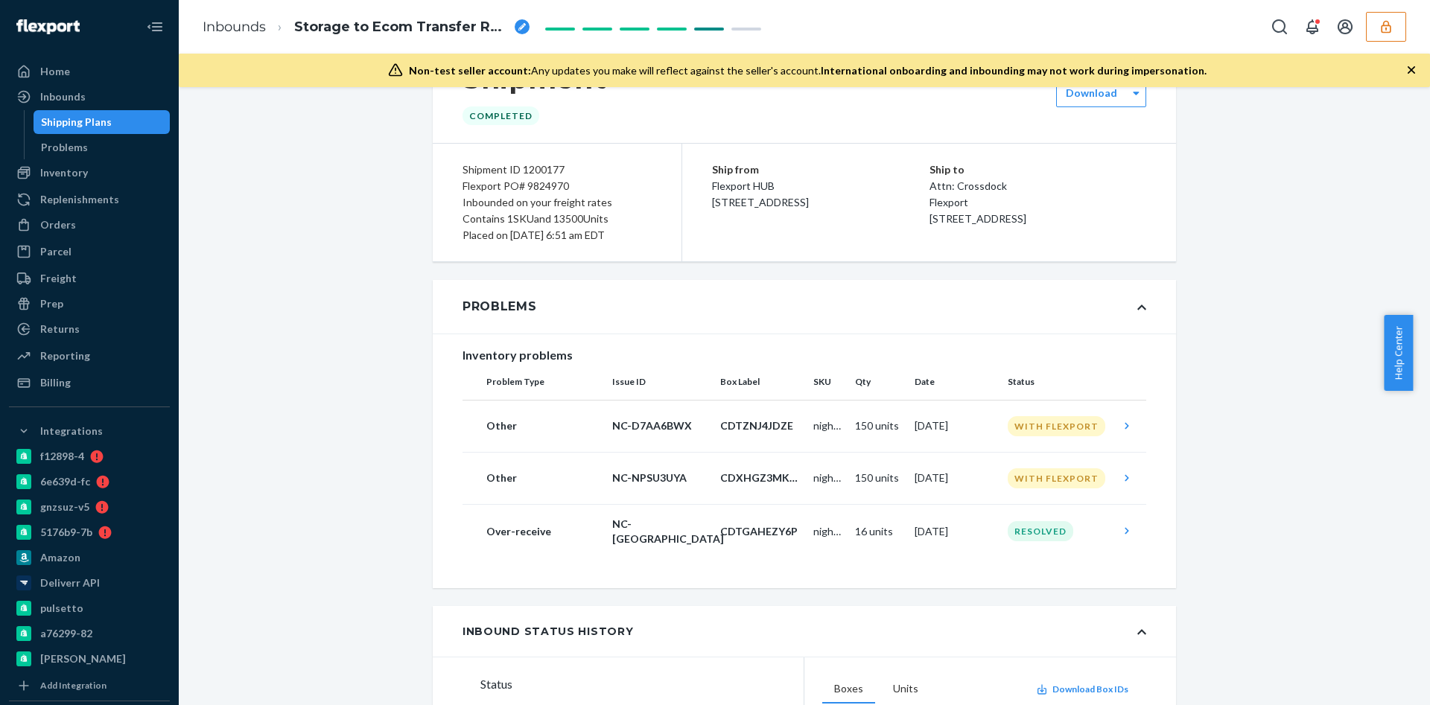
scroll to position [112, 0]
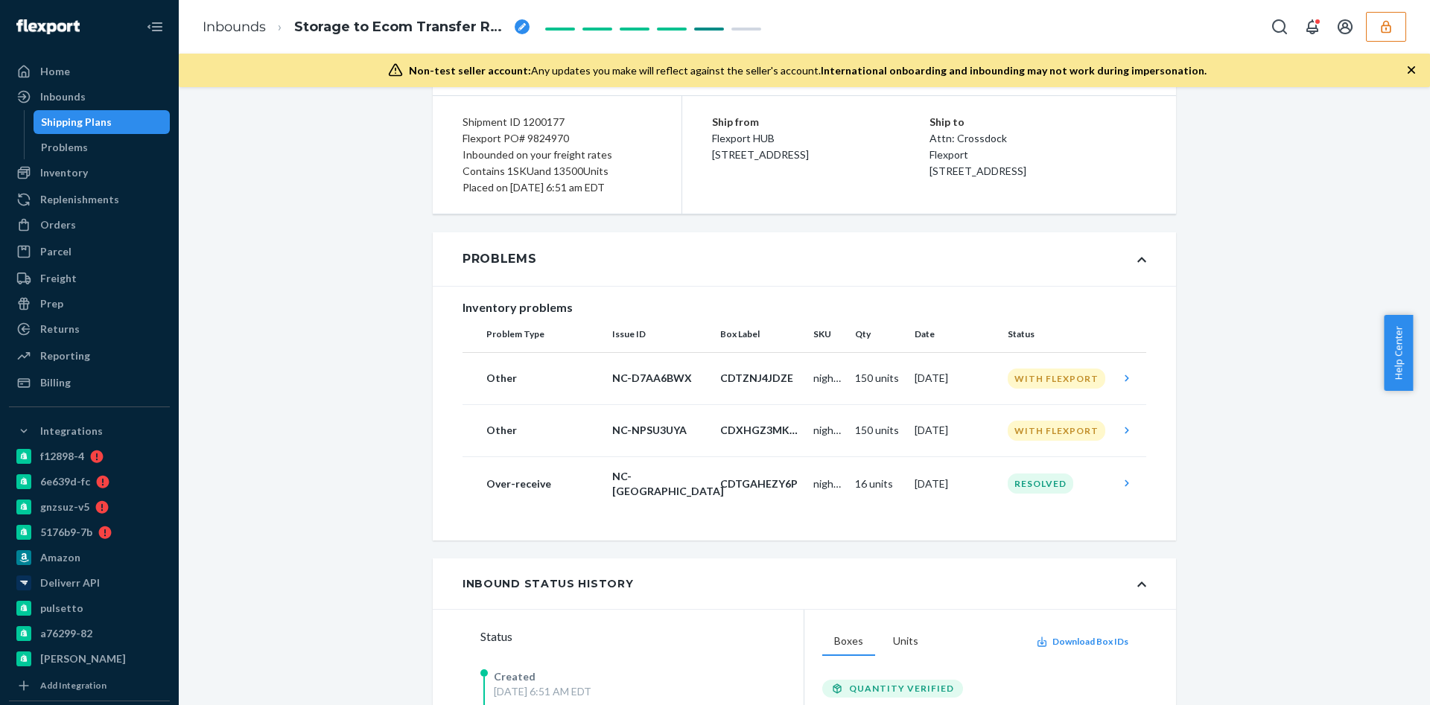
click at [106, 92] on div "Inbounds" at bounding box center [89, 96] width 158 height 21
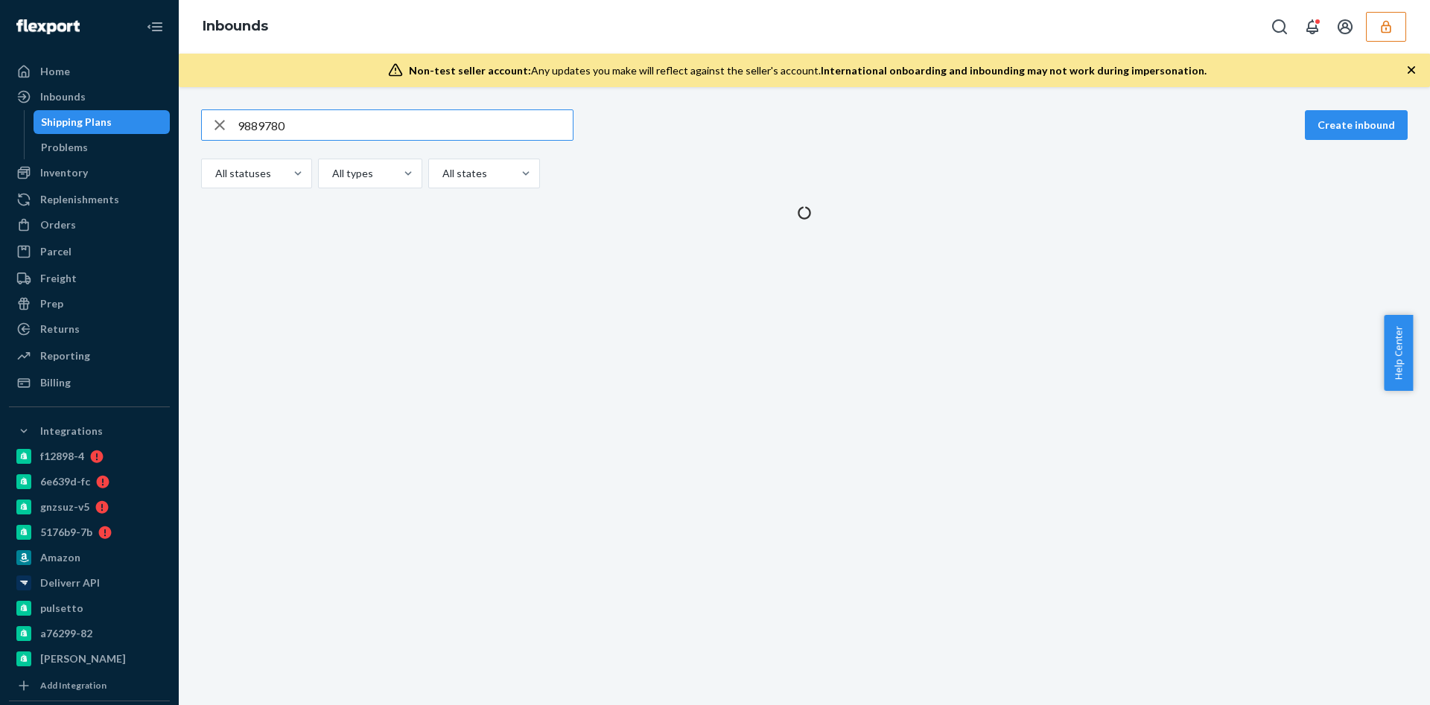
type input "9889780"
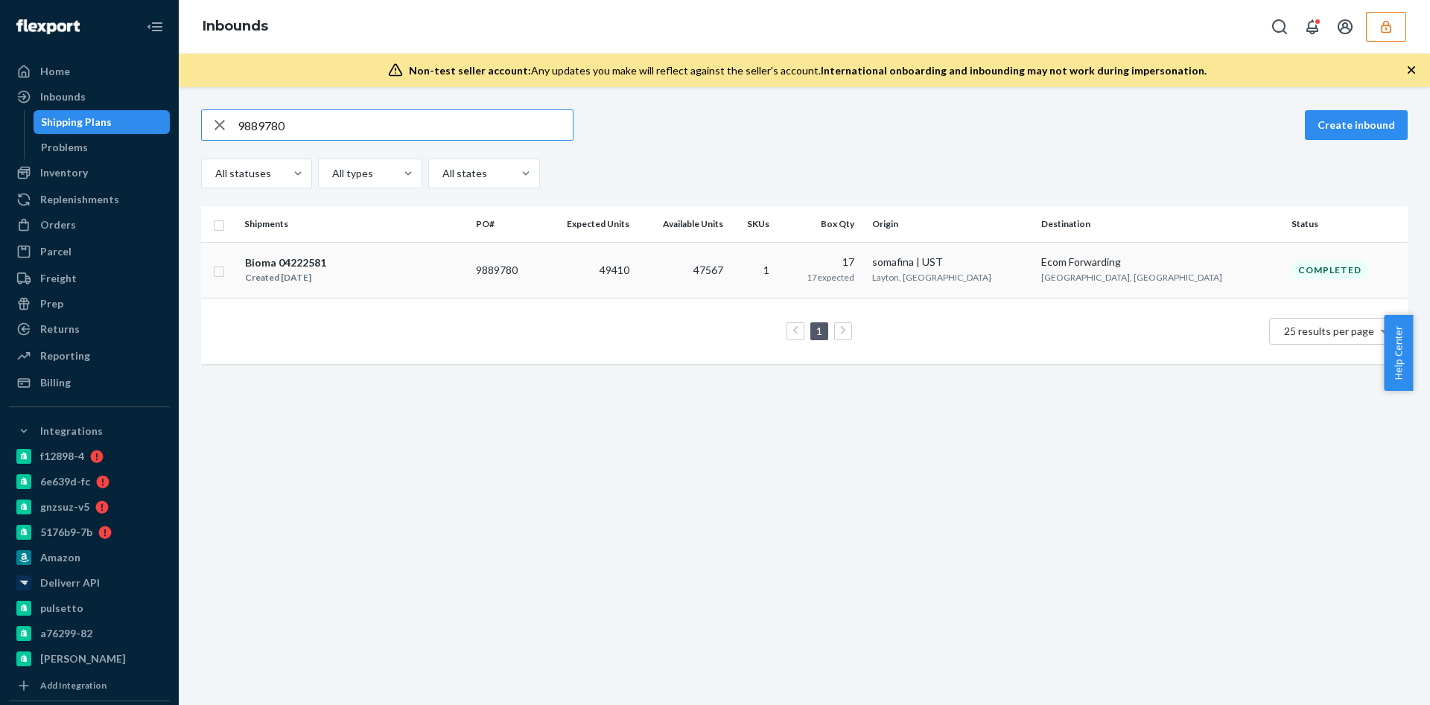
click at [781, 267] on td "1" at bounding box center [755, 270] width 52 height 56
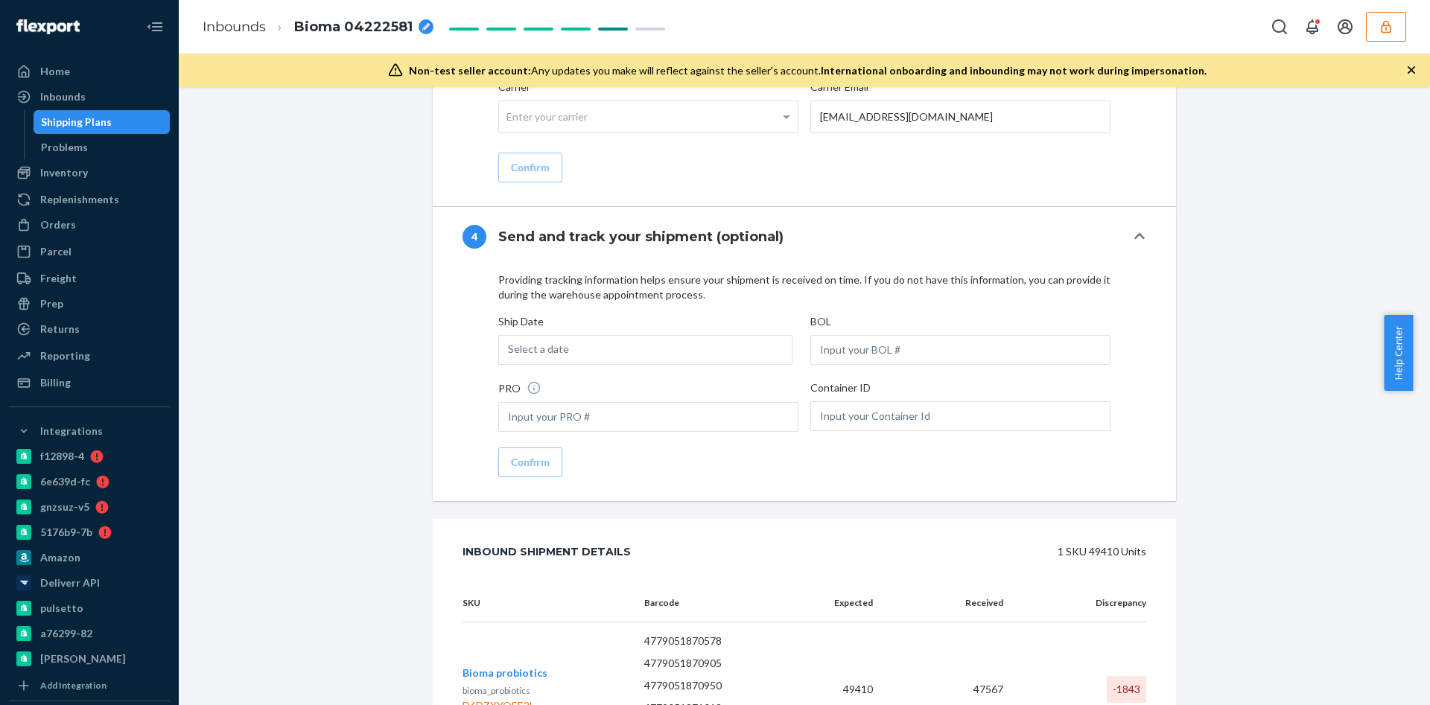
scroll to position [2518, 0]
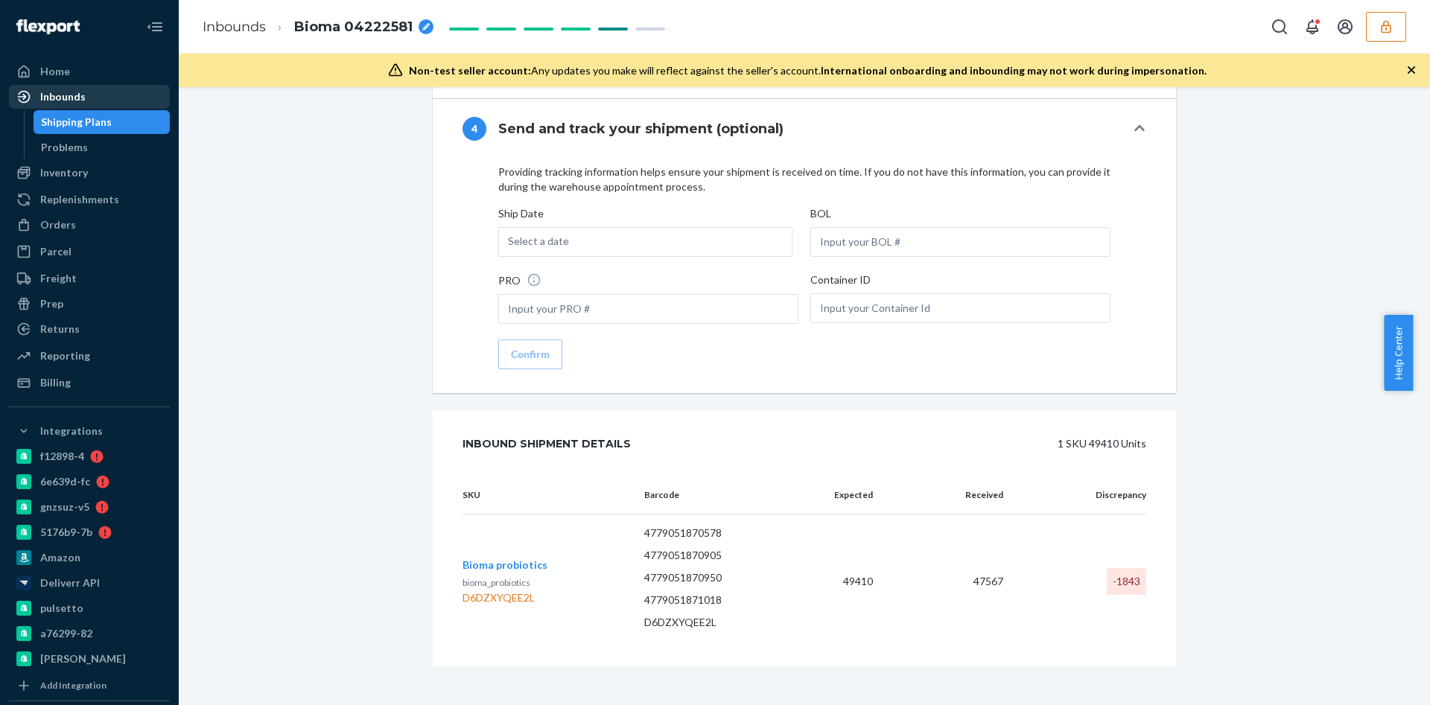
click at [55, 96] on div "Inbounds" at bounding box center [62, 96] width 45 height 15
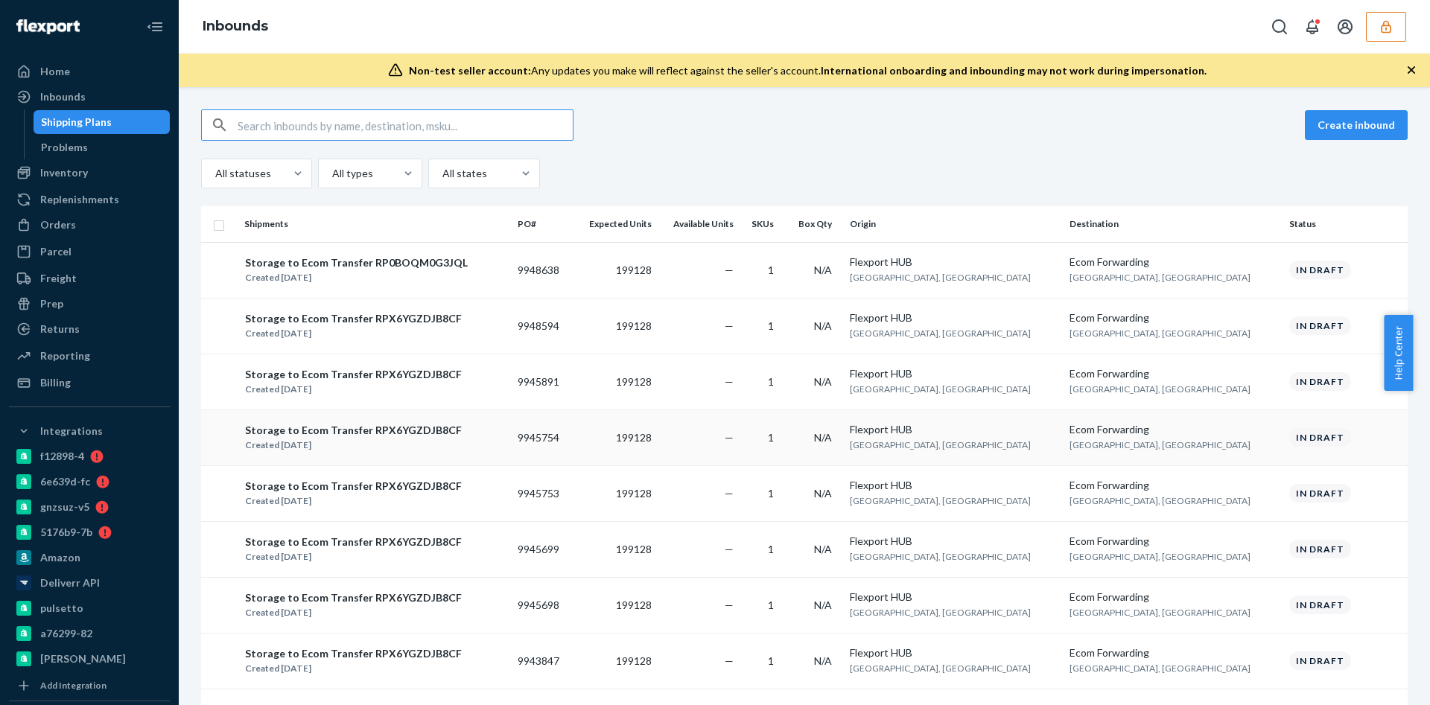
type input "9835180"
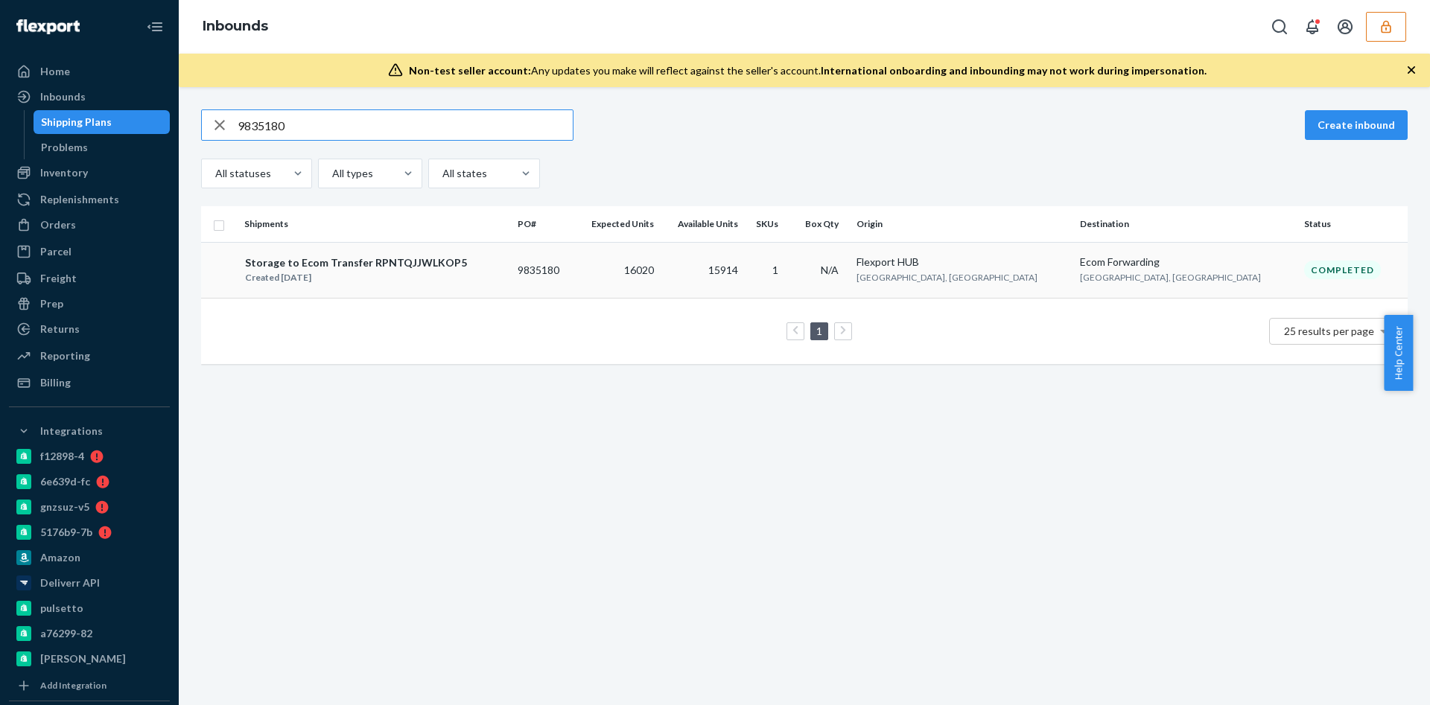
type input "9835180"
click at [791, 272] on td "1" at bounding box center [767, 270] width 47 height 56
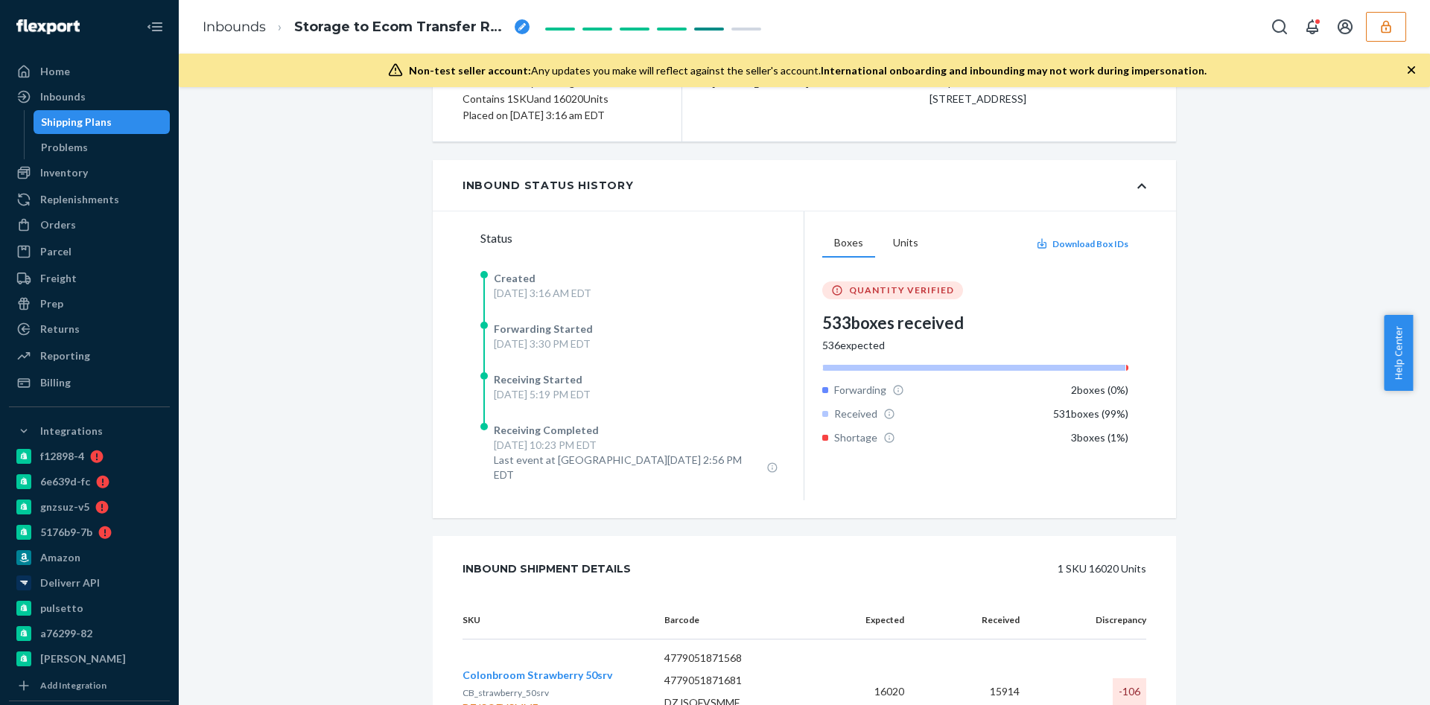
scroll to position [279, 0]
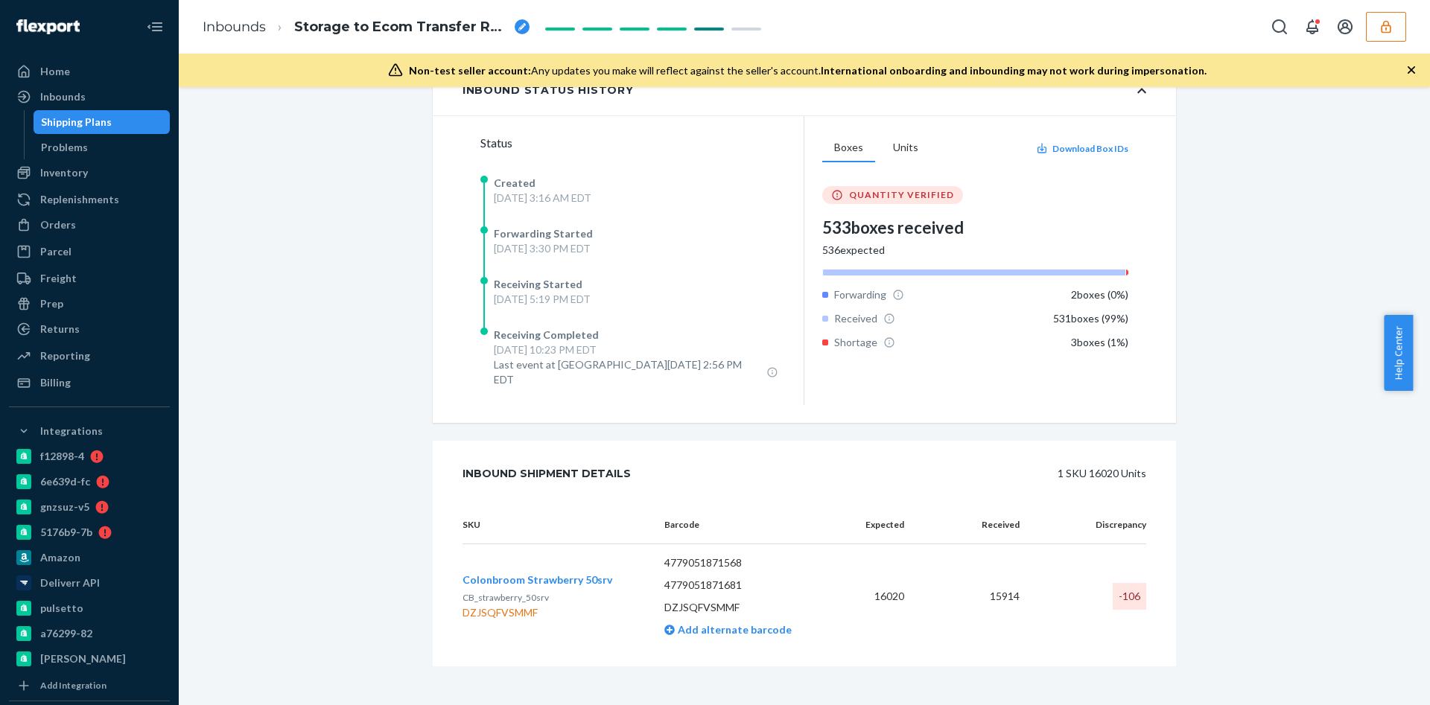
click at [95, 93] on div "Inbounds" at bounding box center [89, 96] width 158 height 21
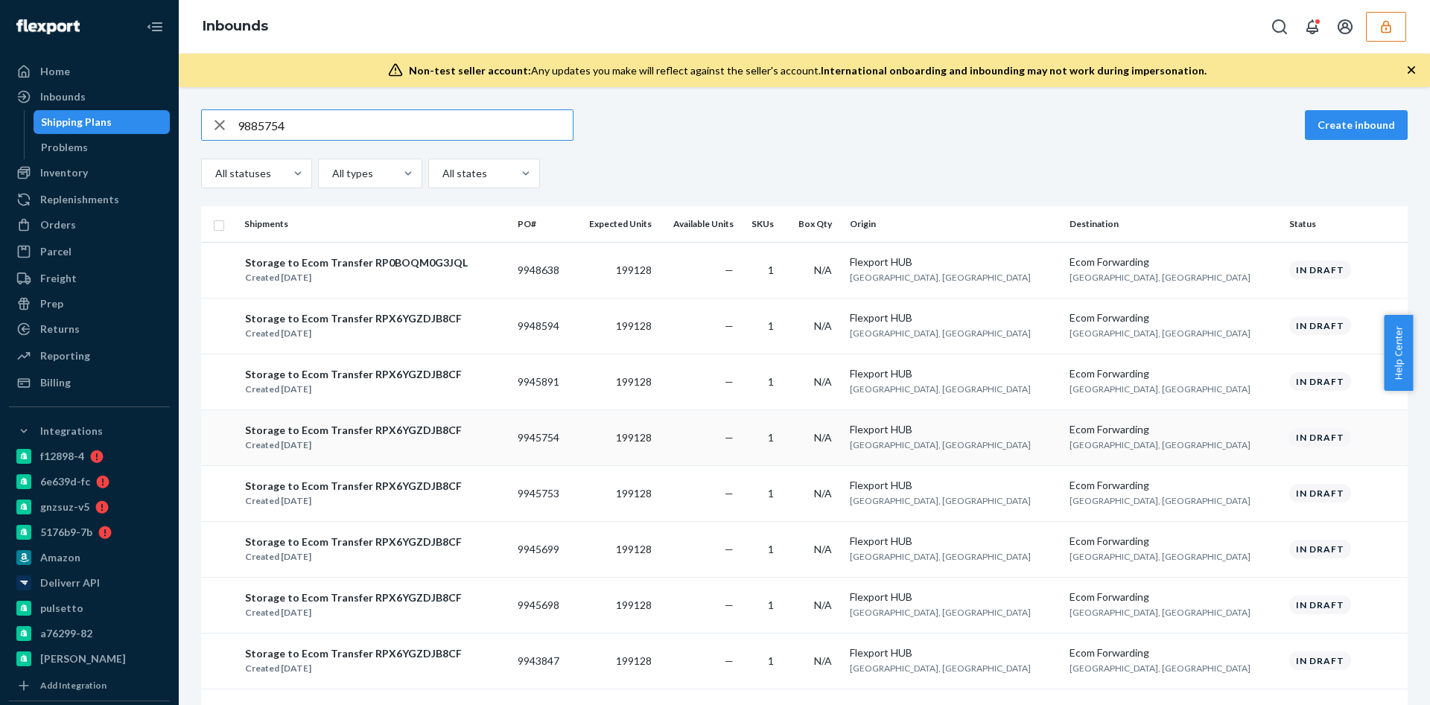
type input "9885754"
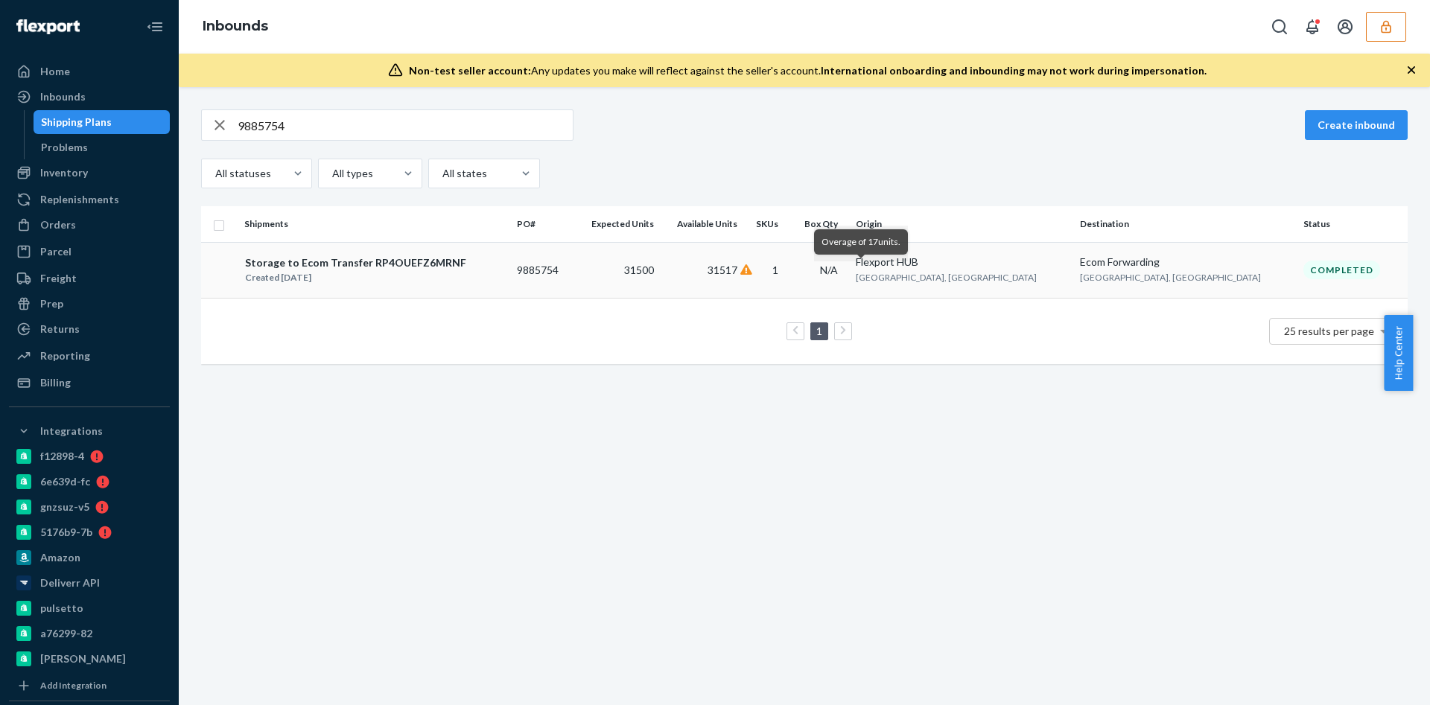
click at [752, 270] on icon at bounding box center [746, 269] width 12 height 10
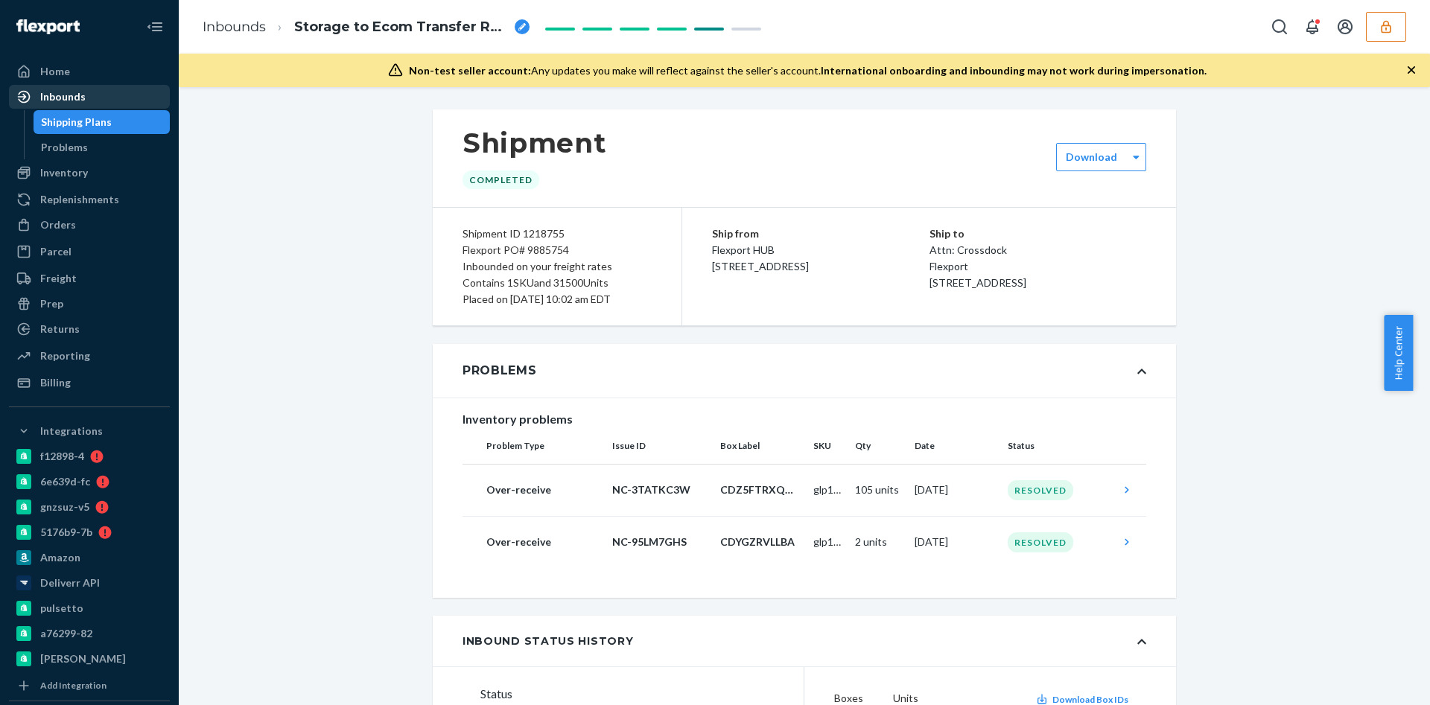
click at [104, 95] on div "Inbounds" at bounding box center [89, 96] width 158 height 21
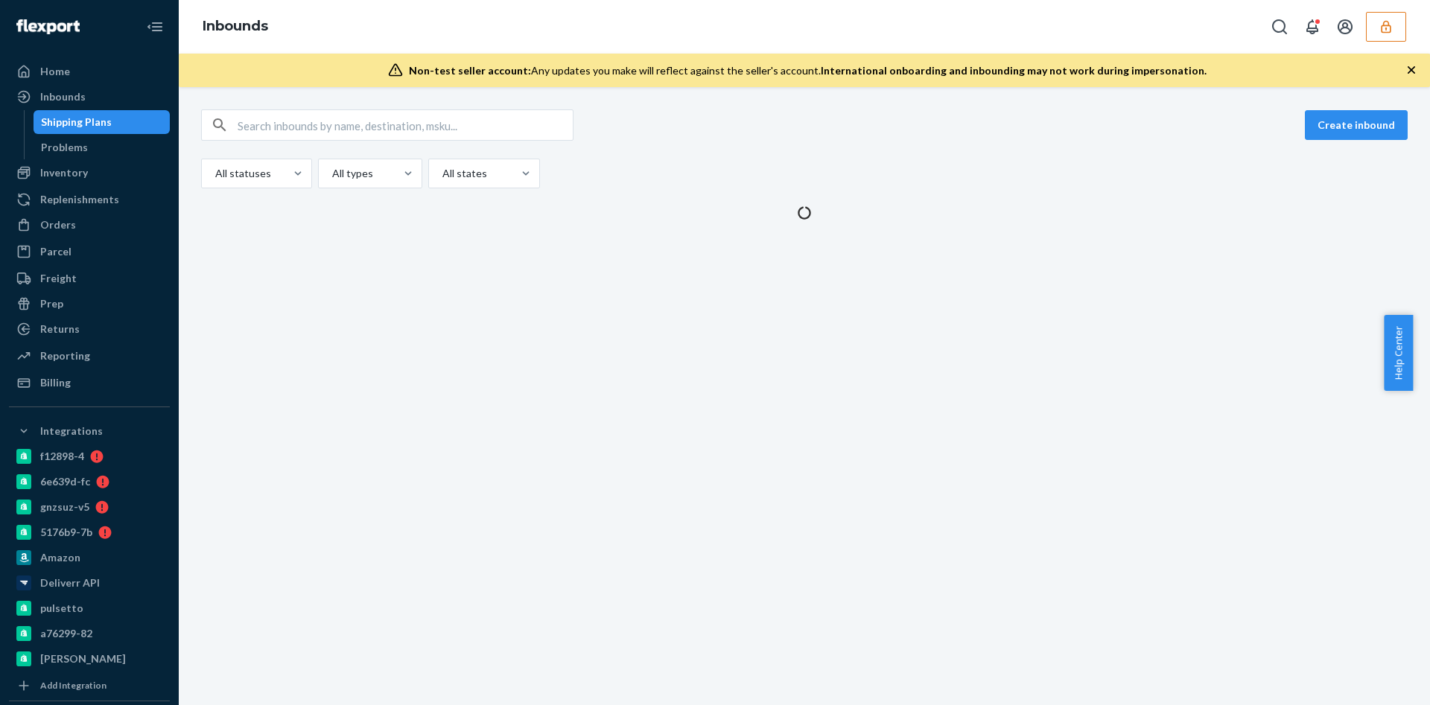
drag, startPoint x: 274, startPoint y: 140, endPoint x: 277, endPoint y: 112, distance: 28.5
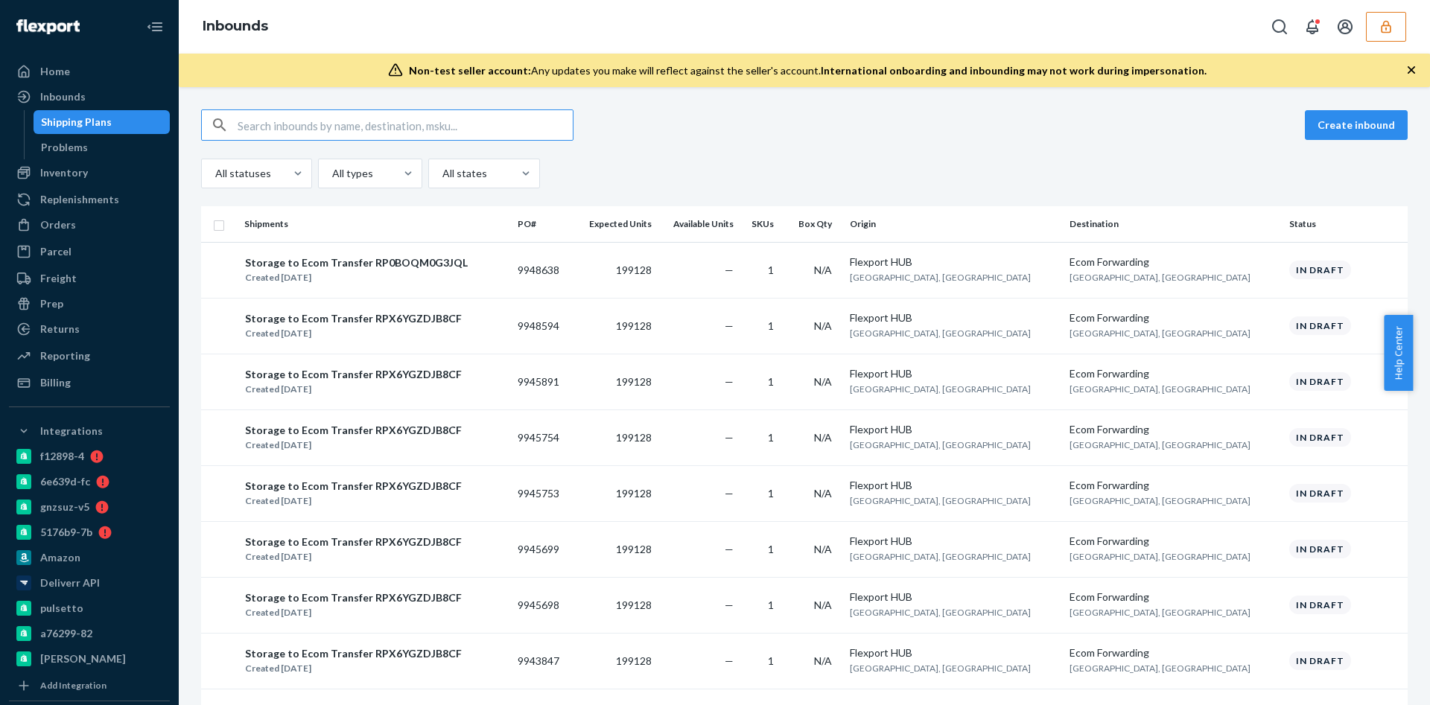
paste input "9889780"
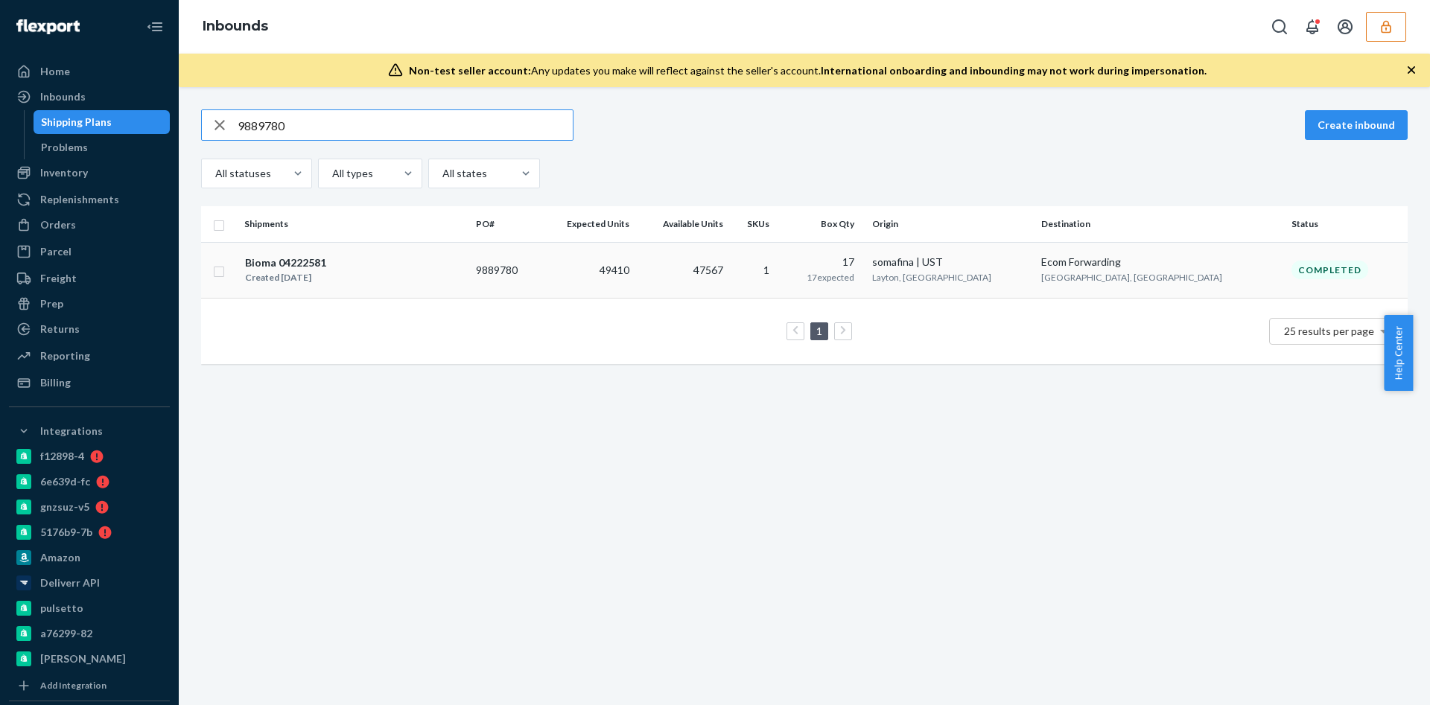
type input "9889780"
click at [781, 284] on td "1" at bounding box center [755, 270] width 52 height 56
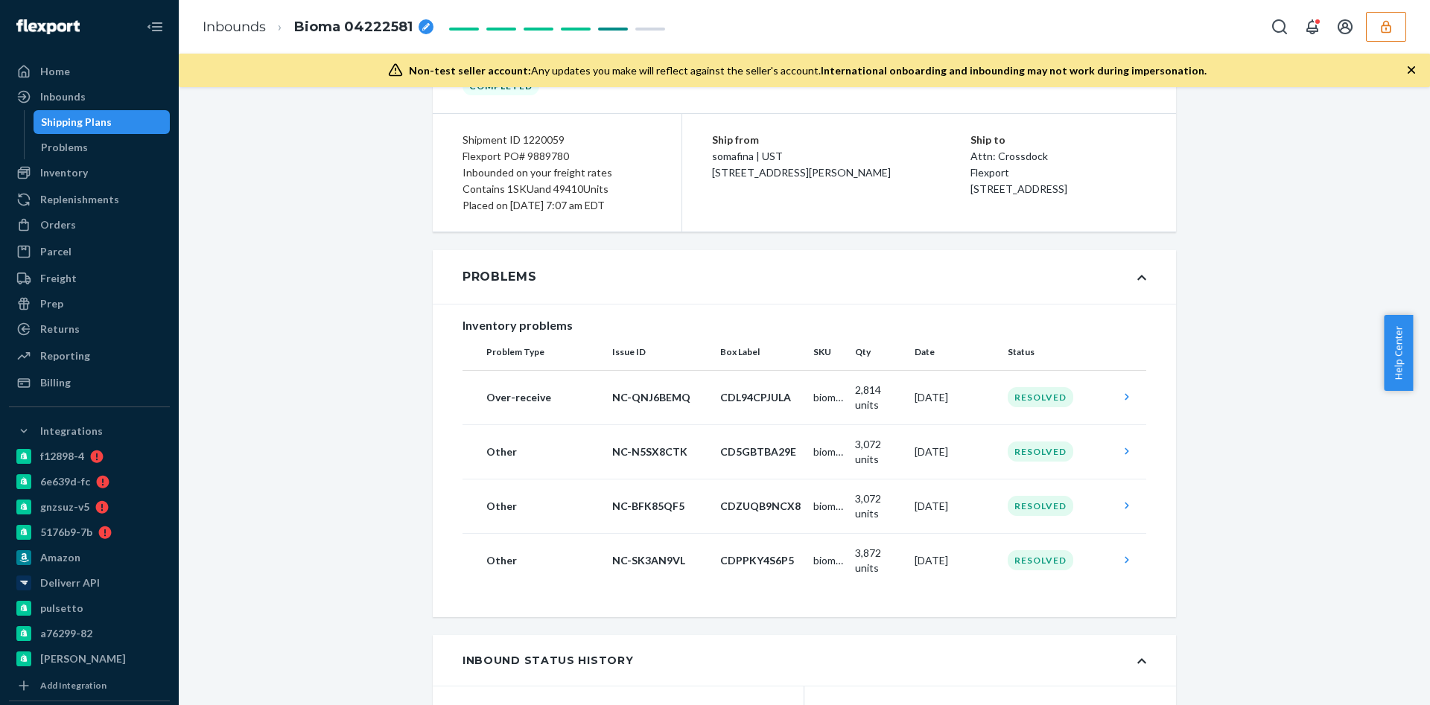
scroll to position [223, 0]
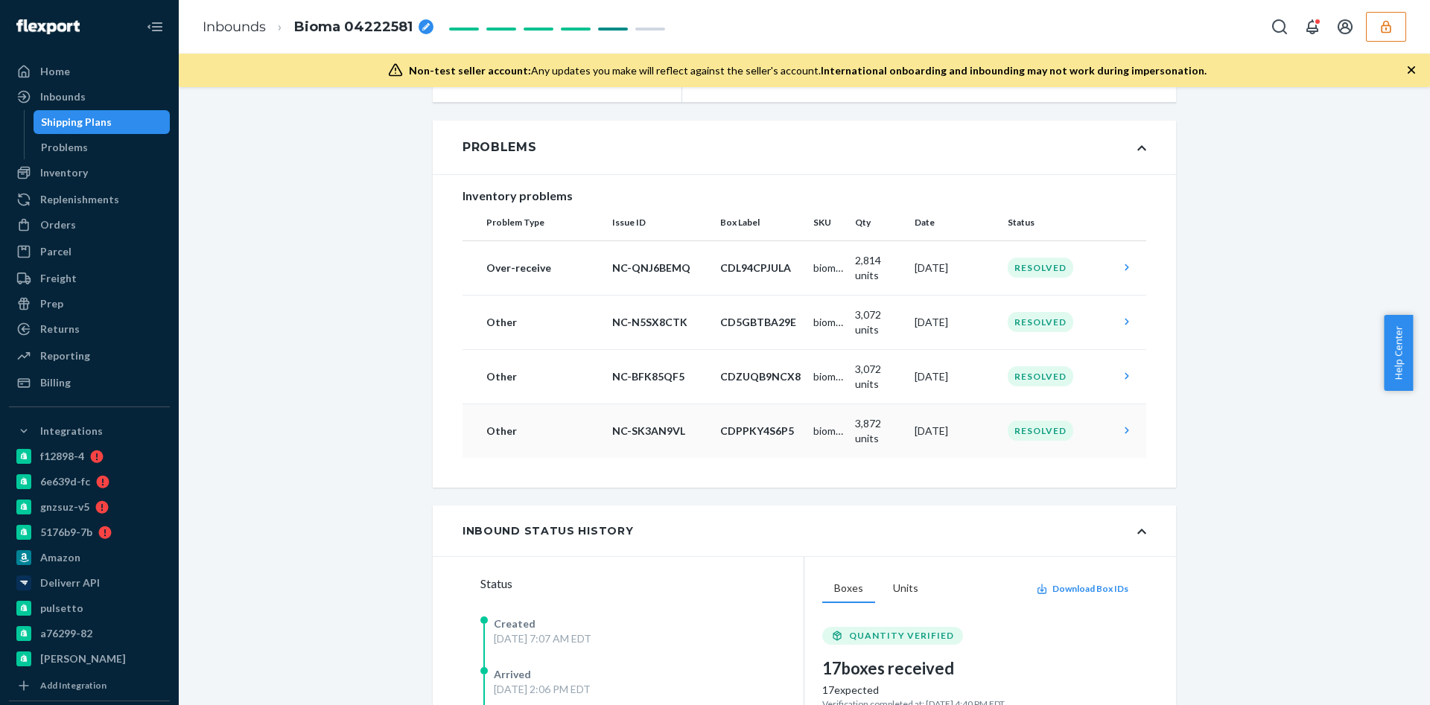
click at [699, 411] on td "NC-SK3AN9VL" at bounding box center [660, 431] width 108 height 54
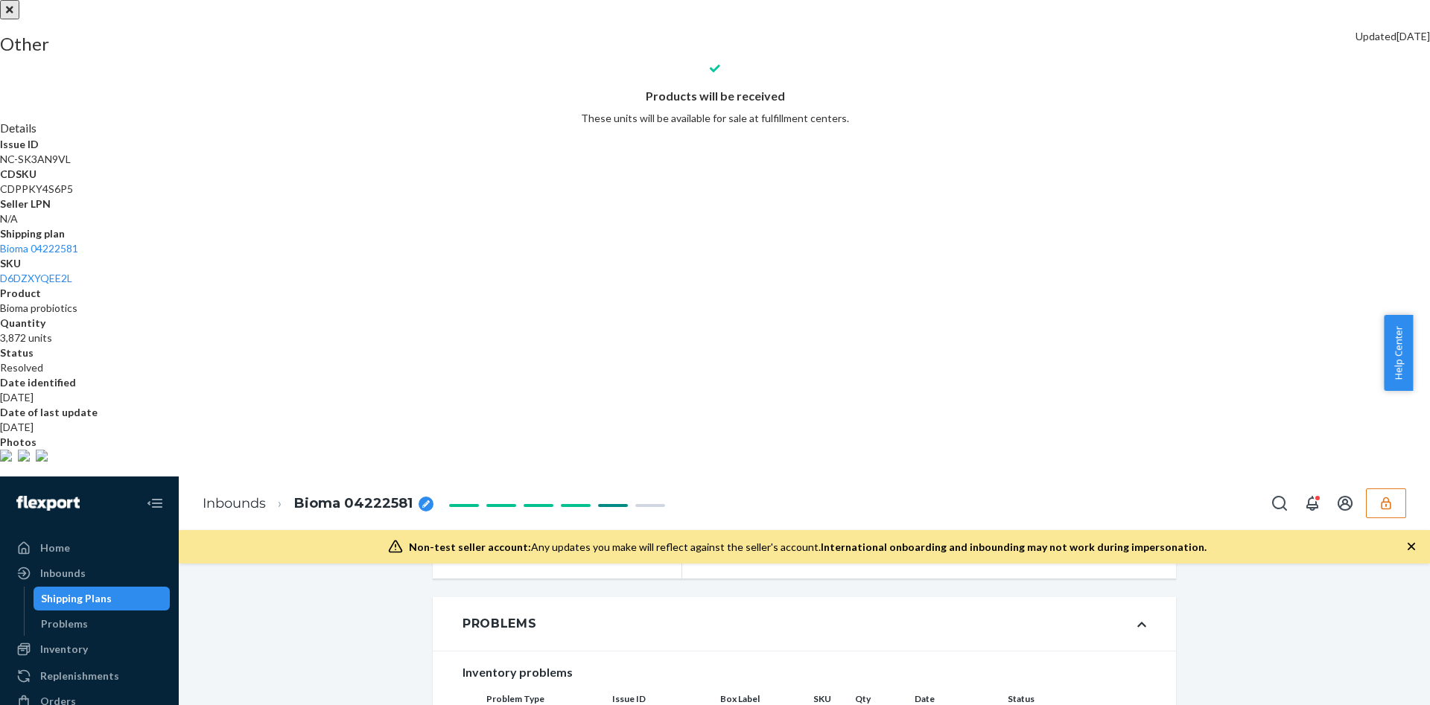
click at [699, 0] on div at bounding box center [715, 0] width 1430 height 0
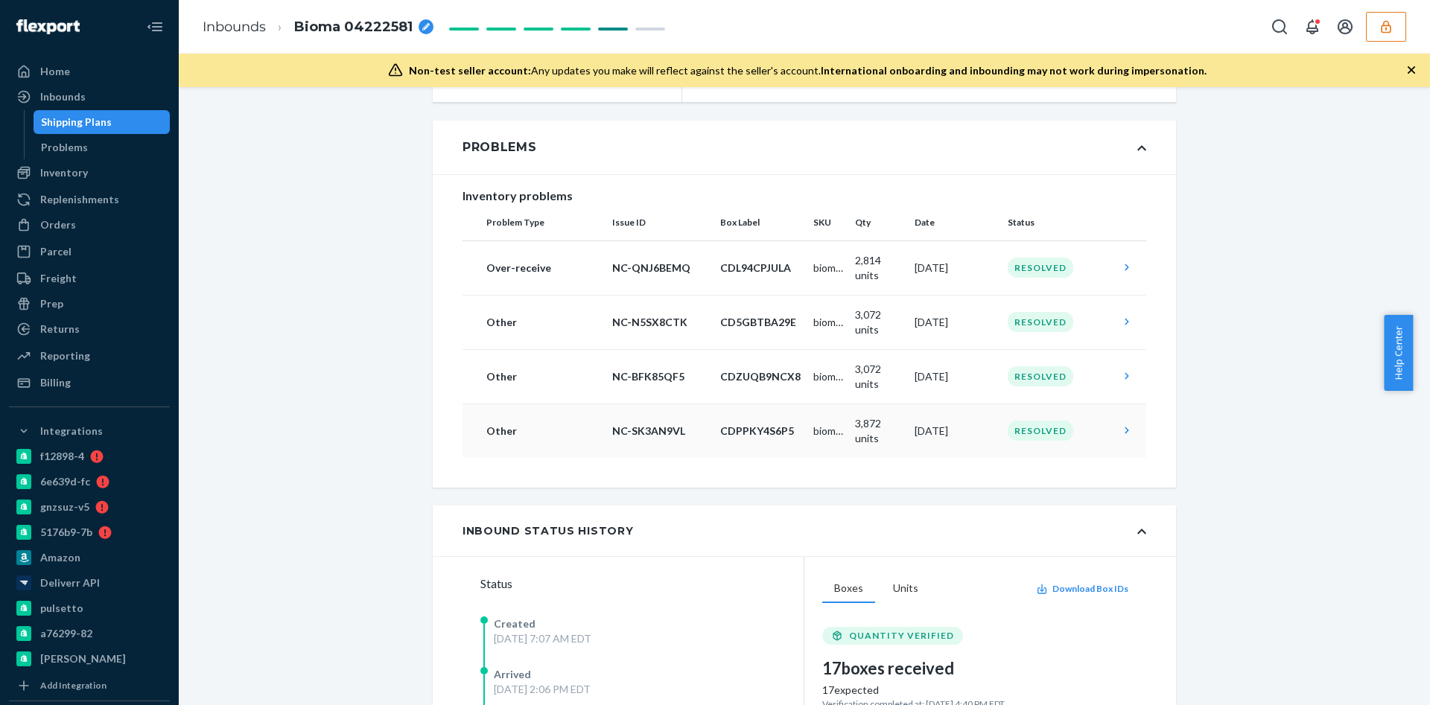
click at [870, 418] on td "3,872 units" at bounding box center [879, 431] width 60 height 54
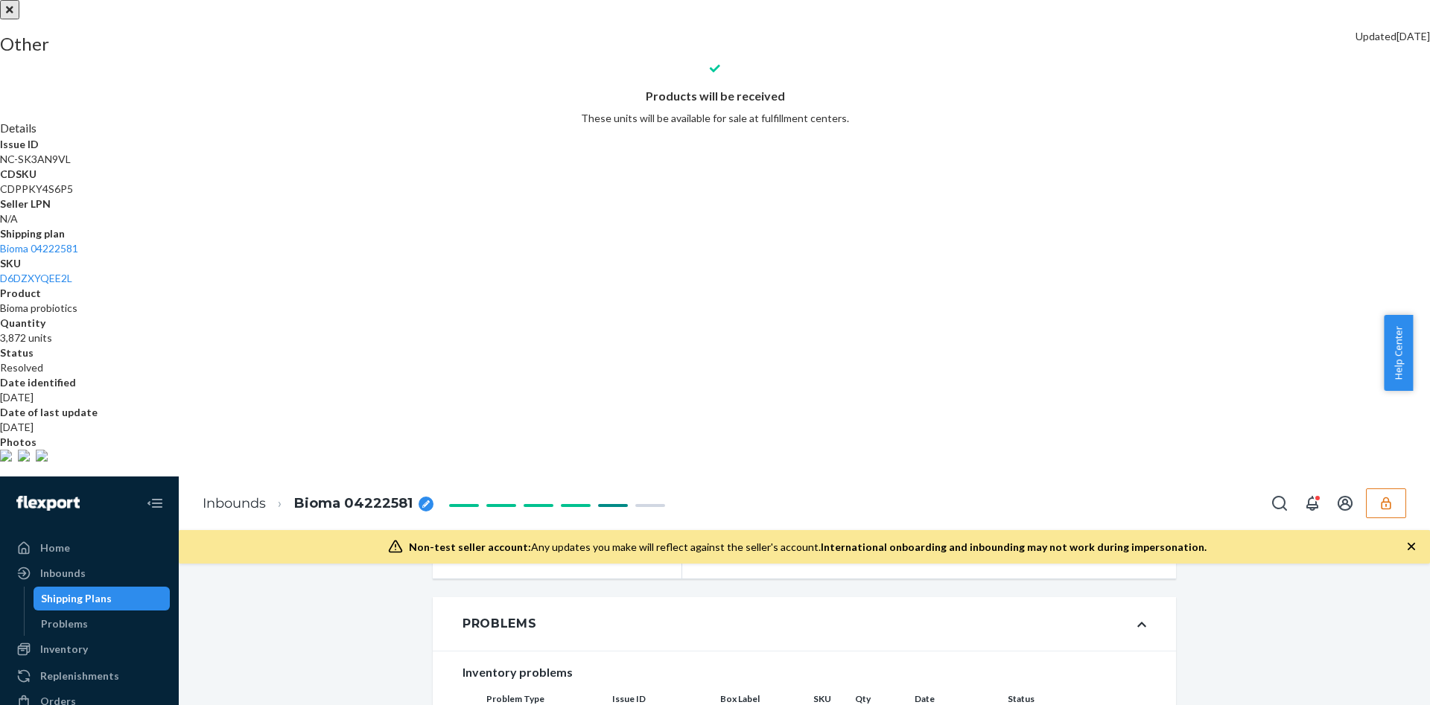
click at [865, 0] on div at bounding box center [715, 0] width 1430 height 0
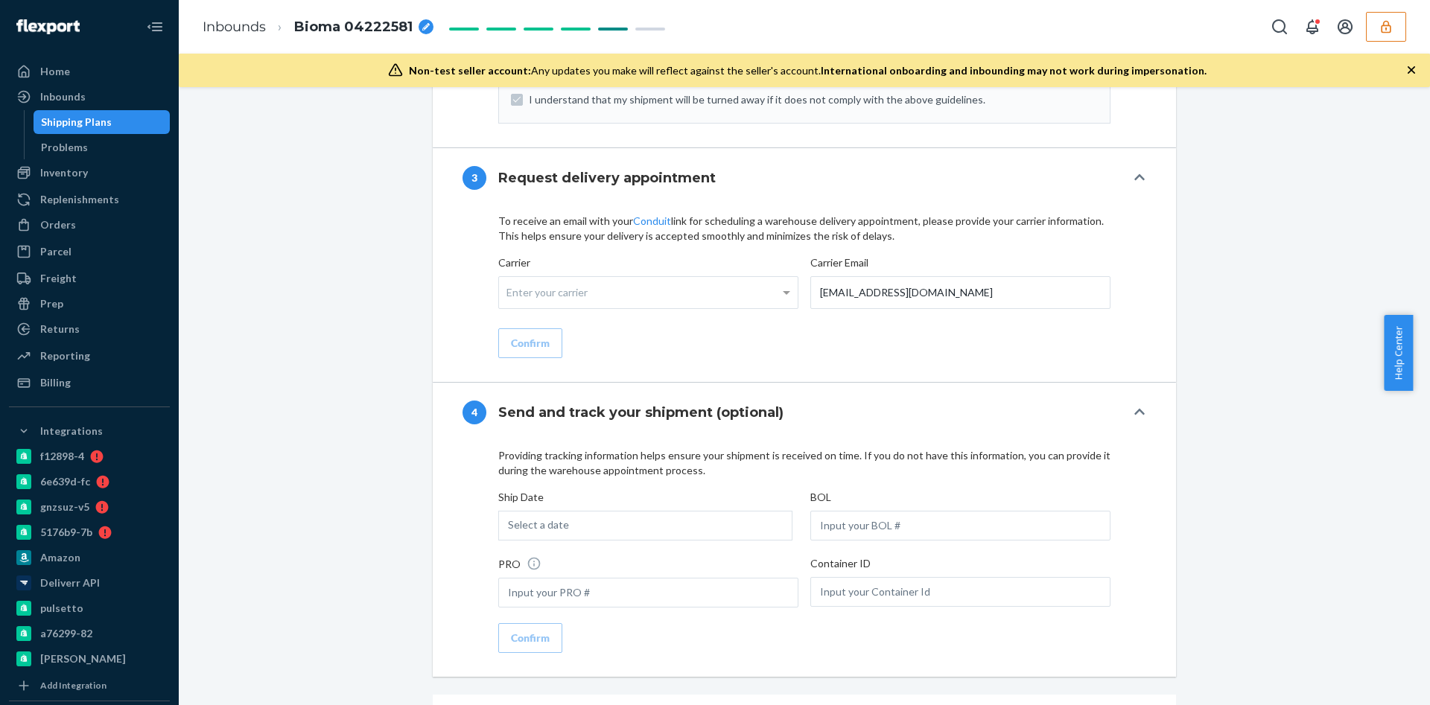
scroll to position [2518, 0]
